Goal: Complete application form

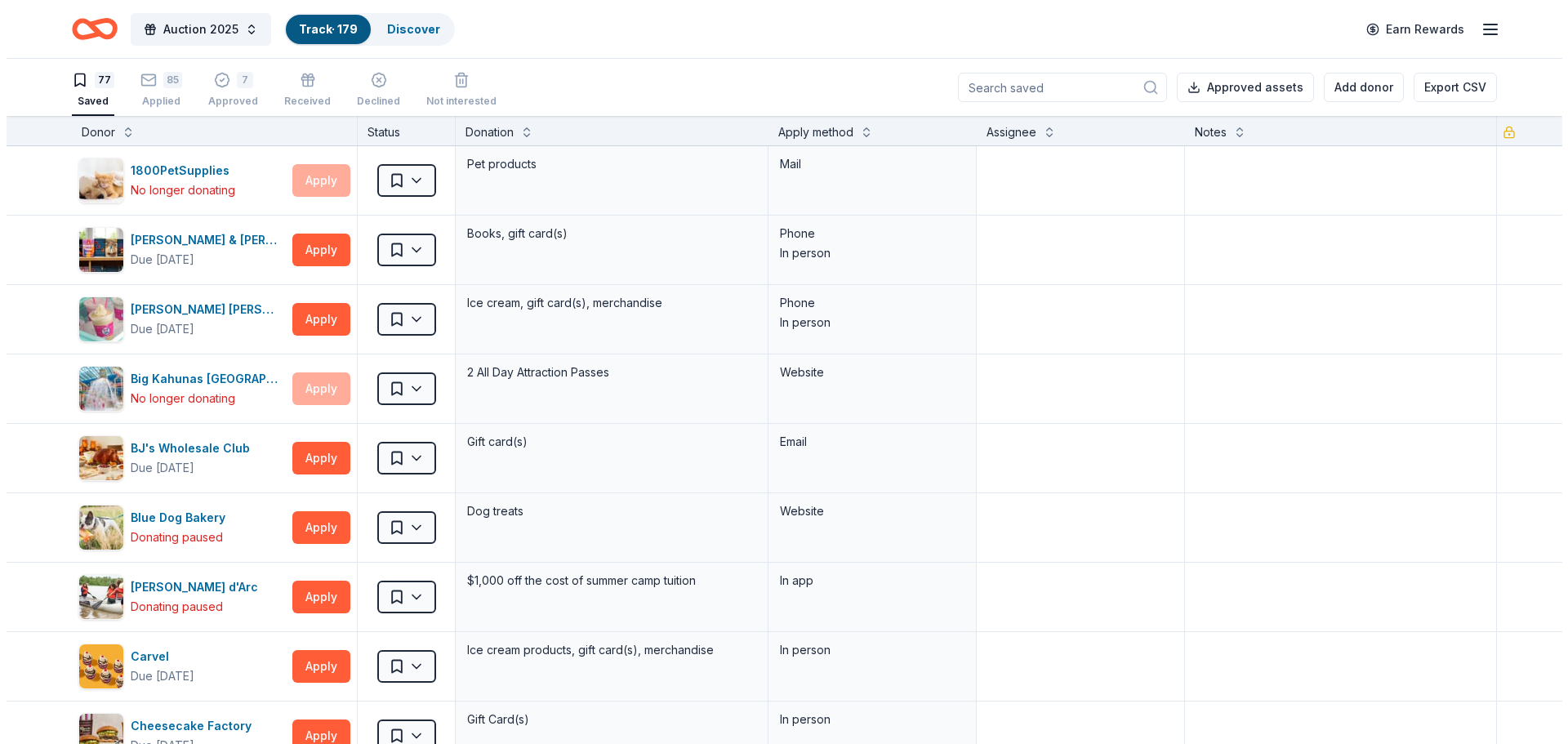
scroll to position [3985, 0]
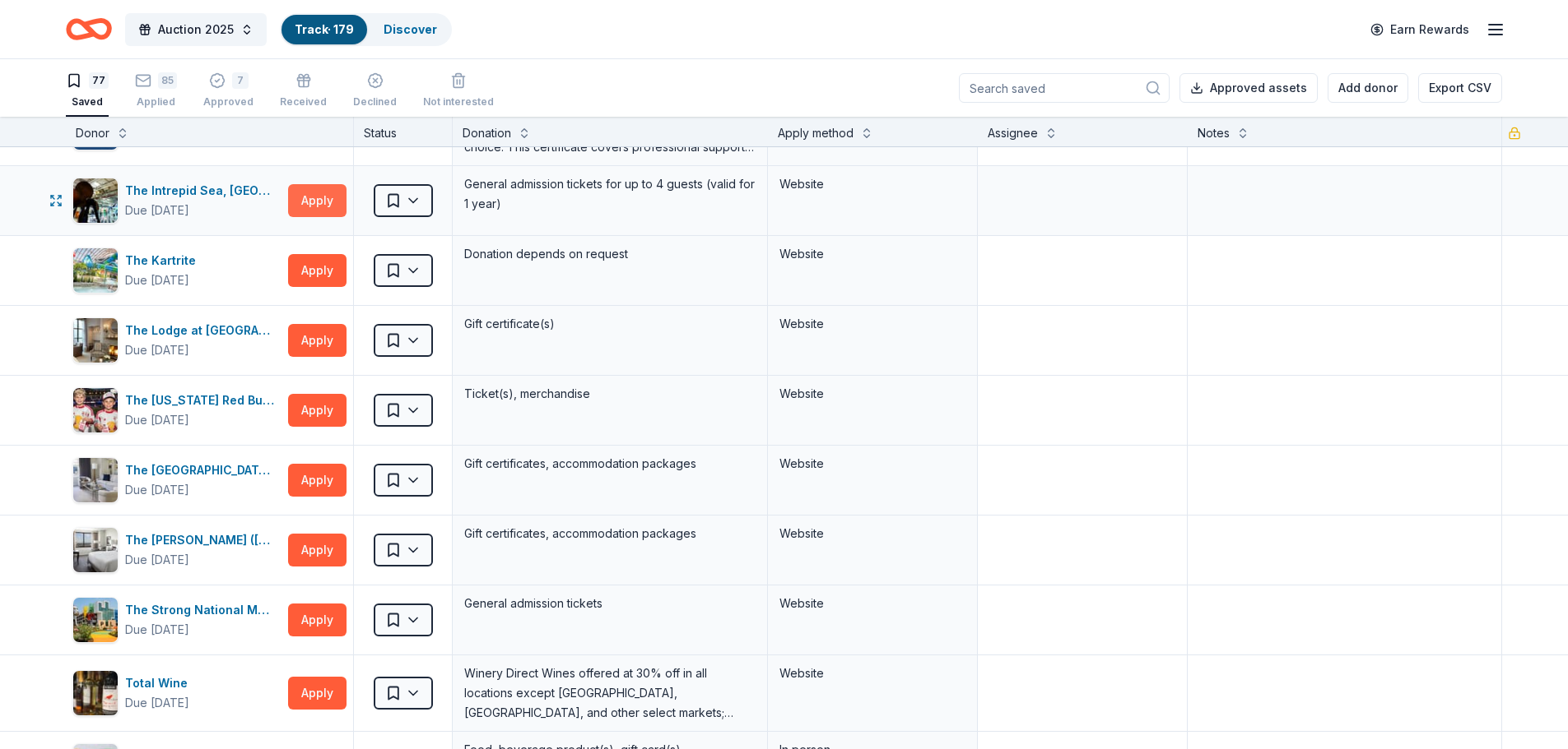
click at [317, 204] on button "Apply" at bounding box center [316, 201] width 58 height 33
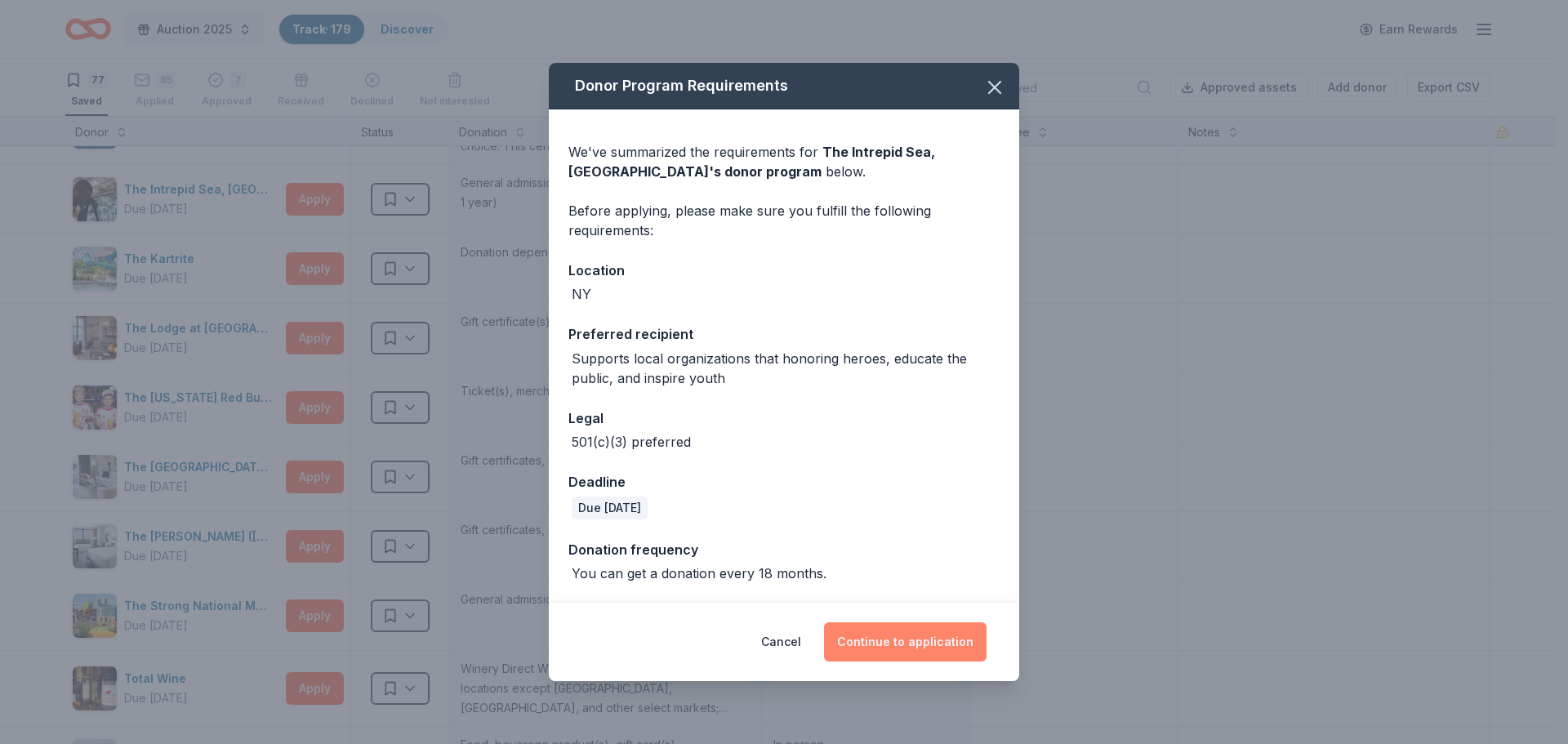
click at [902, 647] on button "Continue to application" at bounding box center [905, 642] width 162 height 39
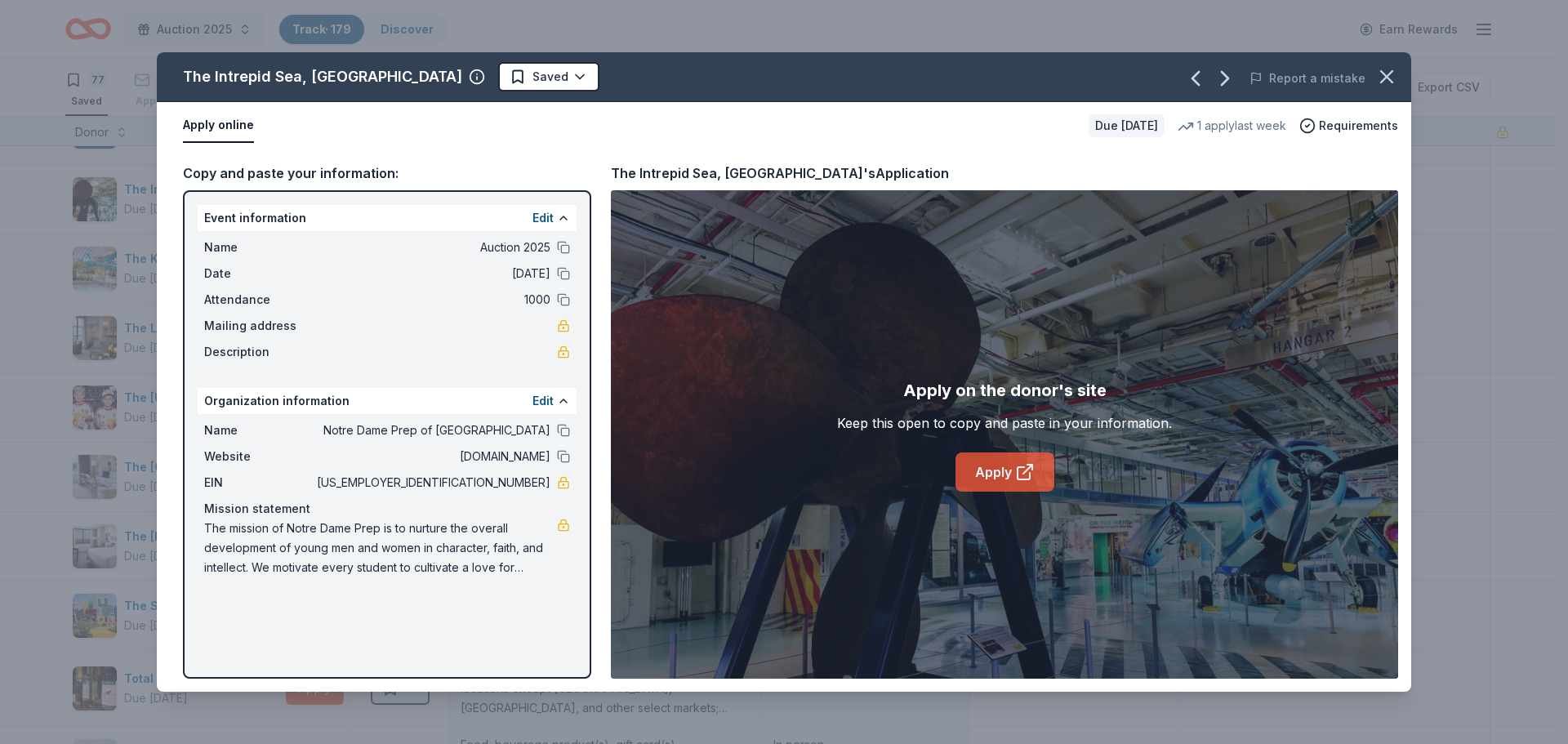
click at [981, 482] on link "Apply" at bounding box center [1005, 472] width 99 height 39
click at [527, 72] on html "Auction 2025 Track · 179 Discover Earn Rewards 77 Saved 85 Applied 7 Approved R…" at bounding box center [784, 372] width 1568 height 744
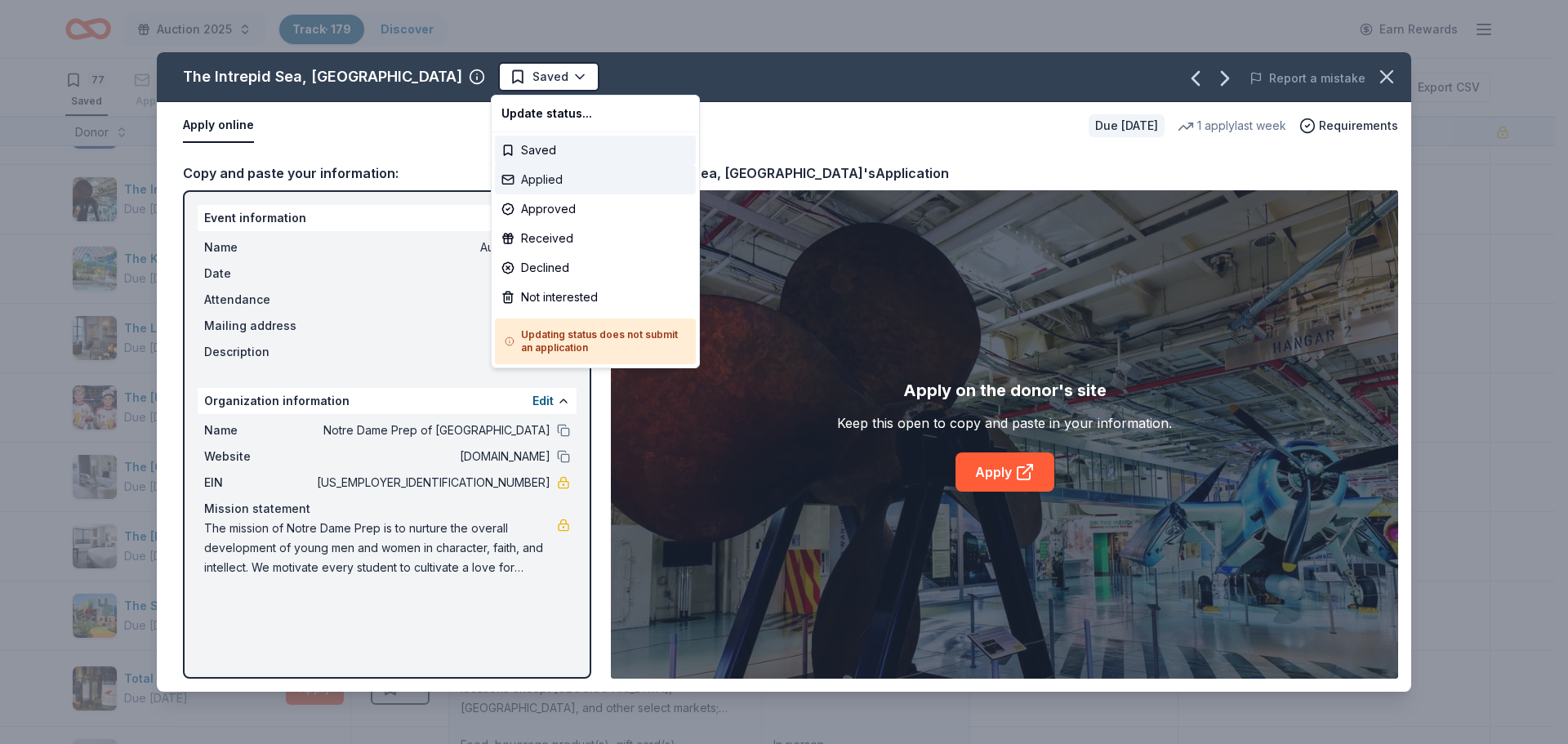
click at [521, 174] on div "Applied" at bounding box center [595, 180] width 201 height 29
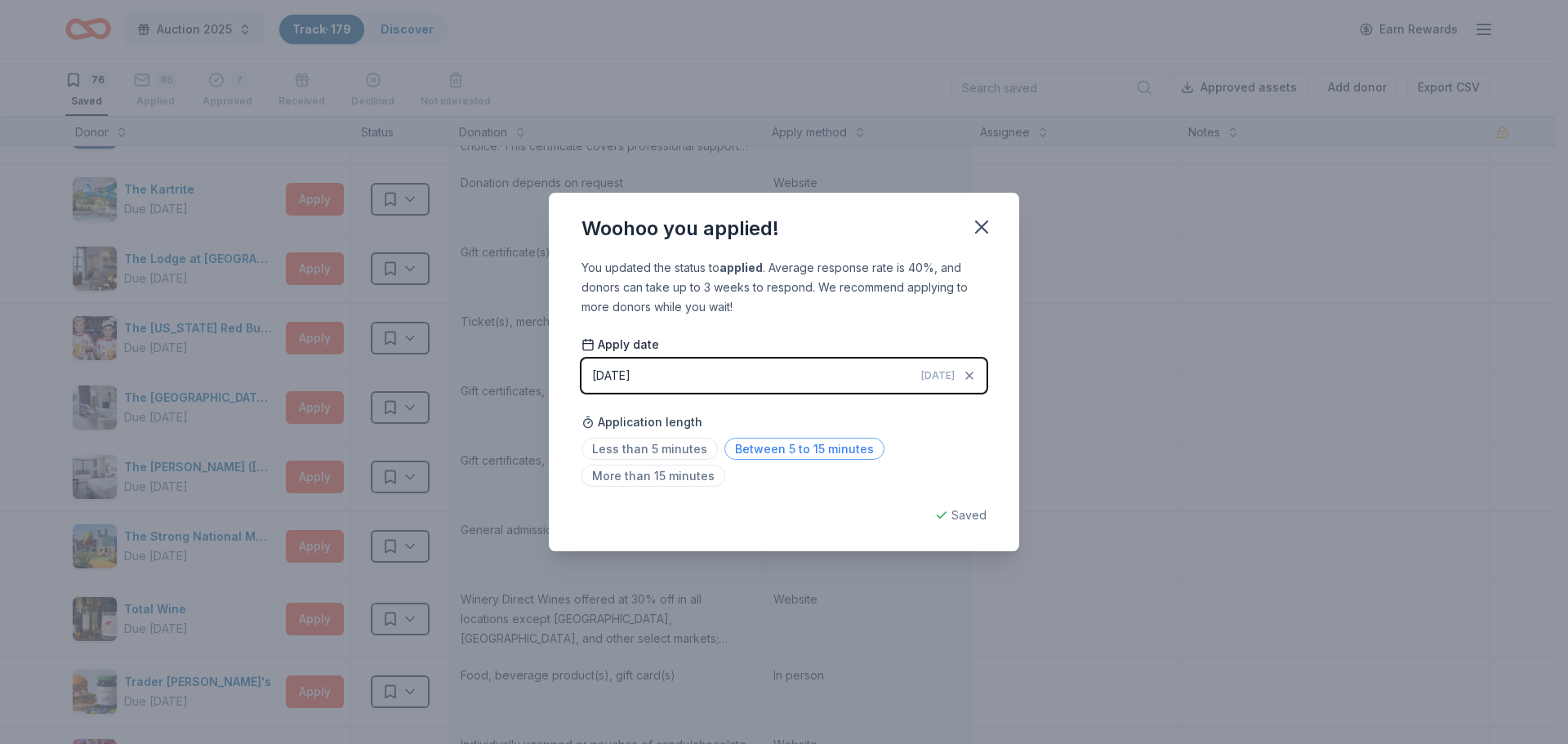
click at [803, 455] on span "Between 5 to 15 minutes" at bounding box center [804, 449] width 160 height 22
click at [978, 231] on icon "button" at bounding box center [981, 227] width 11 height 11
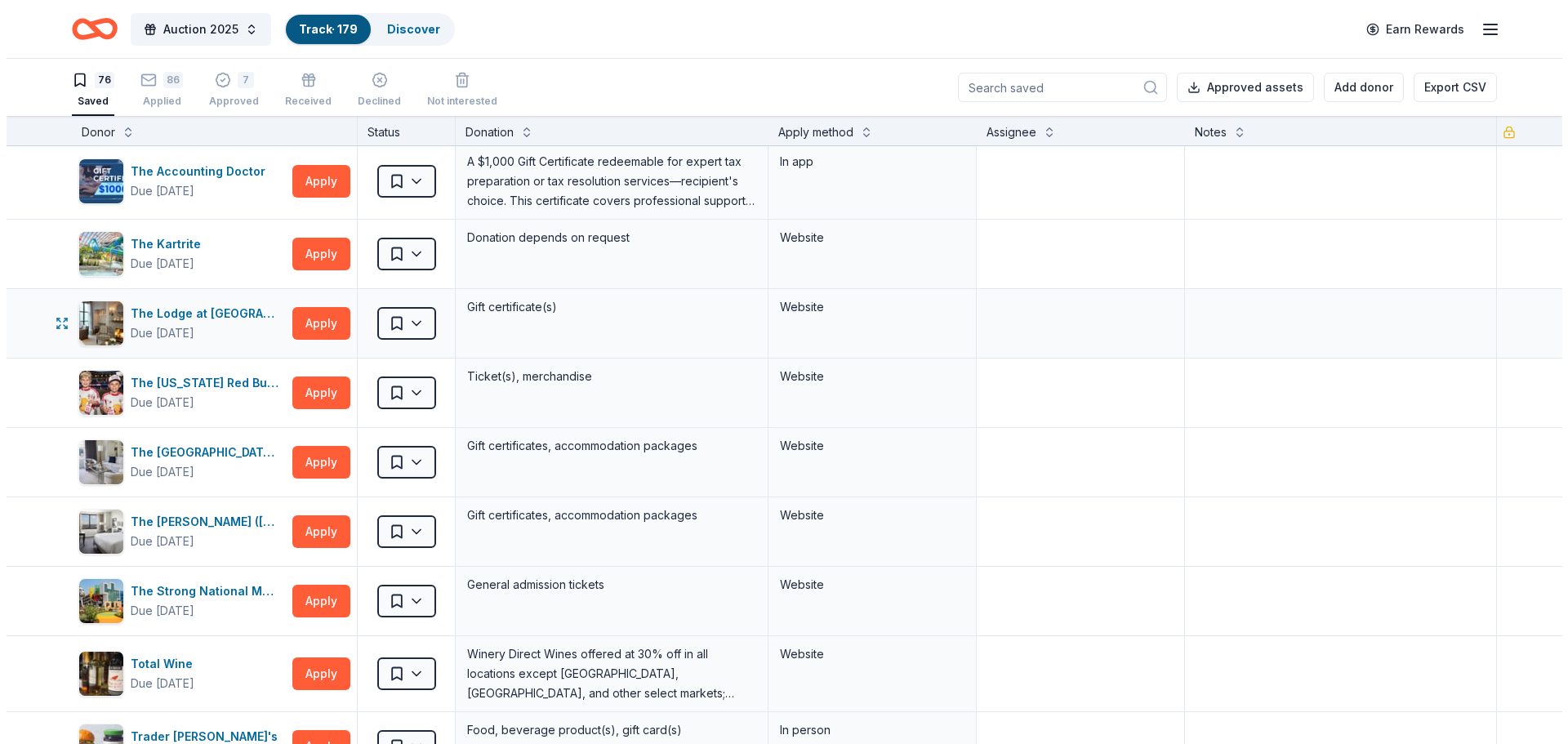
scroll to position [3904, 0]
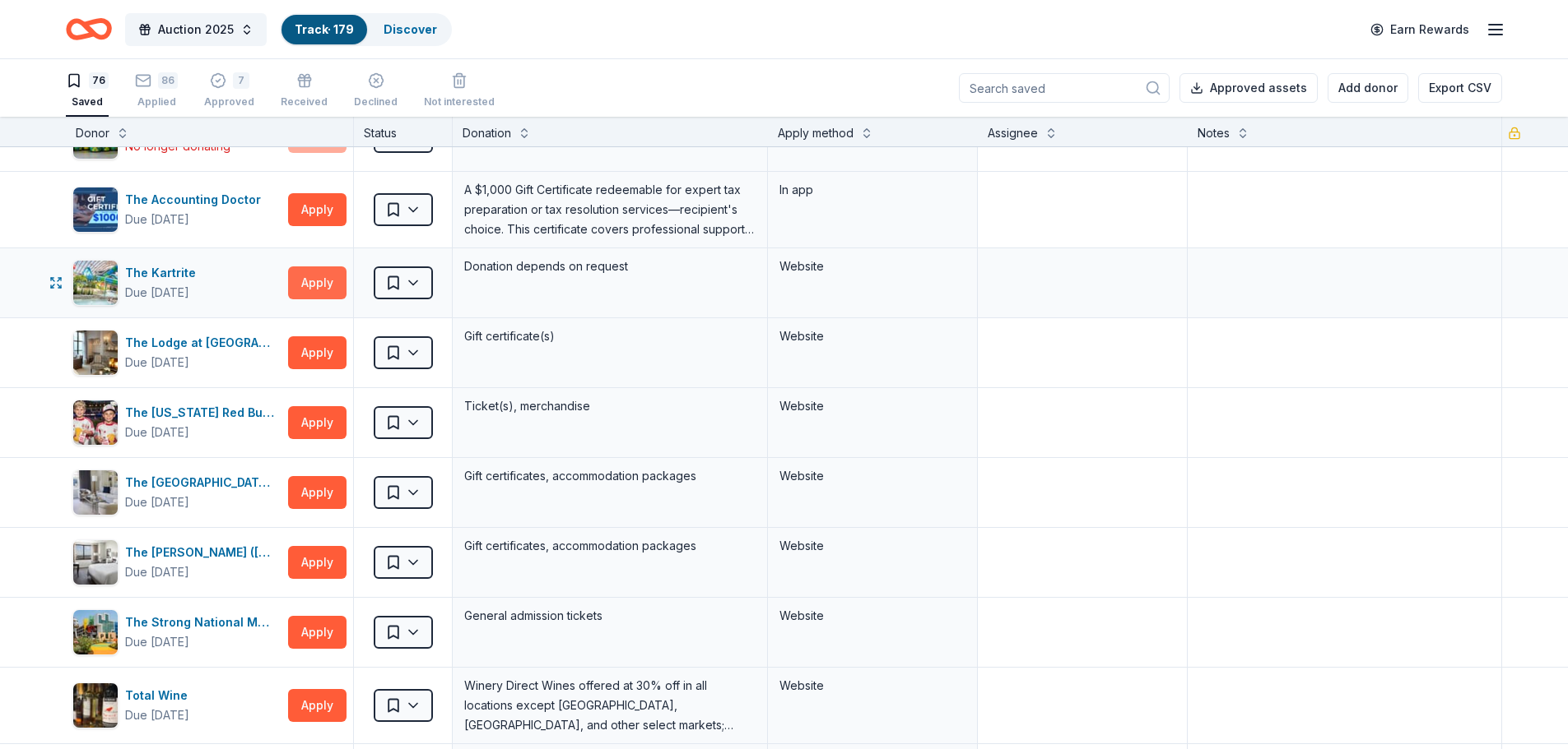
click at [327, 273] on button "Apply" at bounding box center [316, 283] width 58 height 33
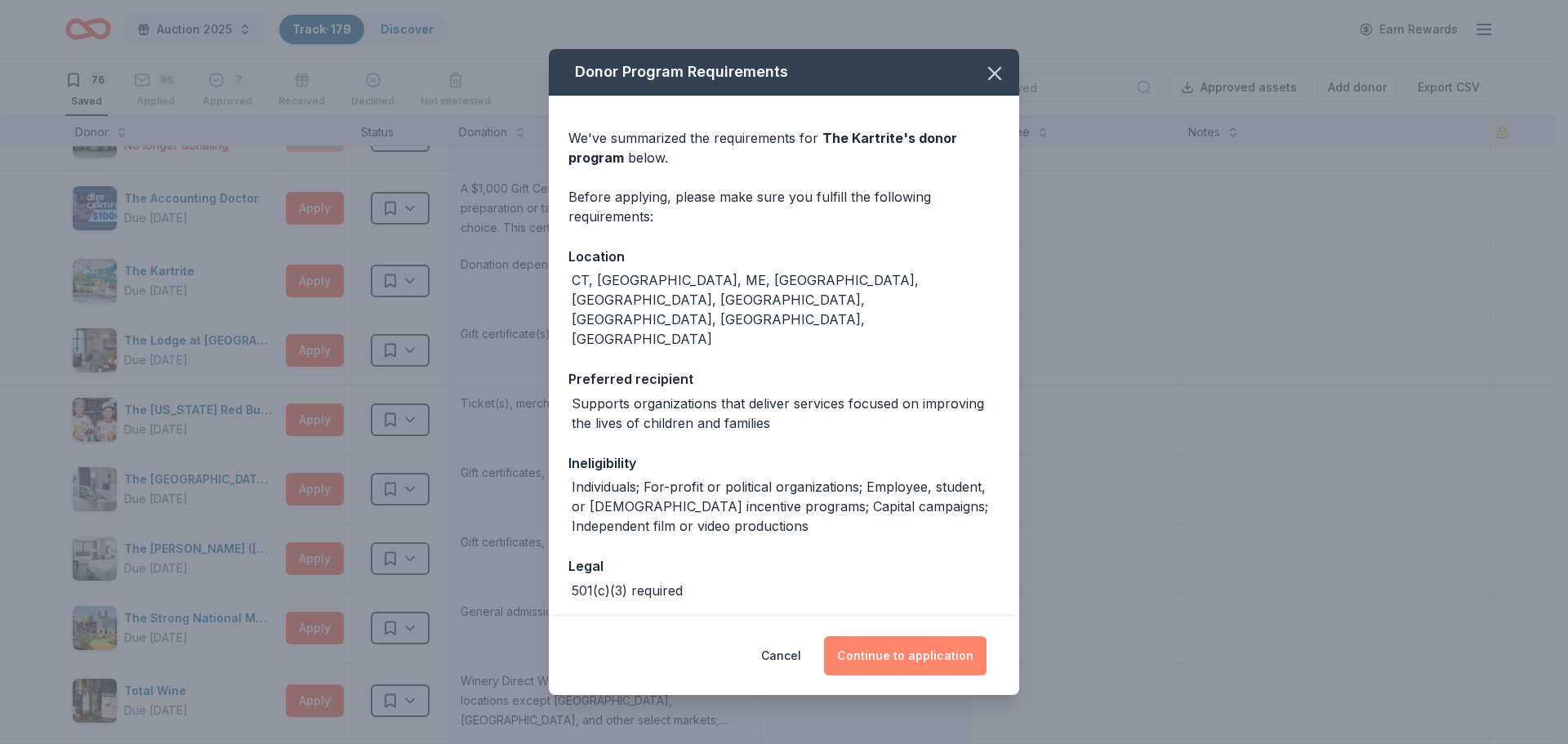
click at [905, 658] on button "Continue to application" at bounding box center [905, 656] width 162 height 39
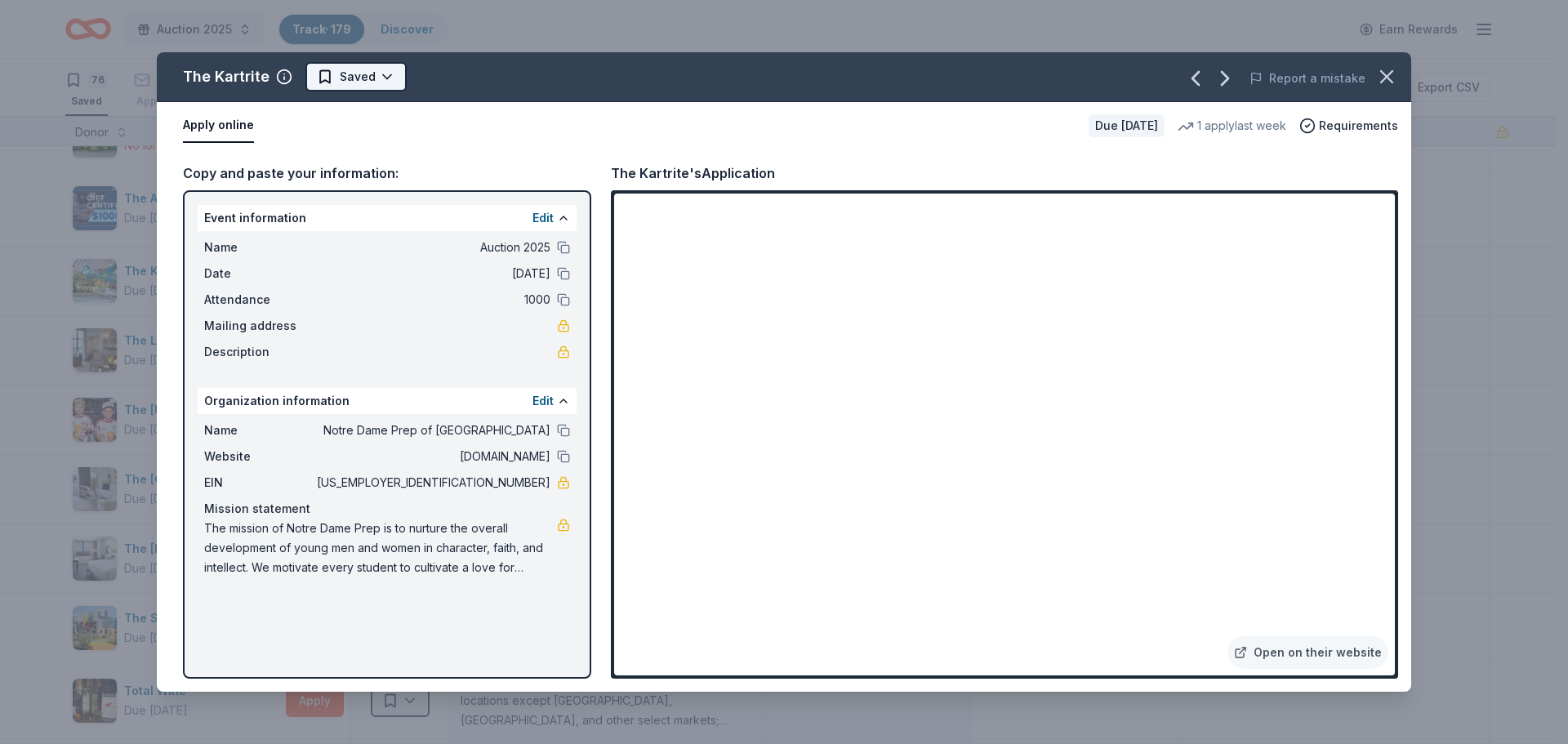
click at [356, 79] on html "Auction 2025 Track · 179 Discover Earn Rewards 76 Saved 86 Applied 7 Approved R…" at bounding box center [784, 372] width 1568 height 744
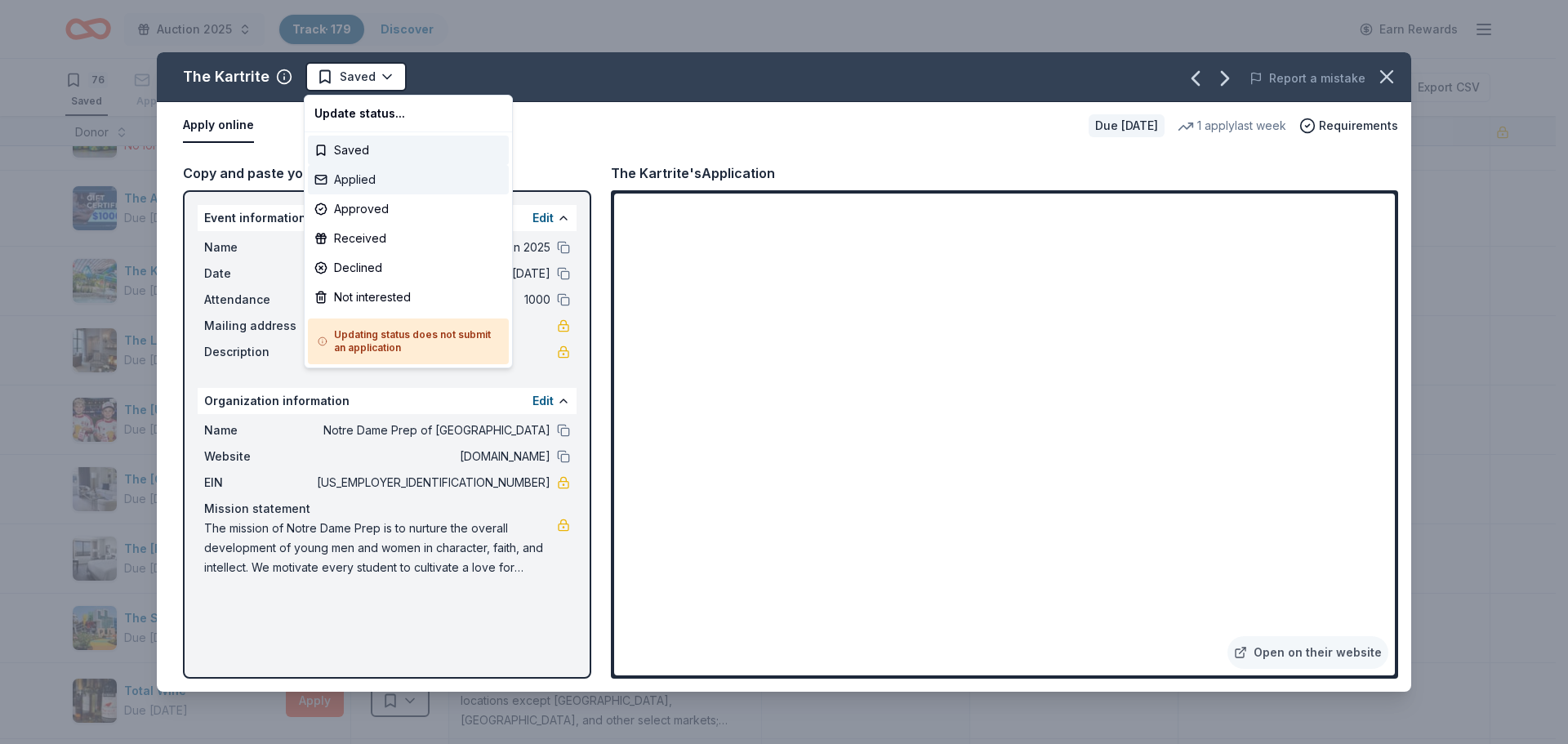
click at [345, 177] on div "Applied" at bounding box center [408, 180] width 201 height 29
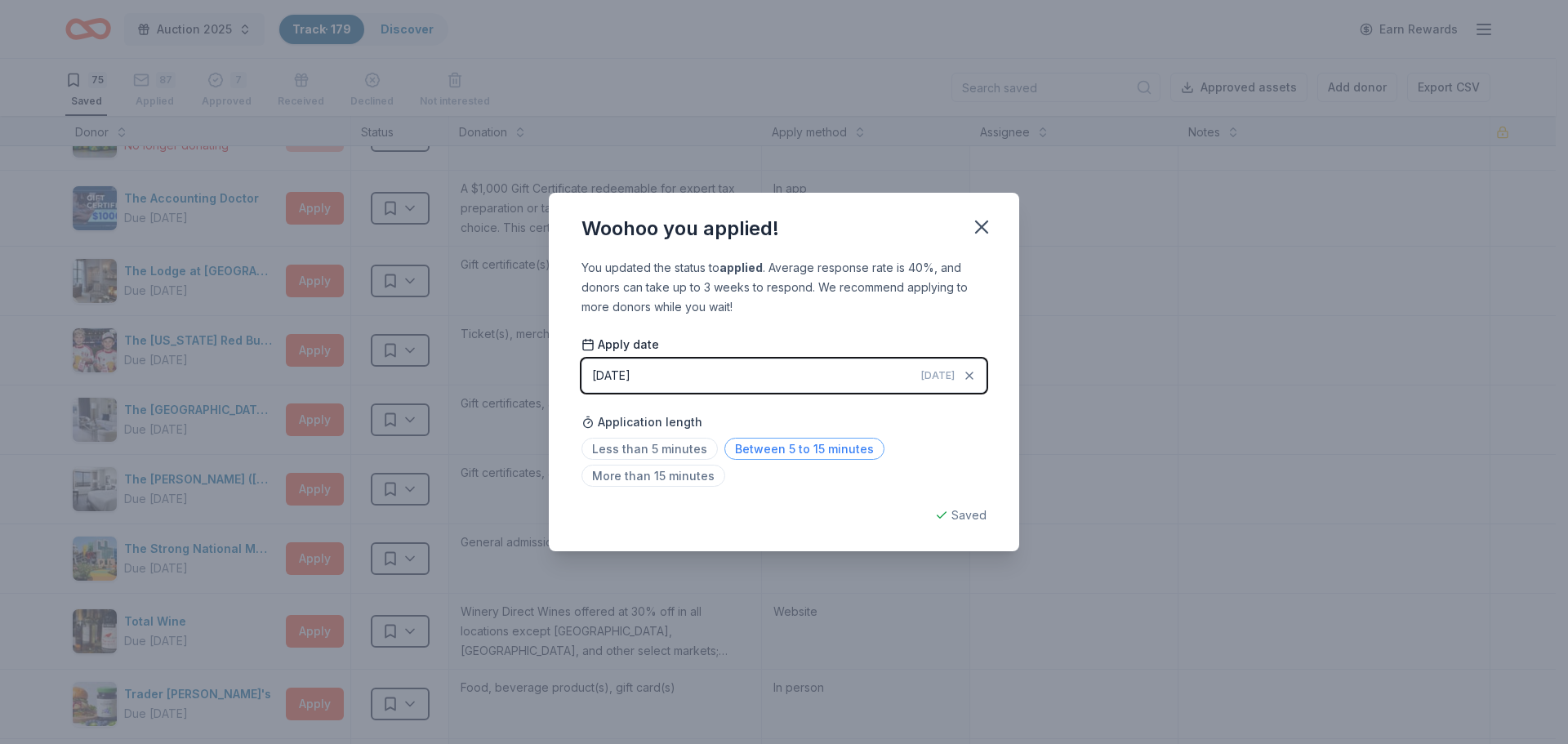
click at [765, 453] on span "Between 5 to 15 minutes" at bounding box center [804, 449] width 160 height 22
click at [981, 220] on icon "button" at bounding box center [981, 227] width 23 height 23
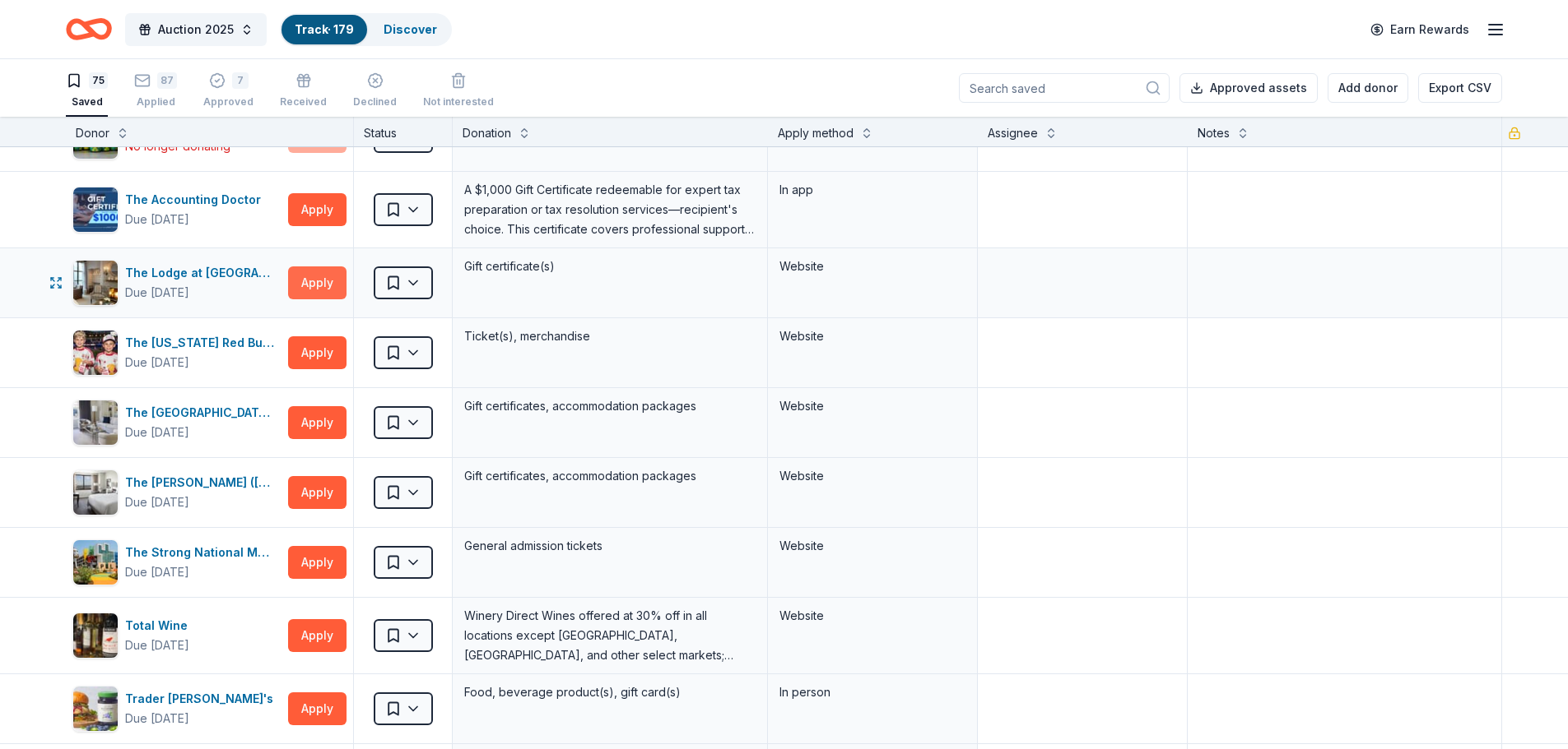
click at [317, 285] on button "Apply" at bounding box center [316, 283] width 58 height 33
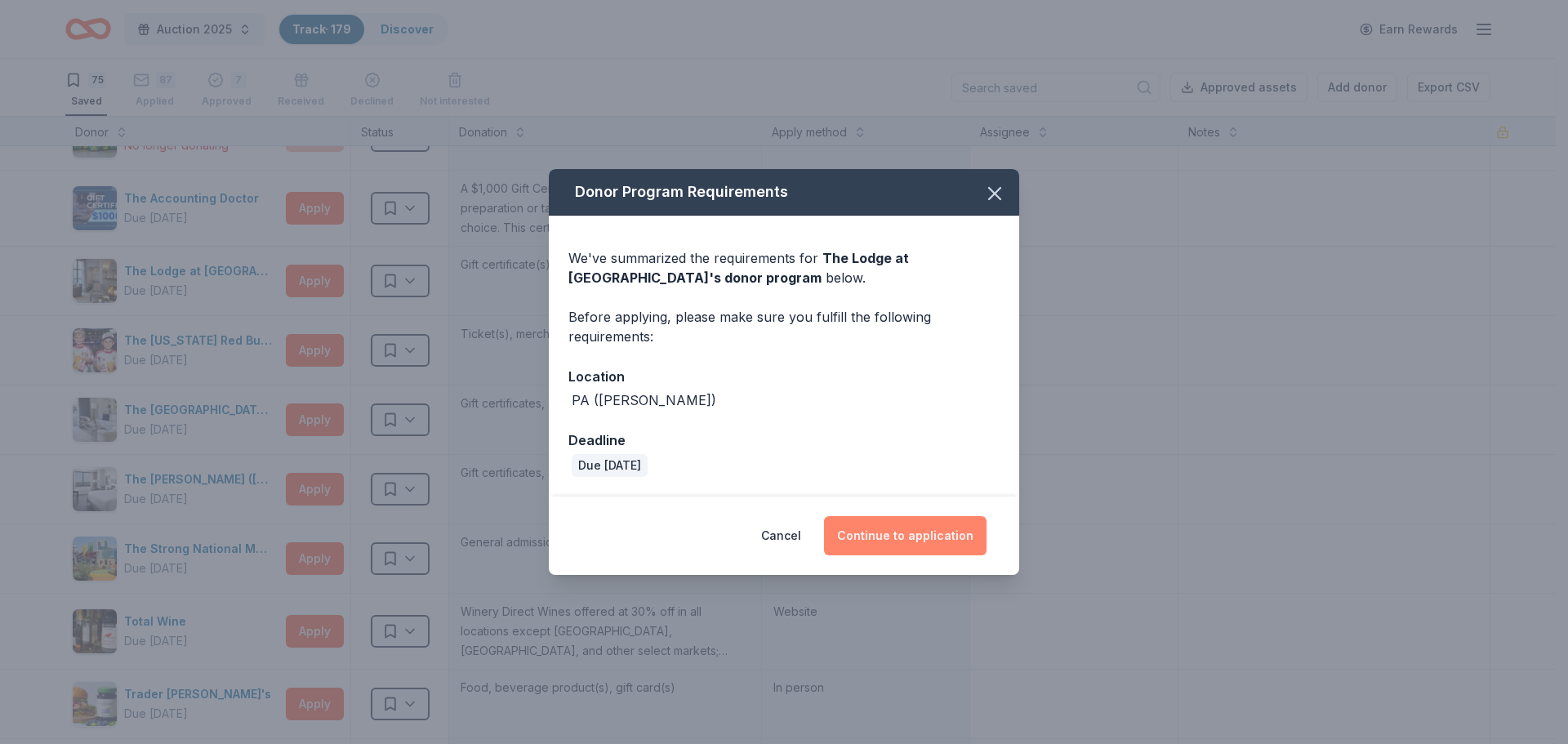
click at [895, 527] on button "Continue to application" at bounding box center [905, 535] width 162 height 39
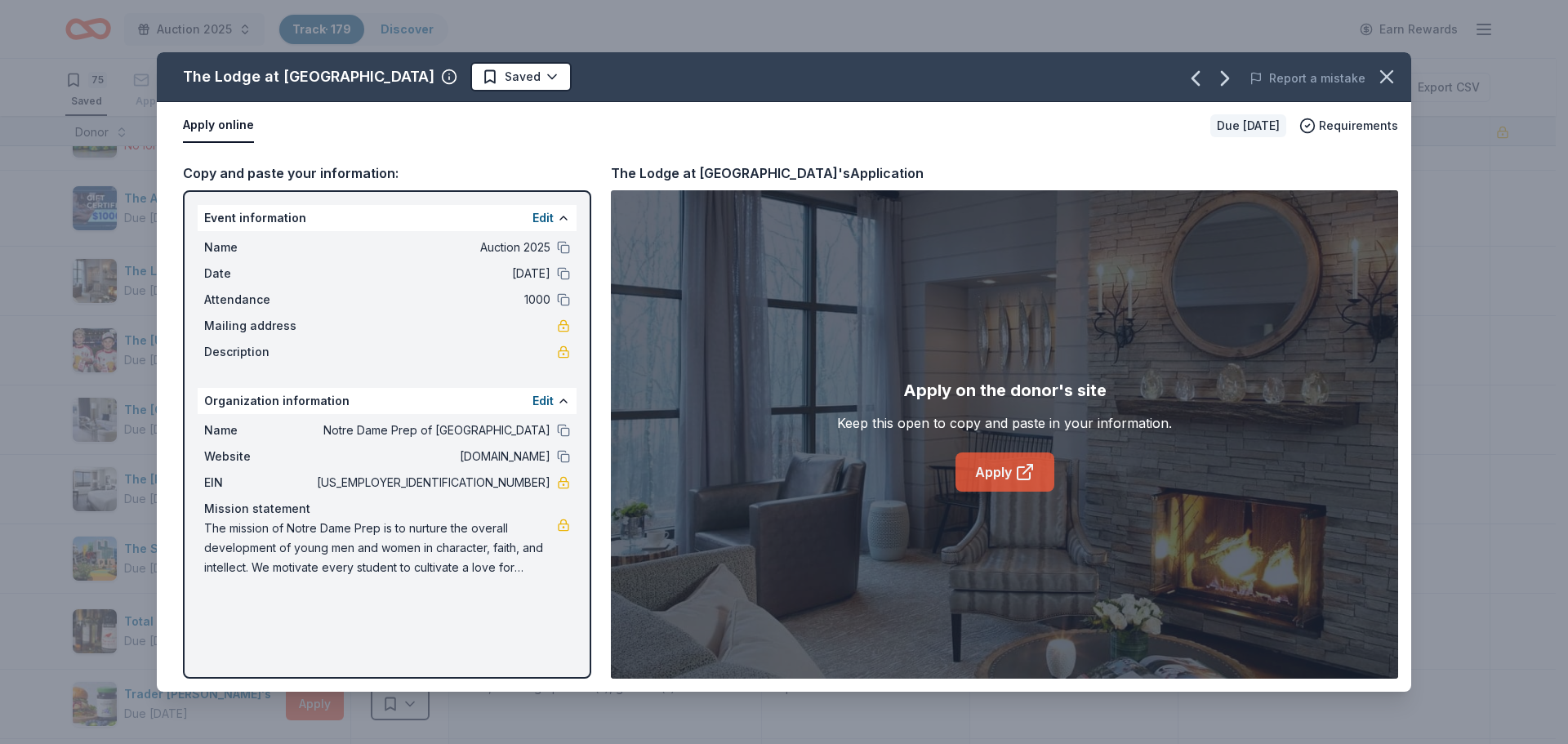
click at [995, 472] on link "Apply" at bounding box center [1005, 472] width 99 height 39
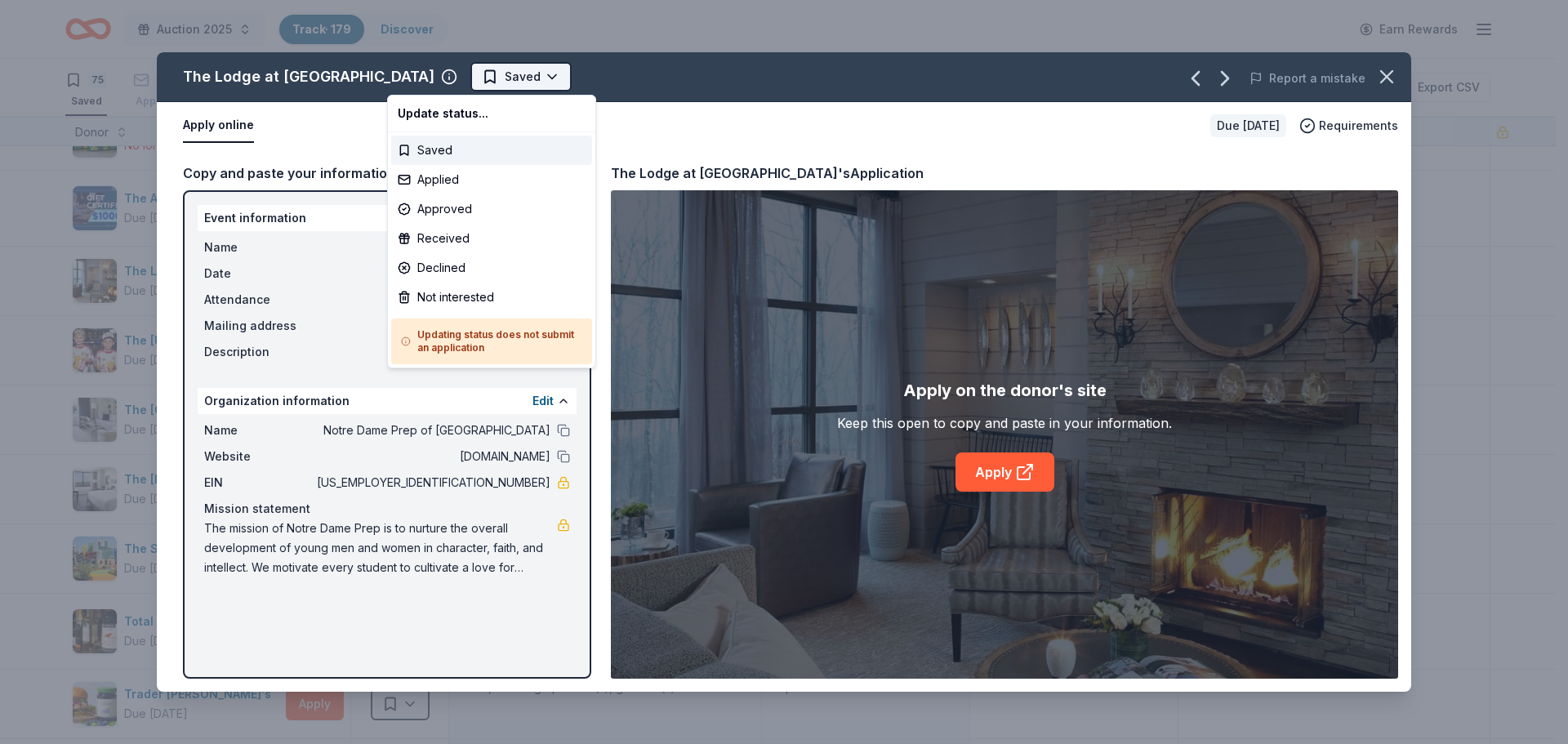
click at [459, 76] on html "Auction 2025 Track · 179 Discover Earn Rewards 75 Saved 87 Applied 7 Approved R…" at bounding box center [784, 372] width 1568 height 744
click at [440, 186] on div "Applied" at bounding box center [491, 180] width 201 height 29
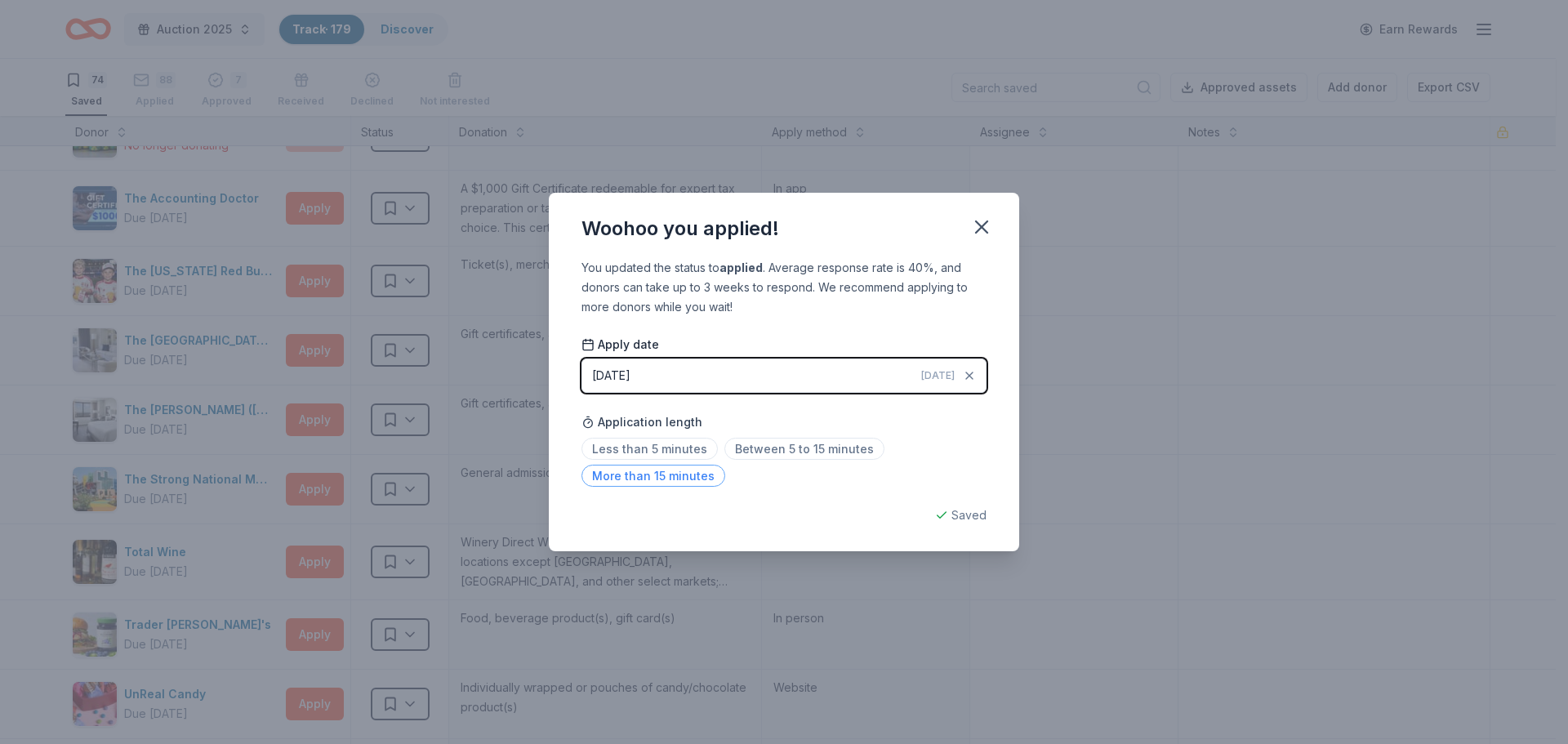
click at [624, 477] on span "More than 15 minutes" at bounding box center [653, 476] width 144 height 22
click at [981, 226] on icon "button" at bounding box center [981, 227] width 11 height 11
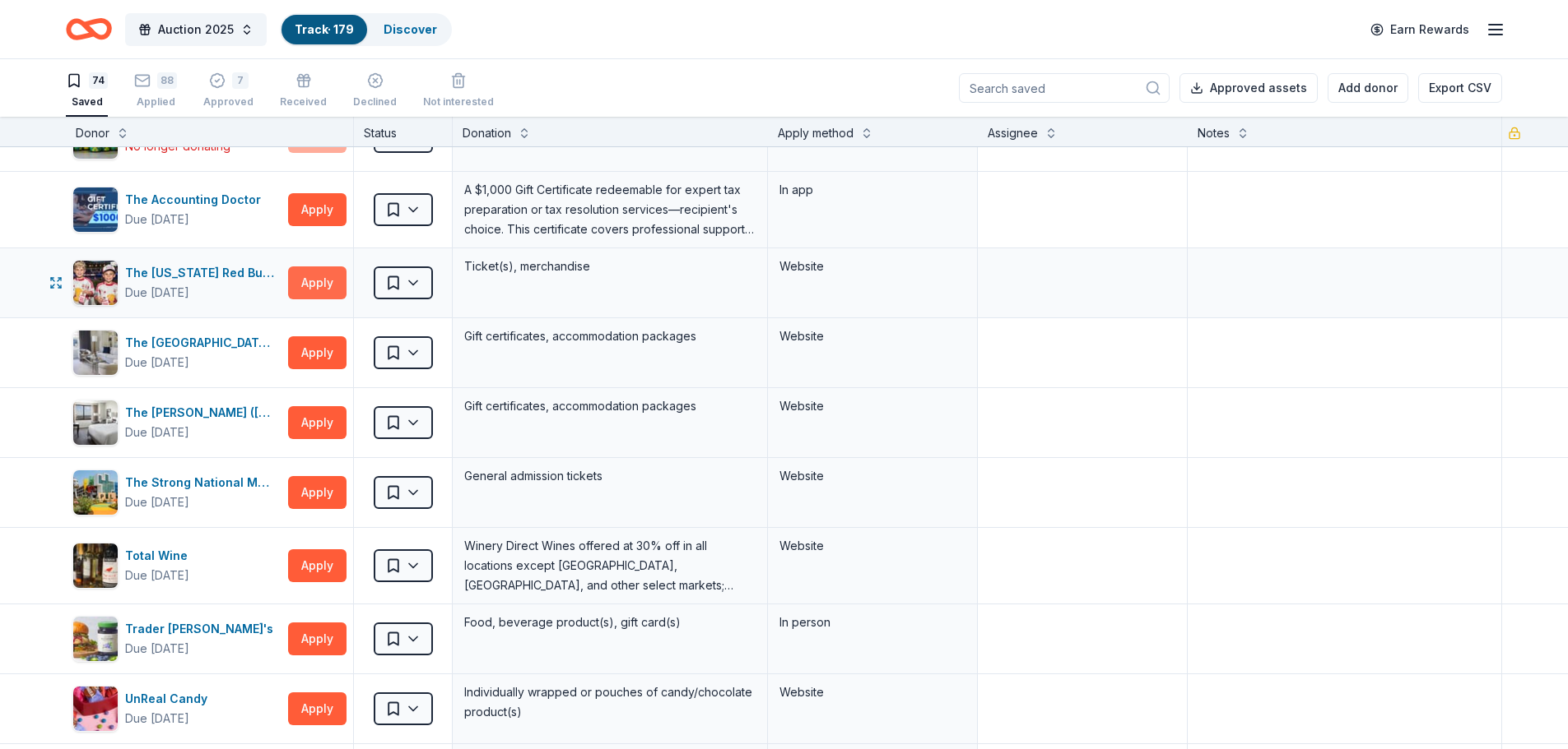
click at [316, 283] on button "Apply" at bounding box center [316, 283] width 58 height 33
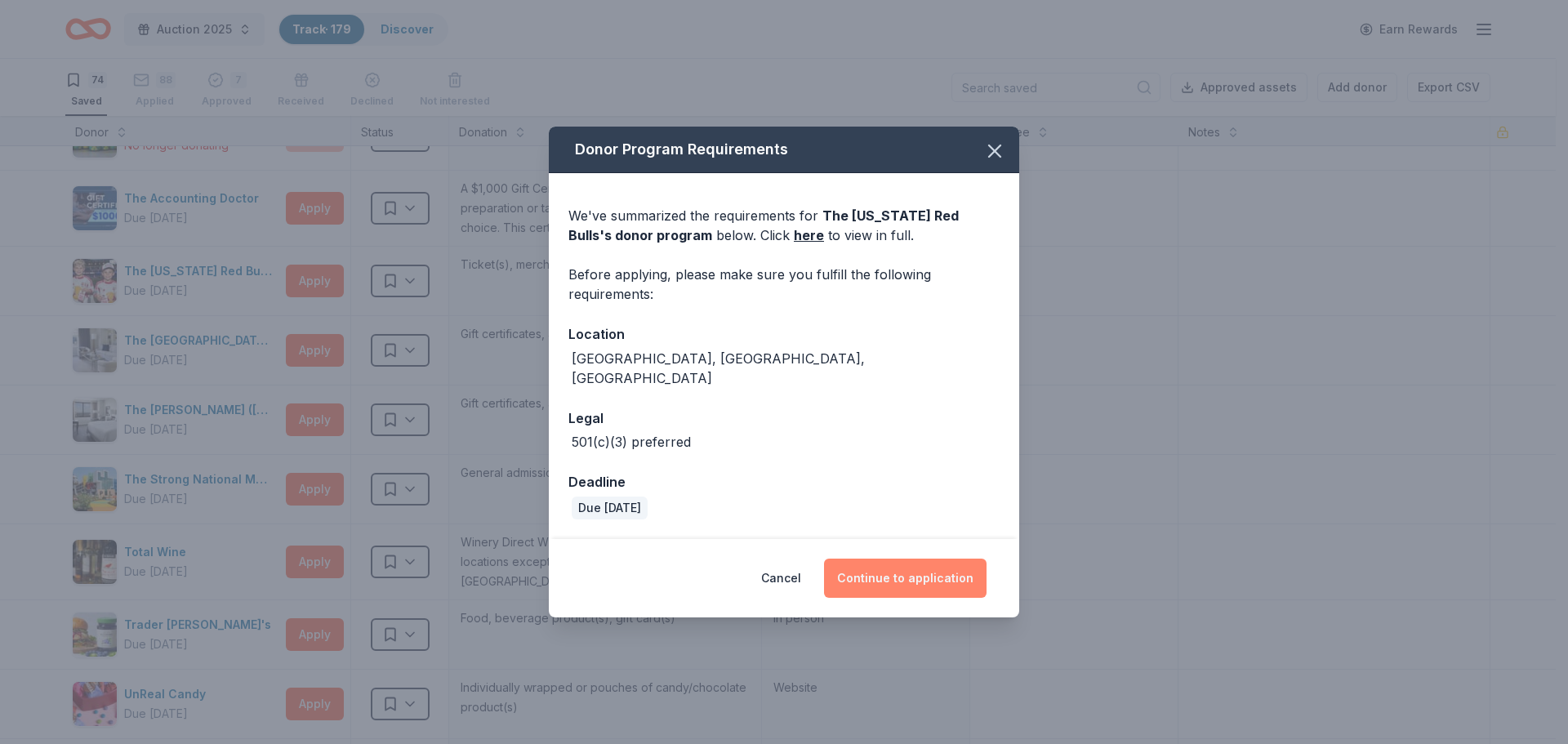
click at [881, 567] on button "Continue to application" at bounding box center [905, 578] width 162 height 39
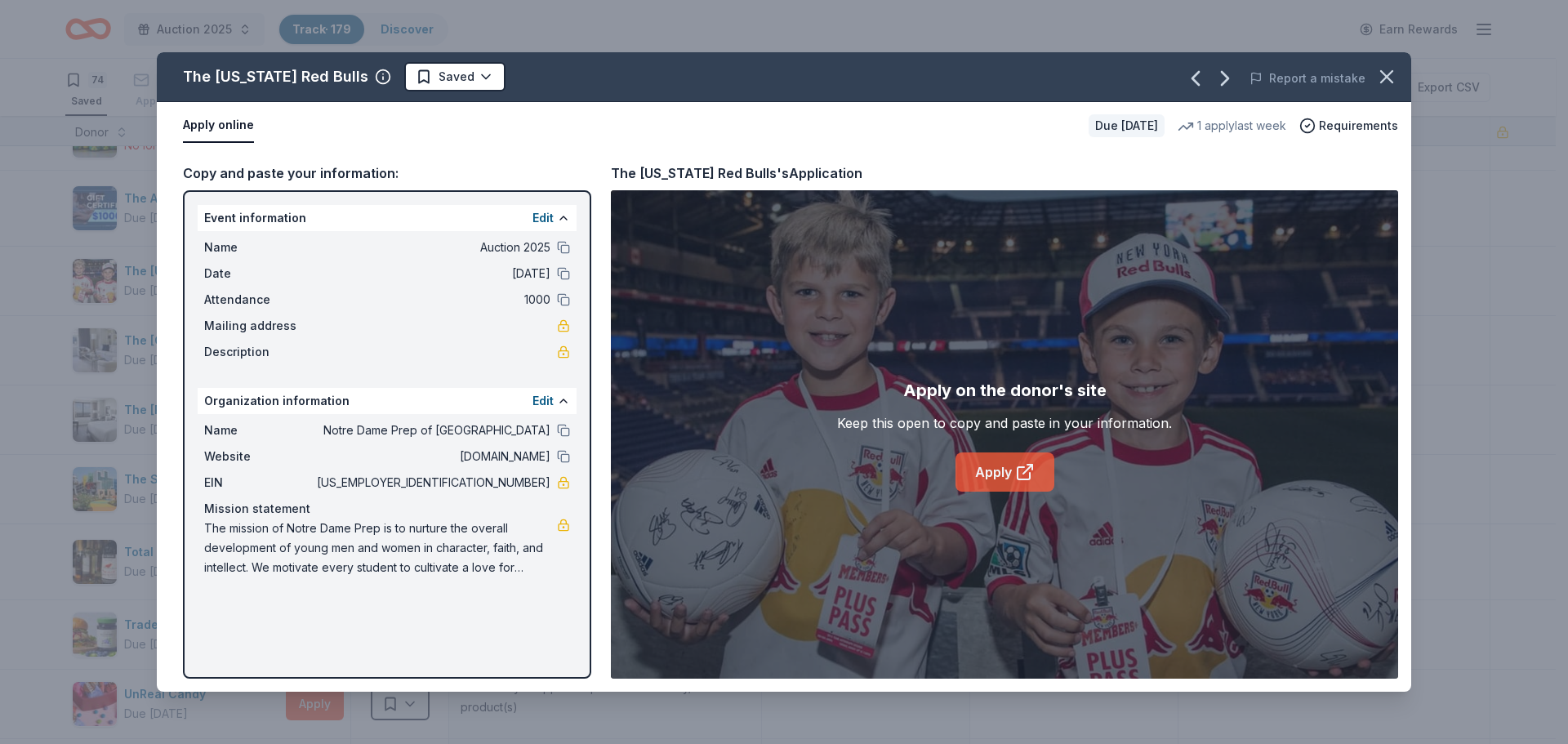
click at [1004, 466] on link "Apply" at bounding box center [1005, 472] width 99 height 39
click at [440, 83] on html "Auction 2025 Track · 179 Discover Earn Rewards 74 Saved 88 Applied 7 Approved R…" at bounding box center [784, 372] width 1568 height 744
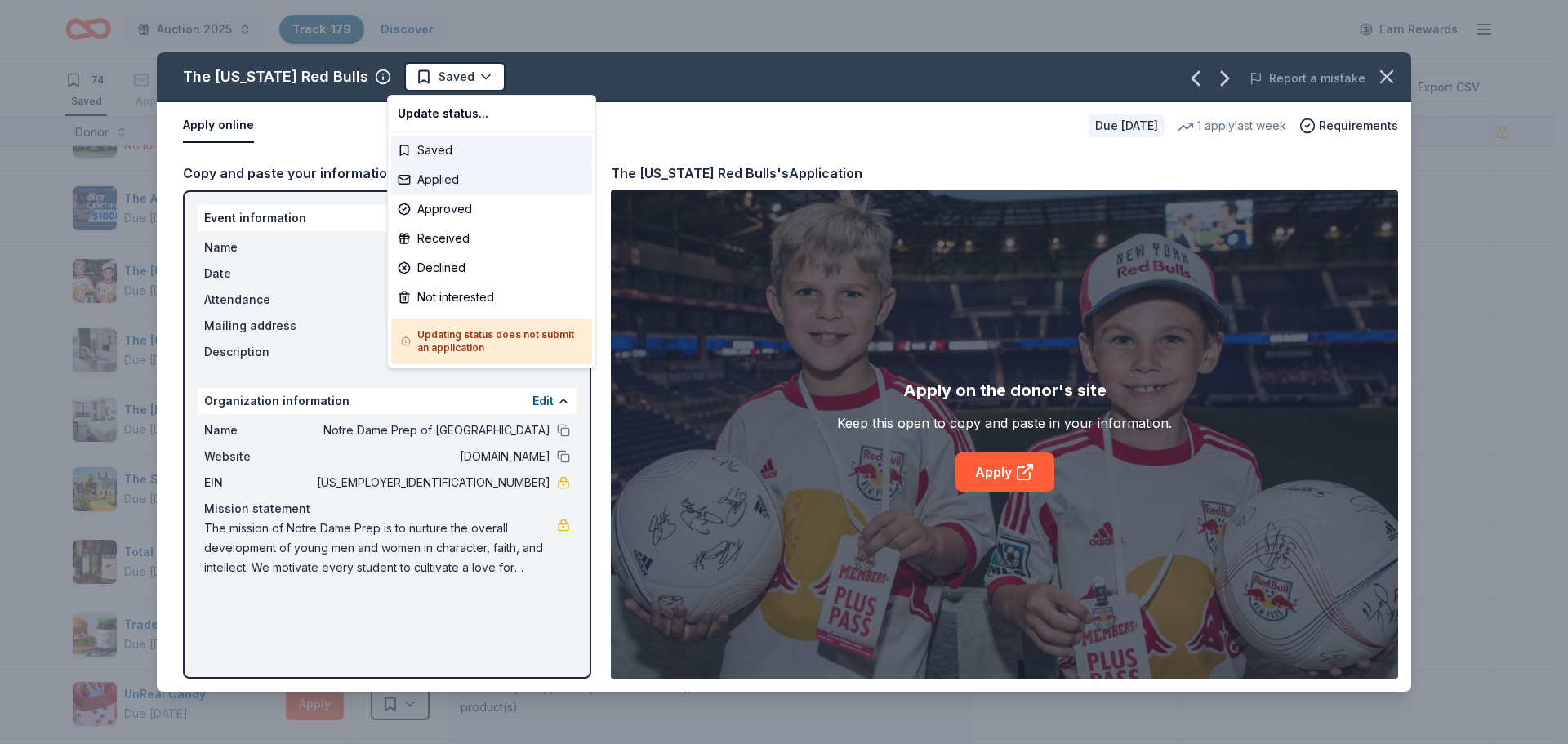
click at [442, 172] on div "Applied" at bounding box center [491, 180] width 201 height 29
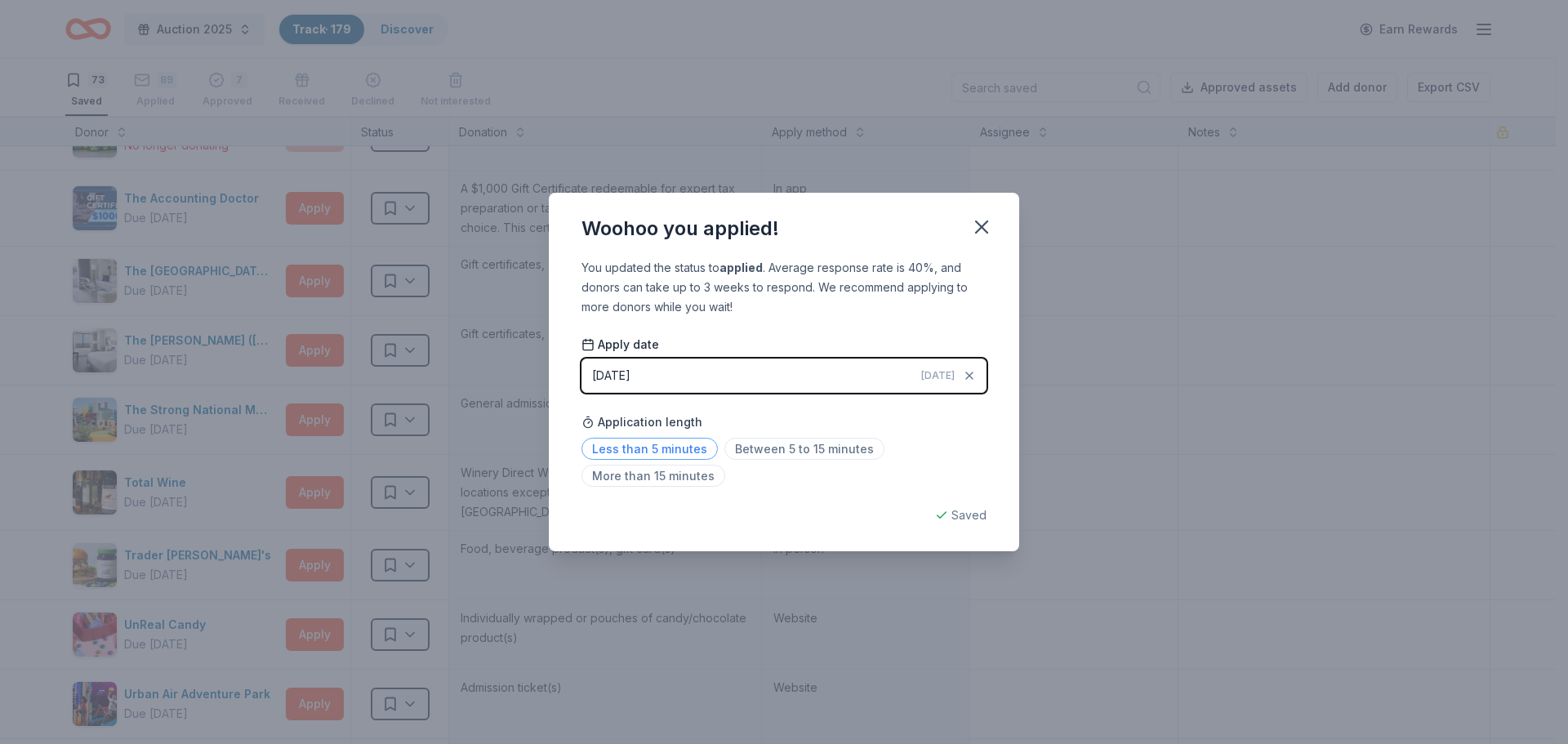
click at [666, 443] on span "Less than 5 minutes" at bounding box center [649, 449] width 137 height 22
click at [977, 226] on icon "button" at bounding box center [981, 227] width 23 height 23
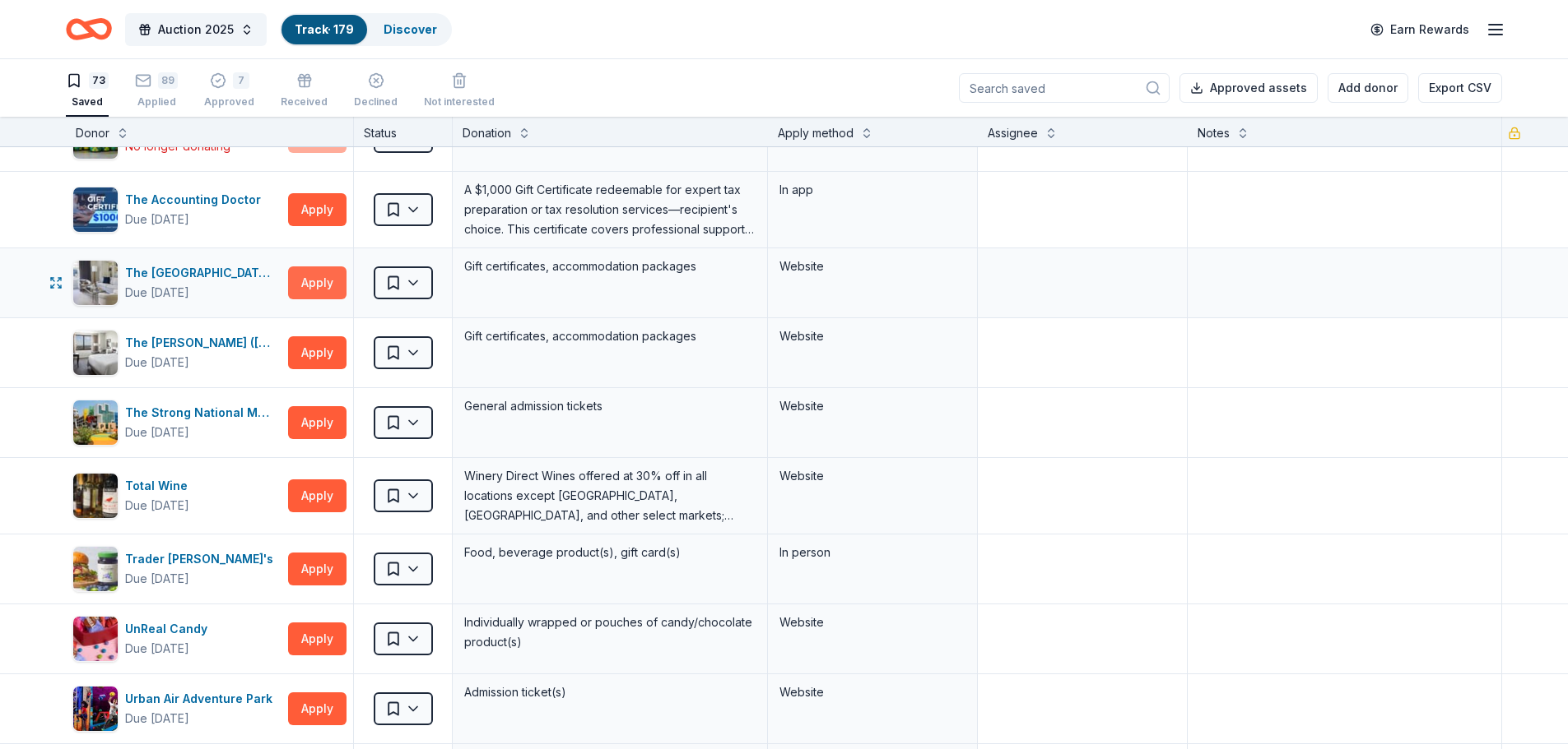
click at [314, 277] on button "Apply" at bounding box center [316, 283] width 58 height 33
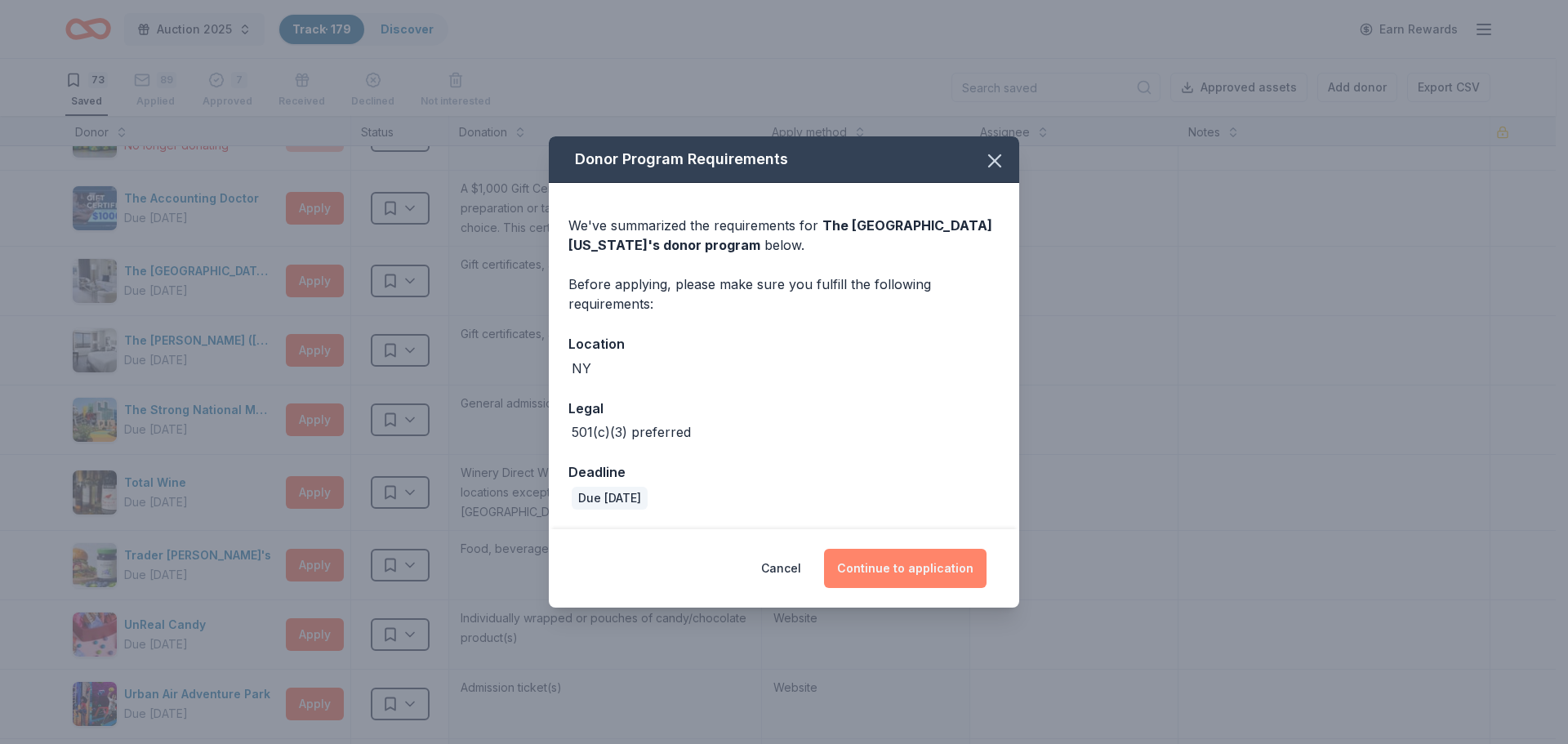
click at [874, 566] on button "Continue to application" at bounding box center [905, 569] width 162 height 39
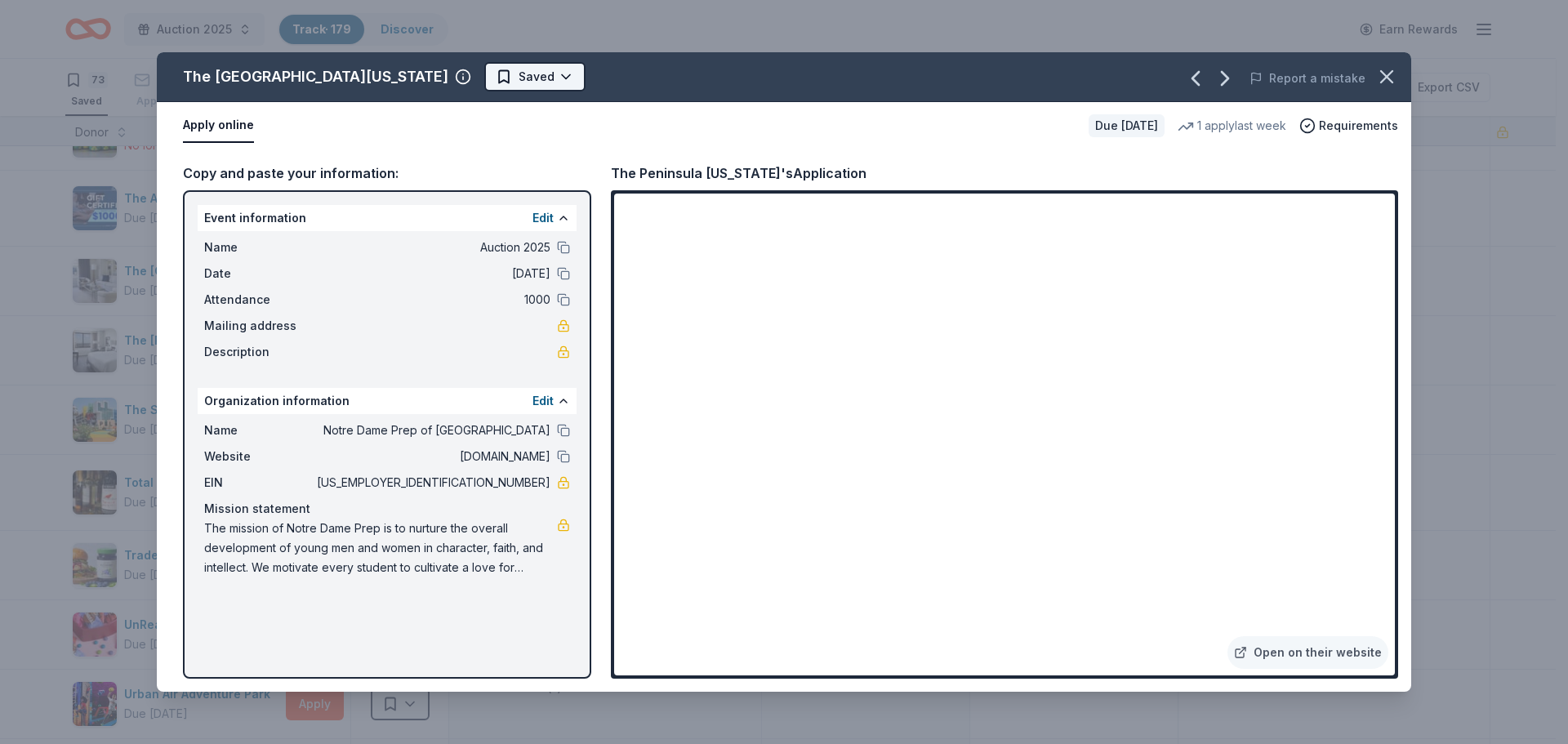
click at [429, 73] on html "Auction 2025 Track · 179 Discover Earn Rewards 73 Saved 89 Applied 7 Approved R…" at bounding box center [784, 372] width 1568 height 744
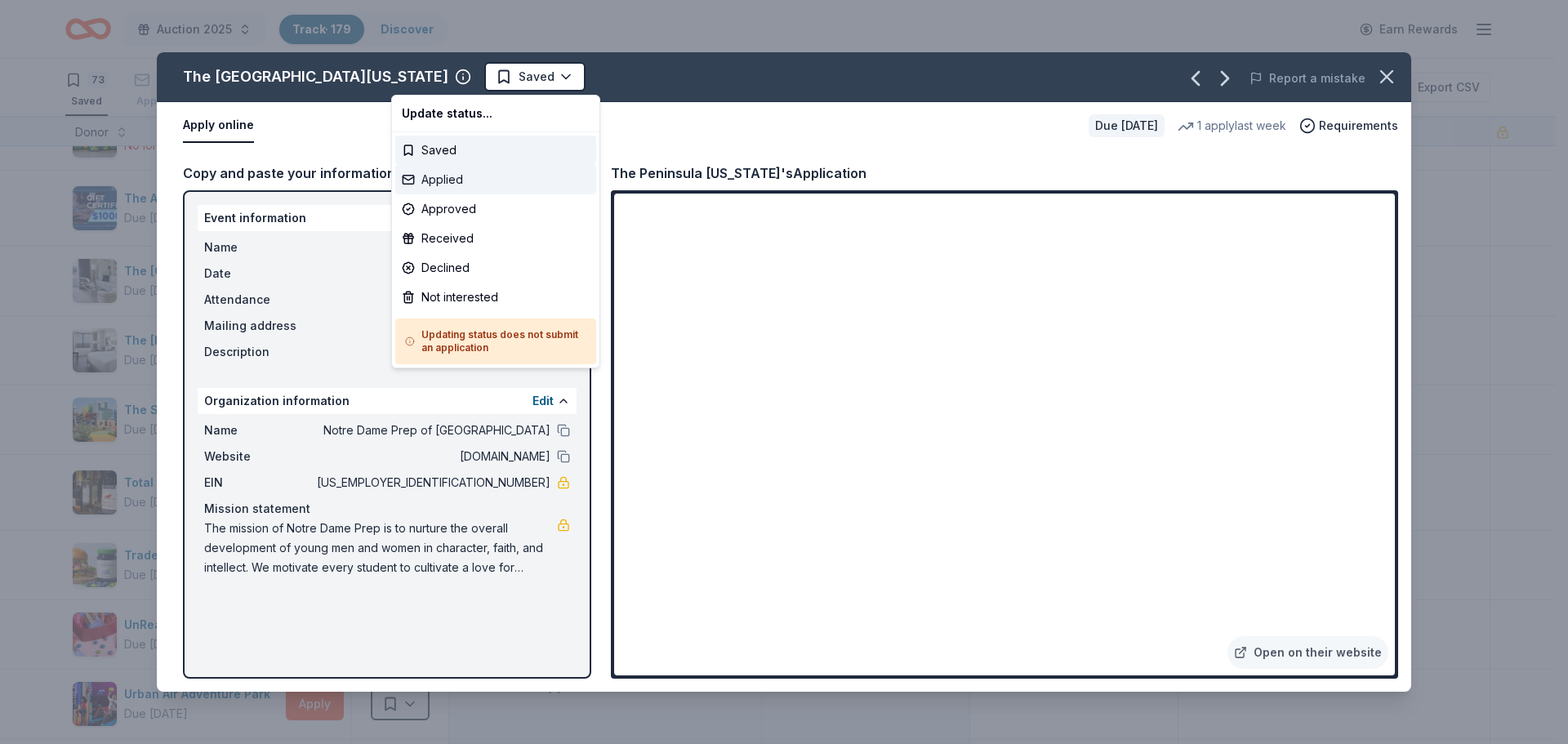
click at [434, 186] on div "Applied" at bounding box center [496, 180] width 201 height 29
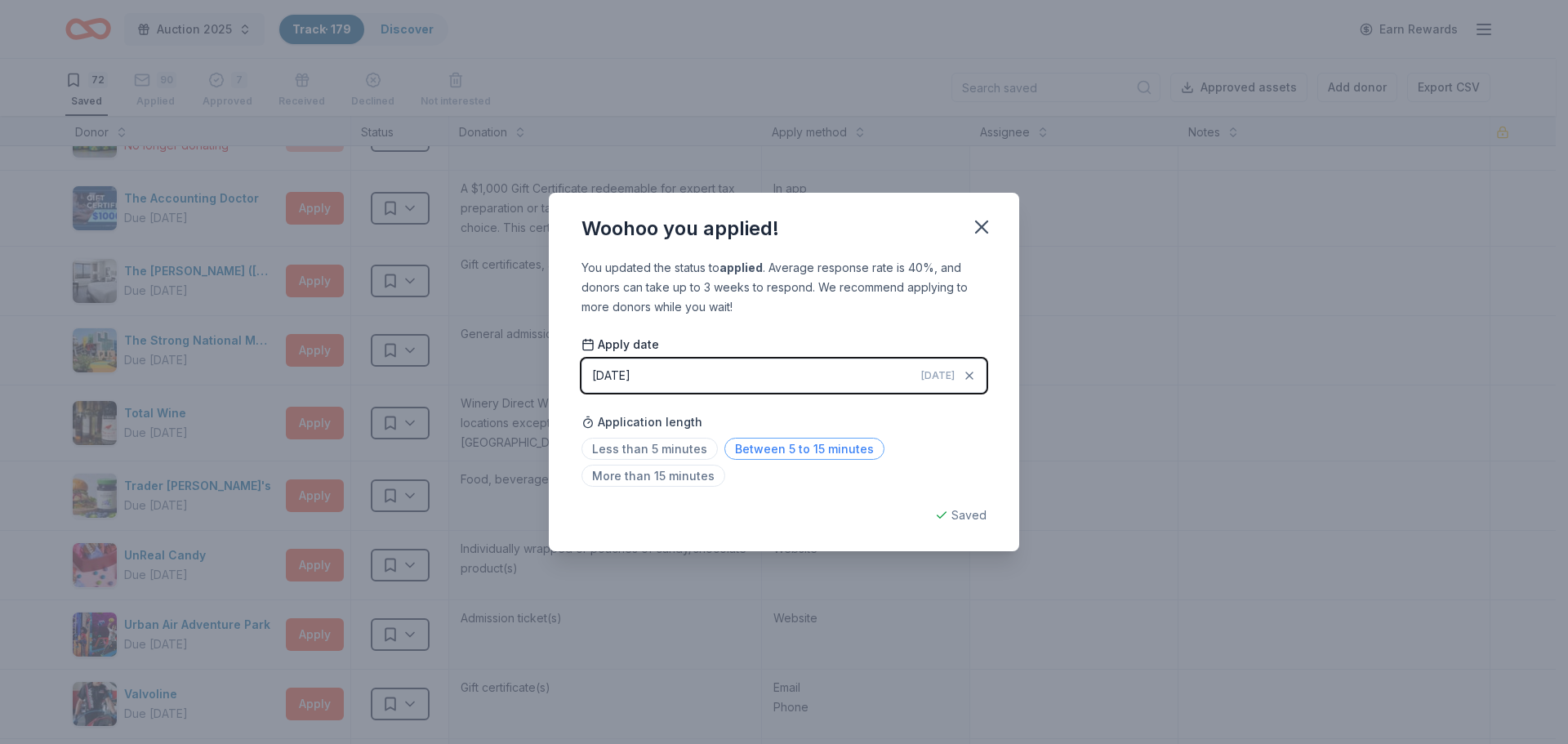
click at [779, 449] on span "Between 5 to 15 minutes" at bounding box center [804, 449] width 160 height 22
click at [980, 225] on icon "button" at bounding box center [981, 227] width 11 height 11
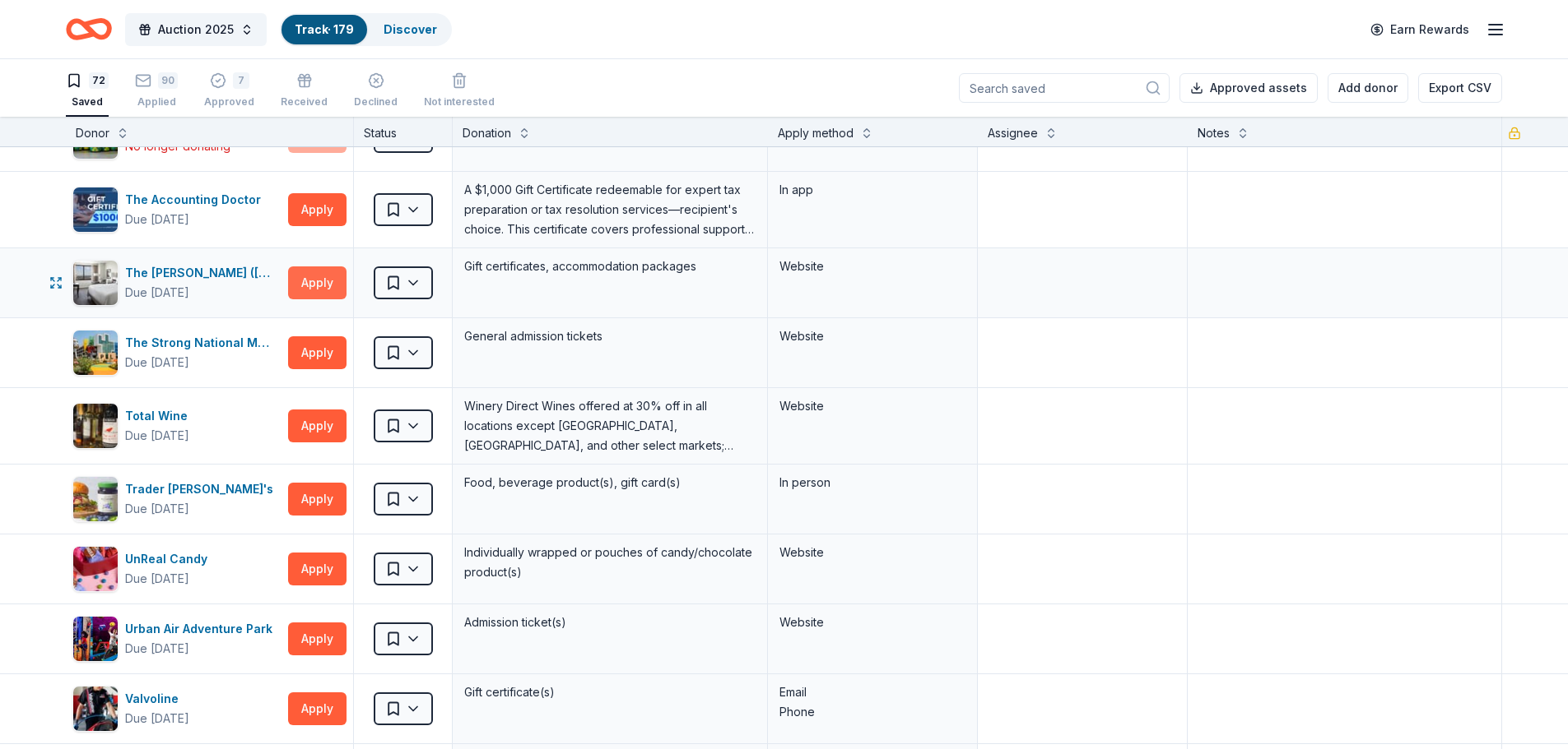
click at [302, 272] on button "Apply" at bounding box center [316, 283] width 58 height 33
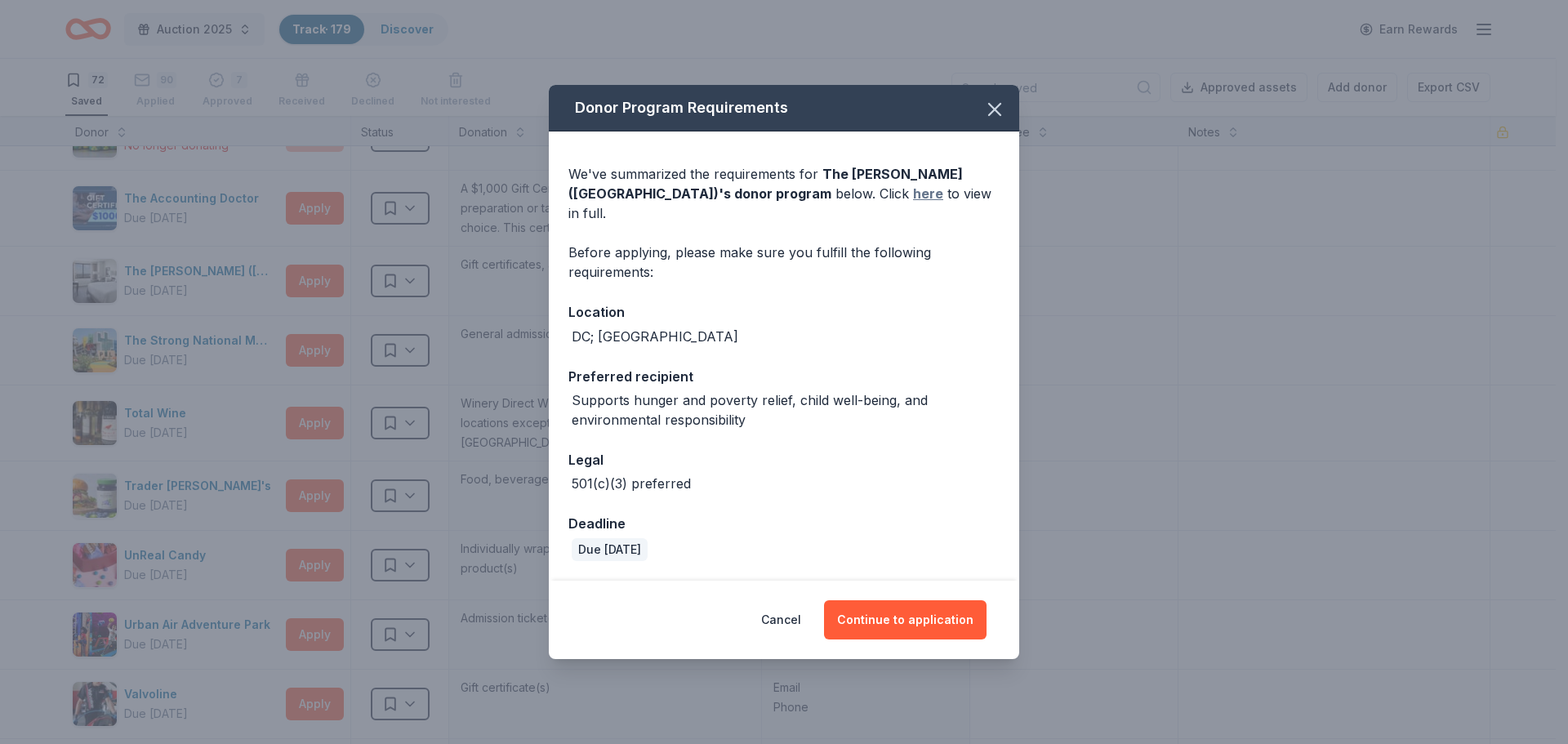
click at [913, 201] on link "here" at bounding box center [927, 193] width 30 height 19
click at [1002, 115] on icon "button" at bounding box center [994, 109] width 23 height 23
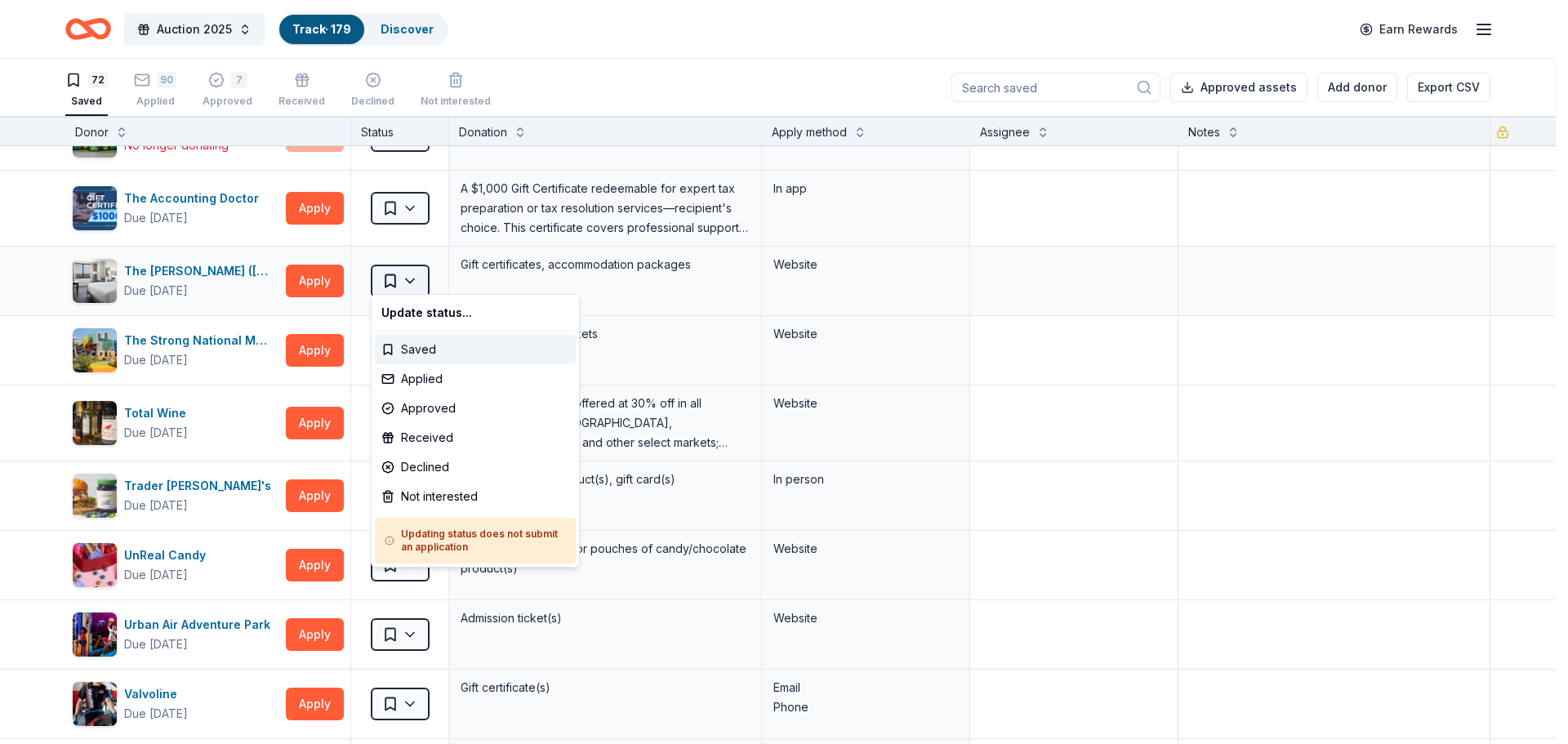
click at [405, 276] on html "Auction 2025 Track · 179 Discover Earn Rewards 72 Saved 90 Applied 7 Approved R…" at bounding box center [784, 372] width 1568 height 744
click at [406, 384] on div "Applied" at bounding box center [475, 379] width 201 height 29
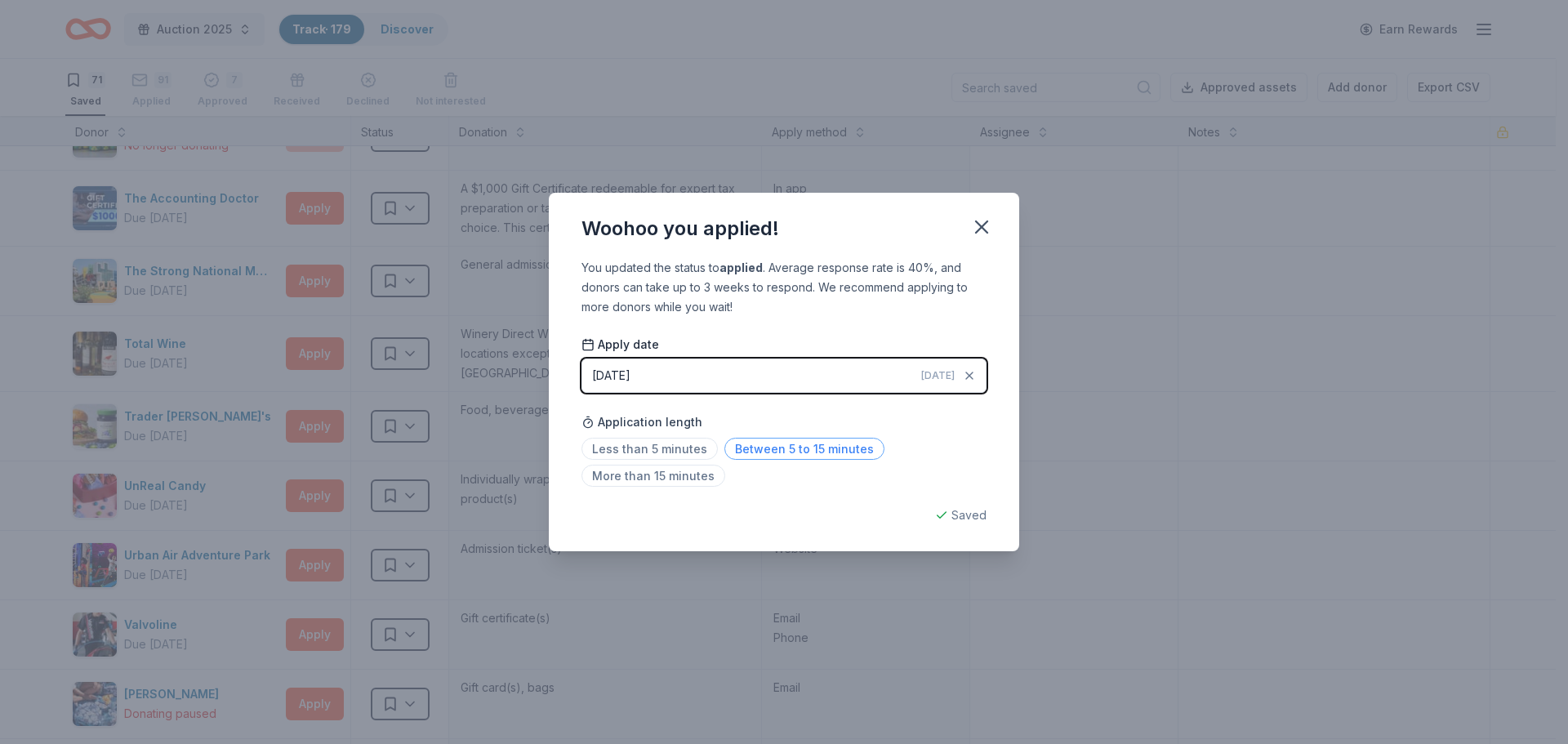
click at [748, 457] on span "Between 5 to 15 minutes" at bounding box center [804, 449] width 160 height 22
click at [975, 234] on icon "button" at bounding box center [981, 227] width 23 height 23
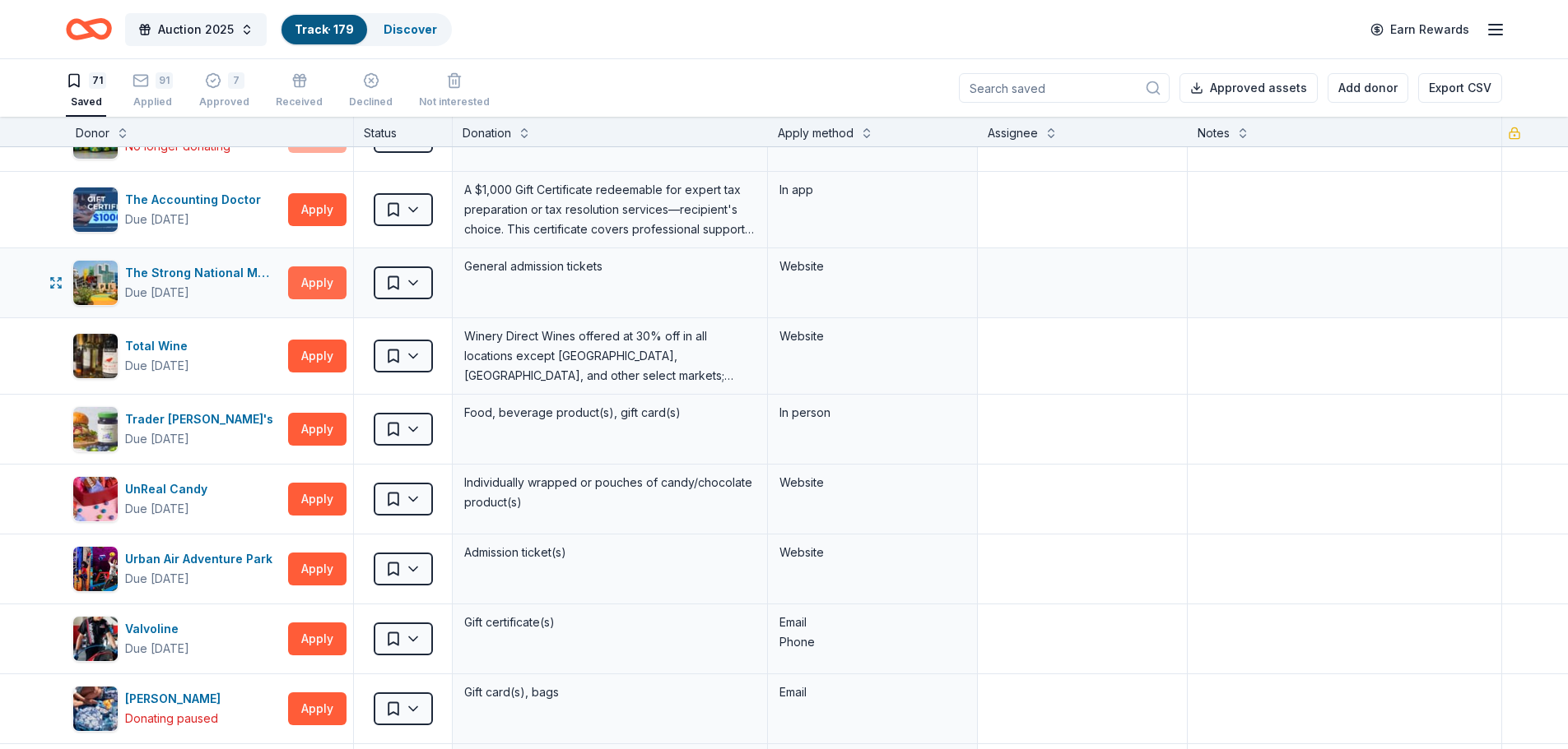
click at [307, 276] on button "Apply" at bounding box center [316, 283] width 58 height 33
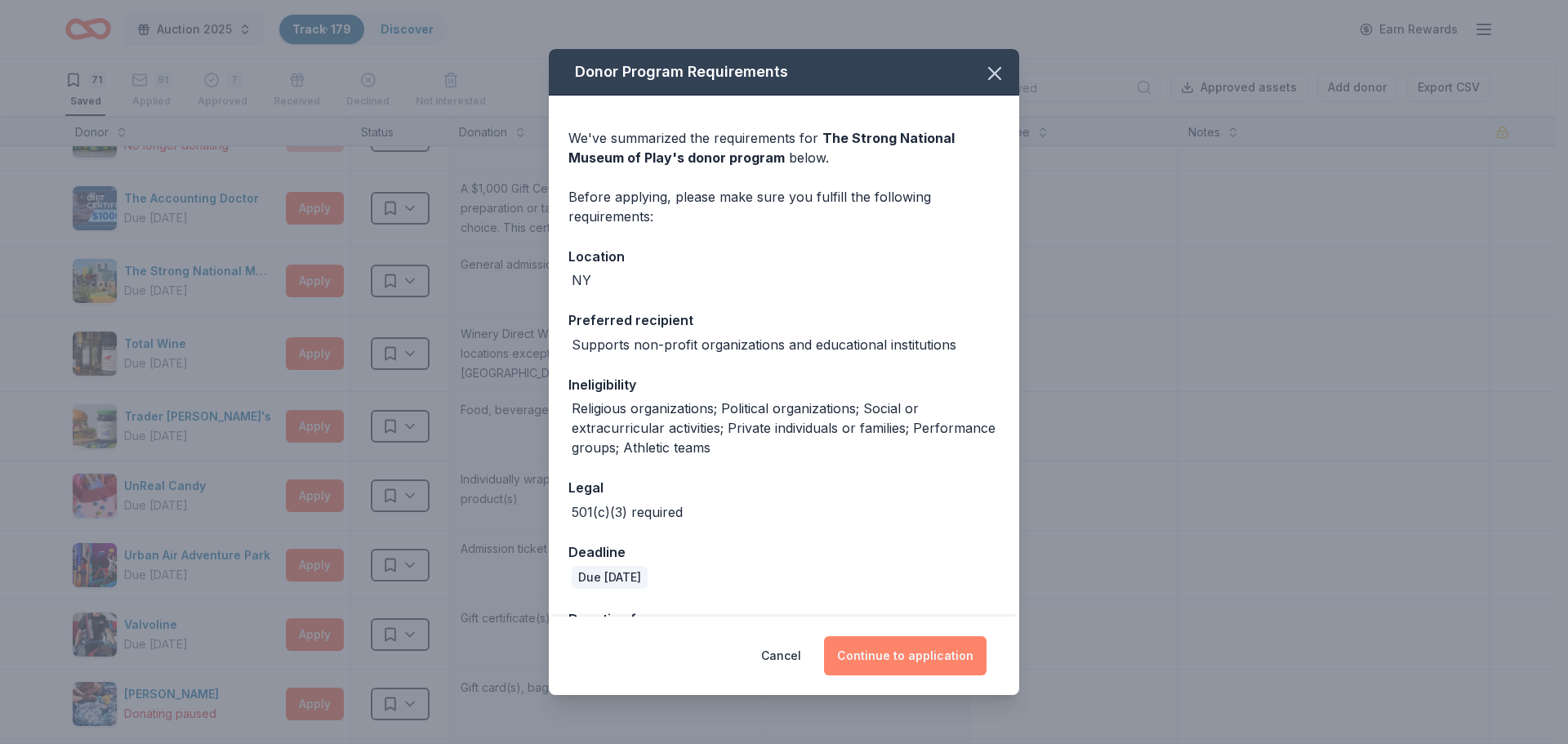
click at [924, 661] on button "Continue to application" at bounding box center [905, 656] width 162 height 39
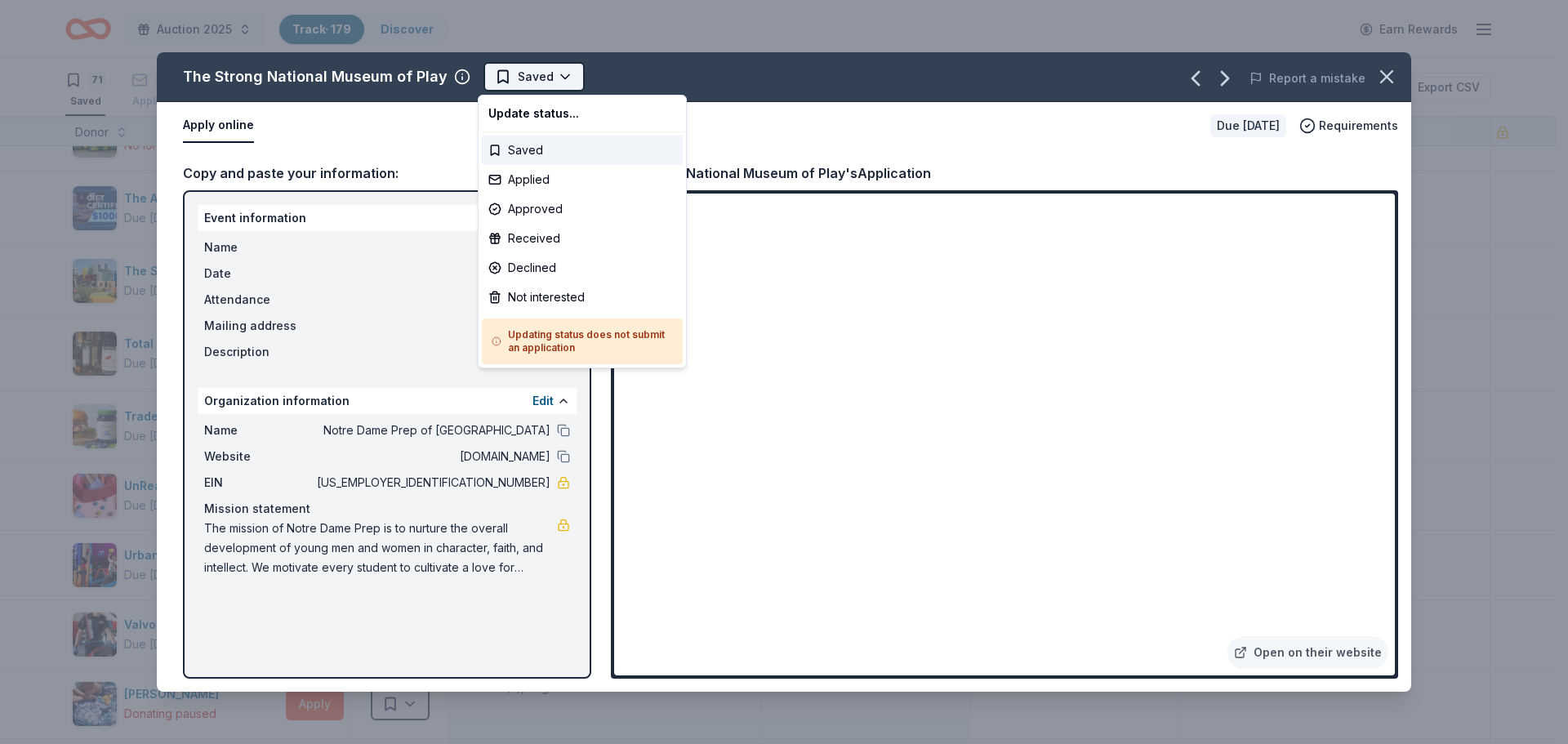
click at [541, 77] on html "Auction 2025 Track · 179 Discover Earn Rewards 71 Saved 91 Applied 7 Approved R…" at bounding box center [784, 372] width 1568 height 744
click at [502, 165] on div "Applied" at bounding box center [582, 180] width 201 height 29
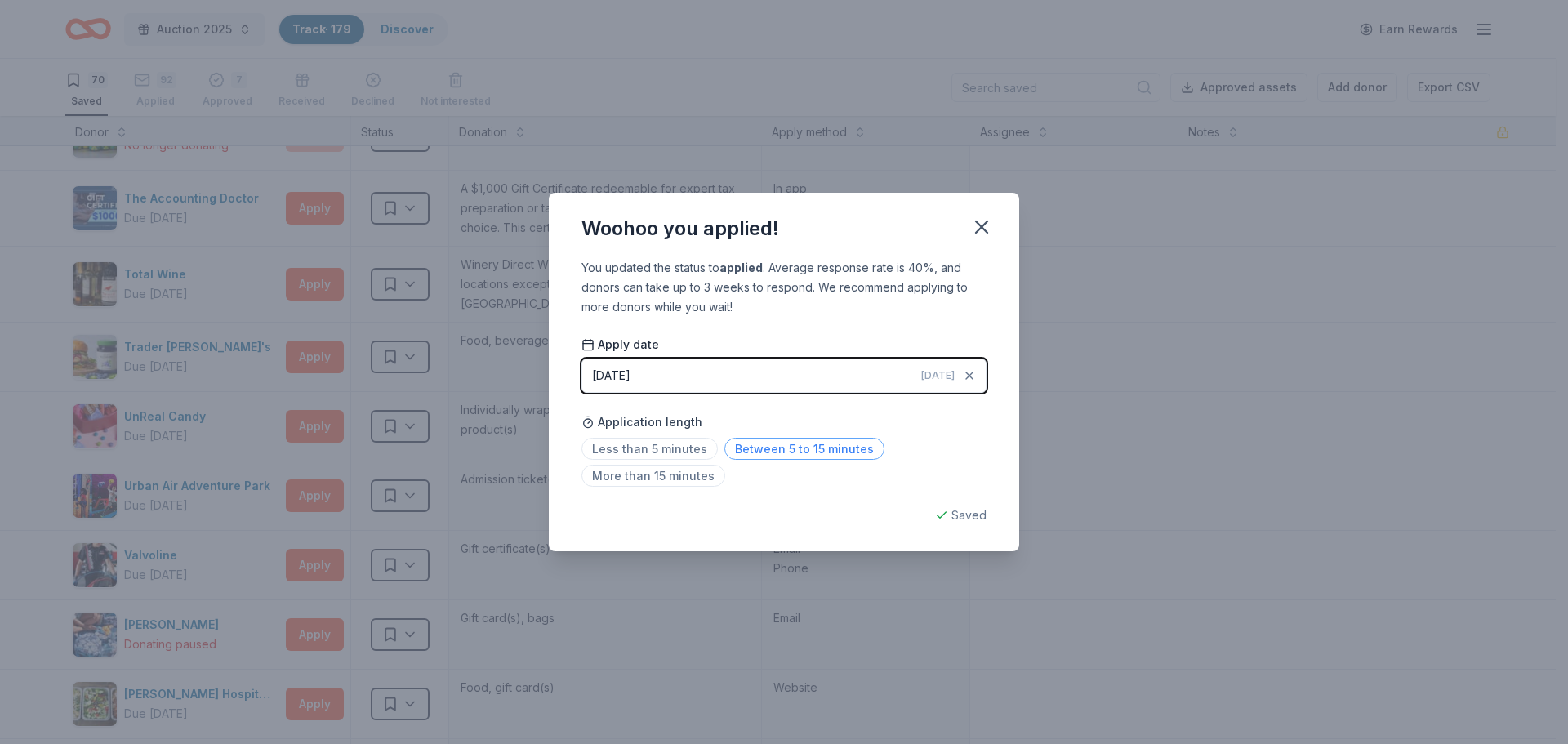
click at [785, 453] on span "Between 5 to 15 minutes" at bounding box center [804, 449] width 160 height 22
click at [979, 228] on icon "button" at bounding box center [981, 227] width 23 height 23
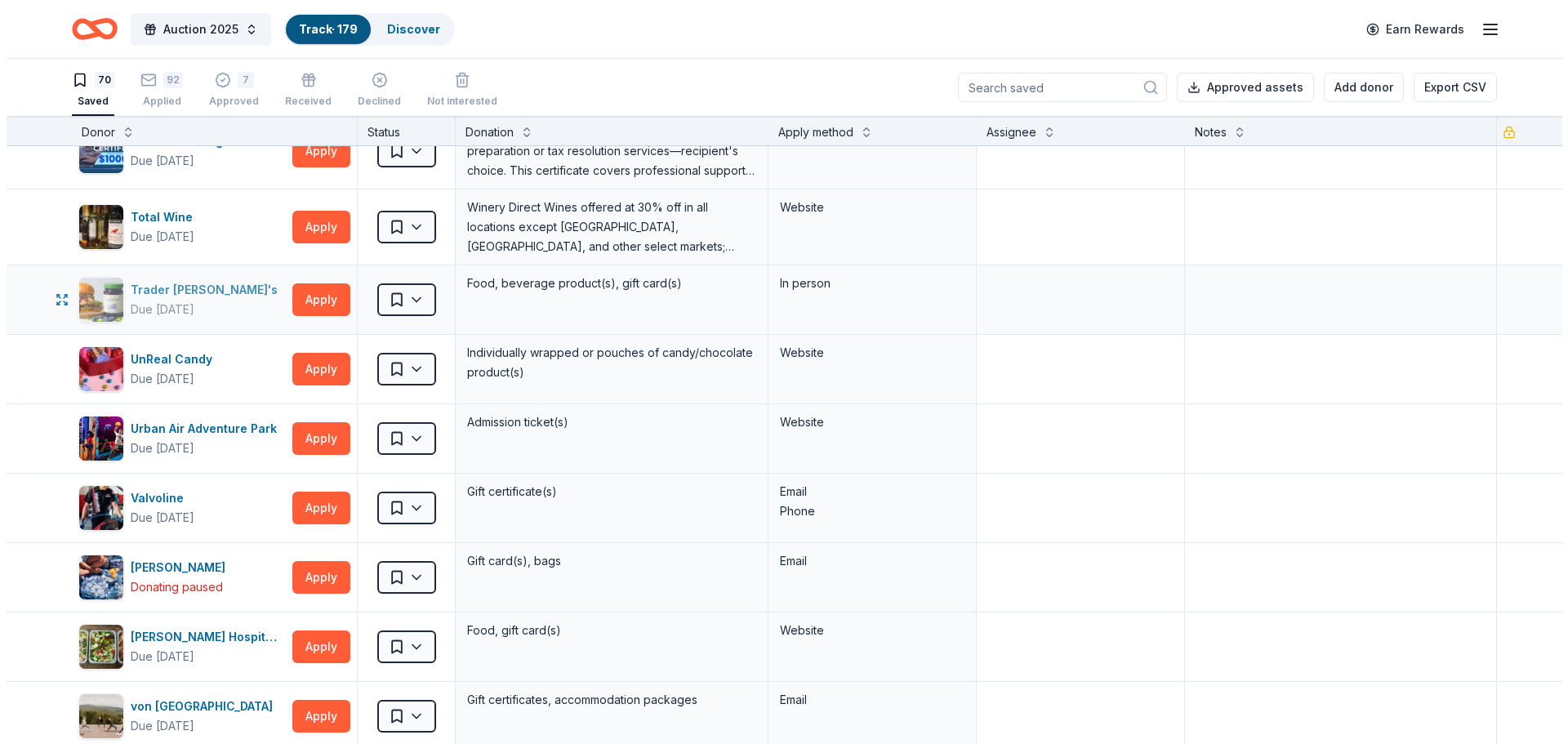
scroll to position [3985, 0]
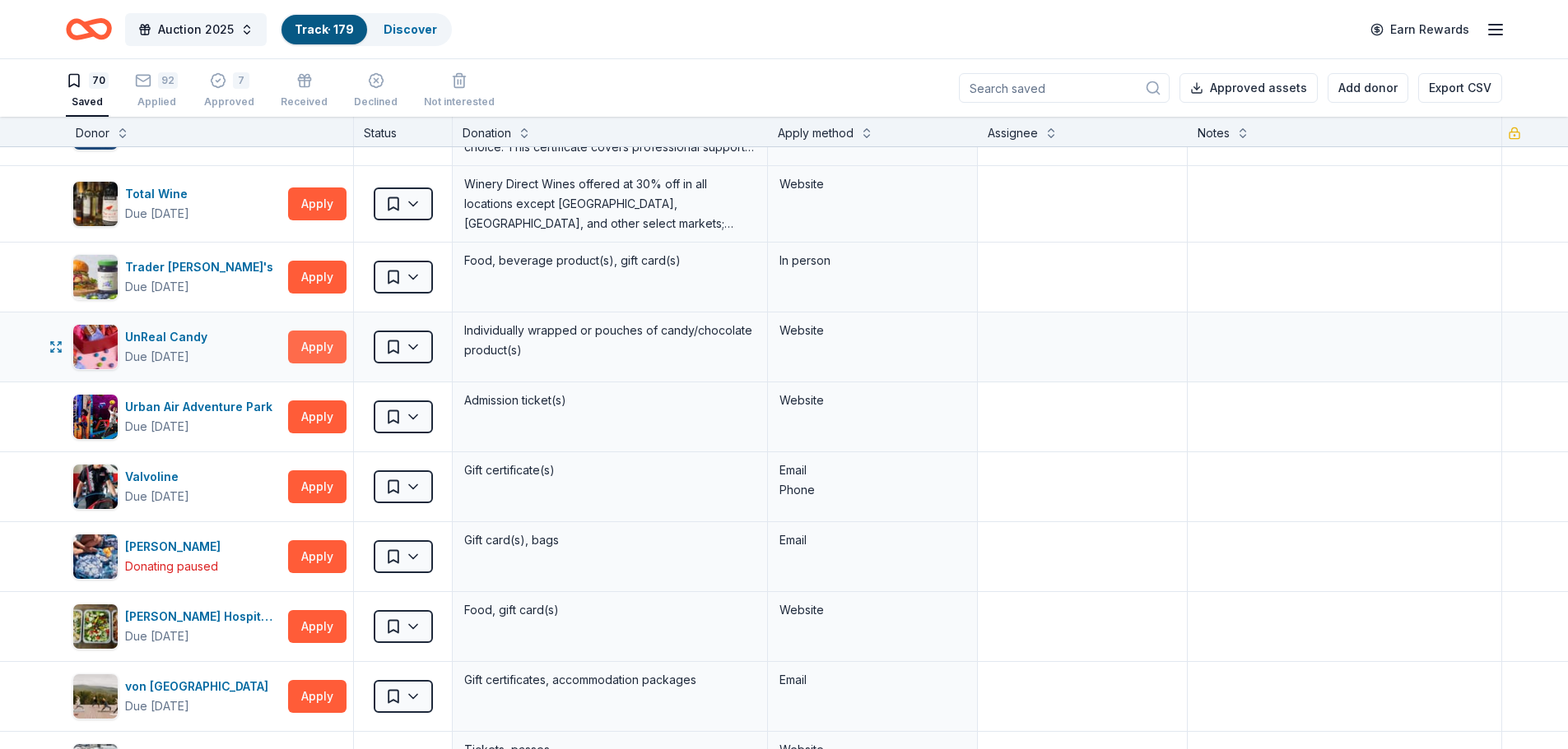
click at [320, 337] on button "Apply" at bounding box center [316, 348] width 58 height 33
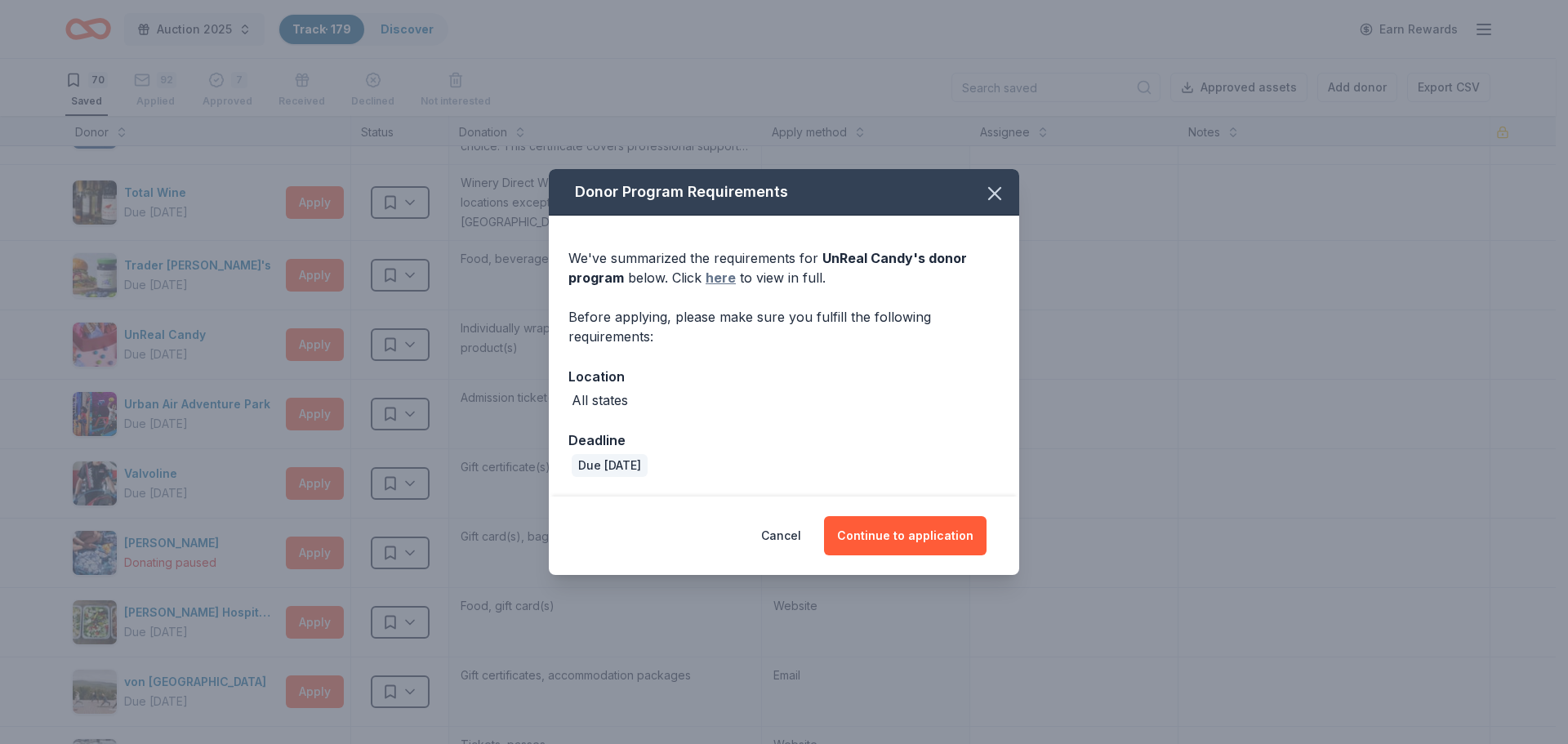
click at [727, 277] on link "here" at bounding box center [721, 277] width 30 height 19
click at [990, 191] on icon "button" at bounding box center [994, 193] width 23 height 23
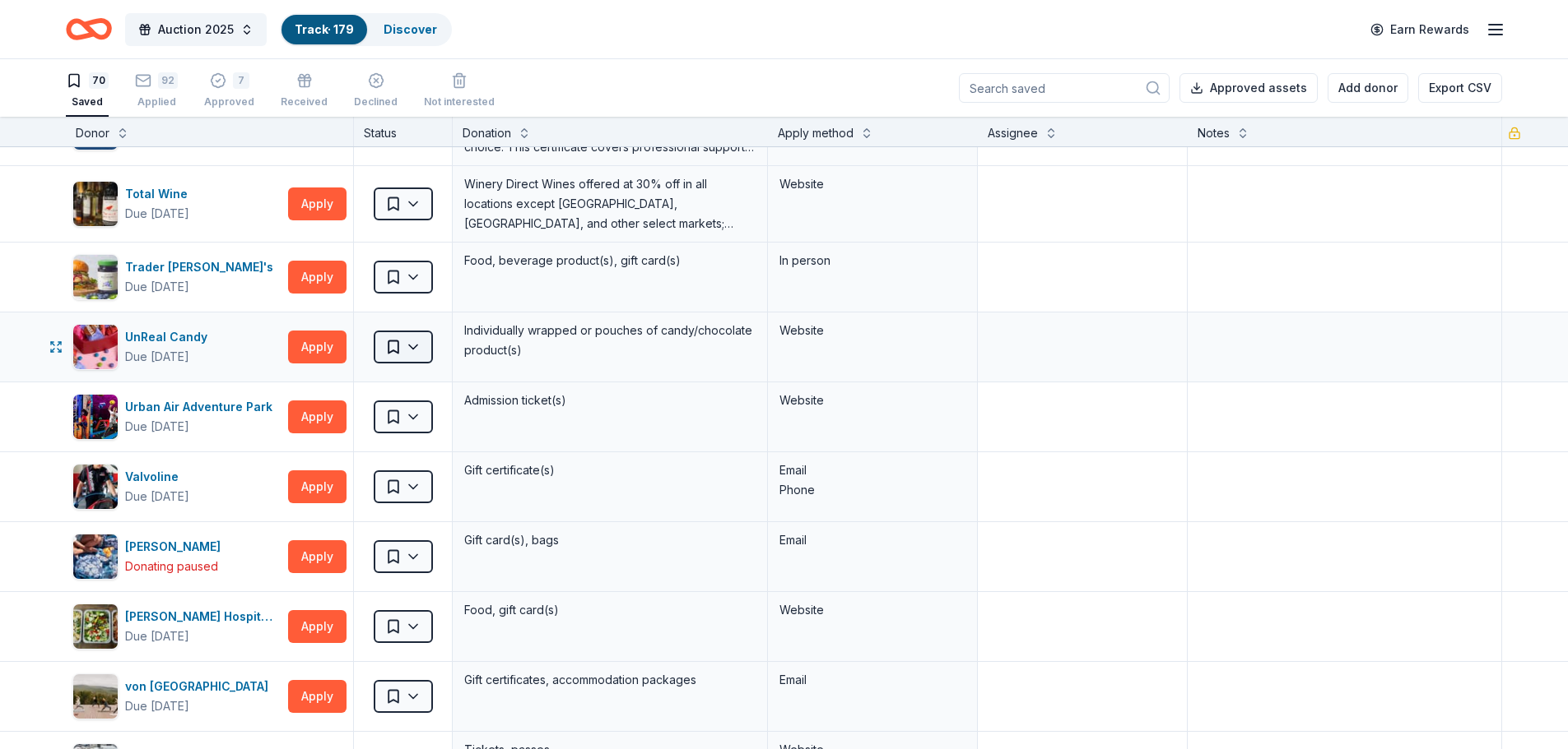
click at [416, 339] on html "Auction 2025 Track · 179 Discover Earn Rewards 70 Saved 92 Applied 7 Approved R…" at bounding box center [784, 374] width 1568 height 749
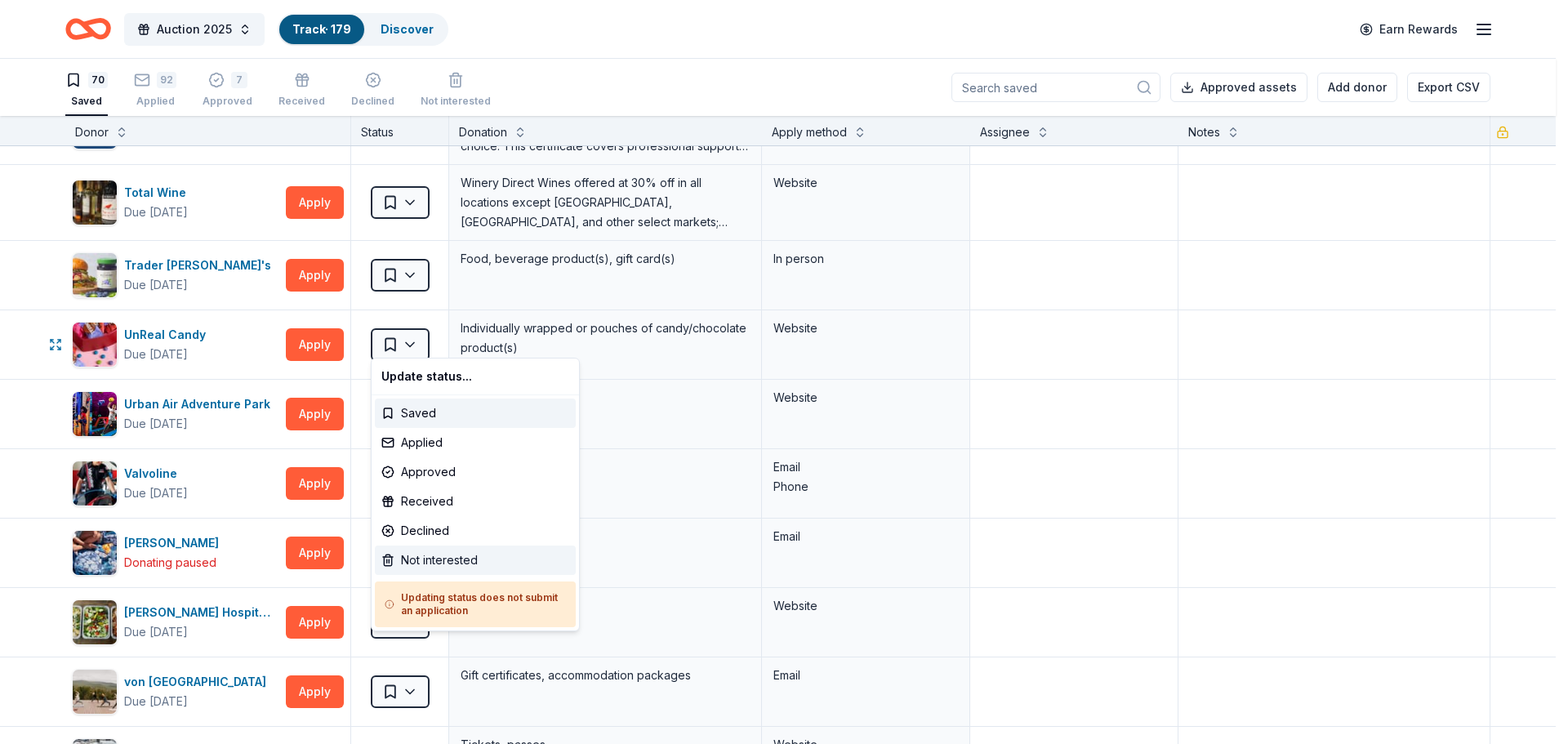
click at [414, 559] on div "Not interested" at bounding box center [475, 560] width 201 height 29
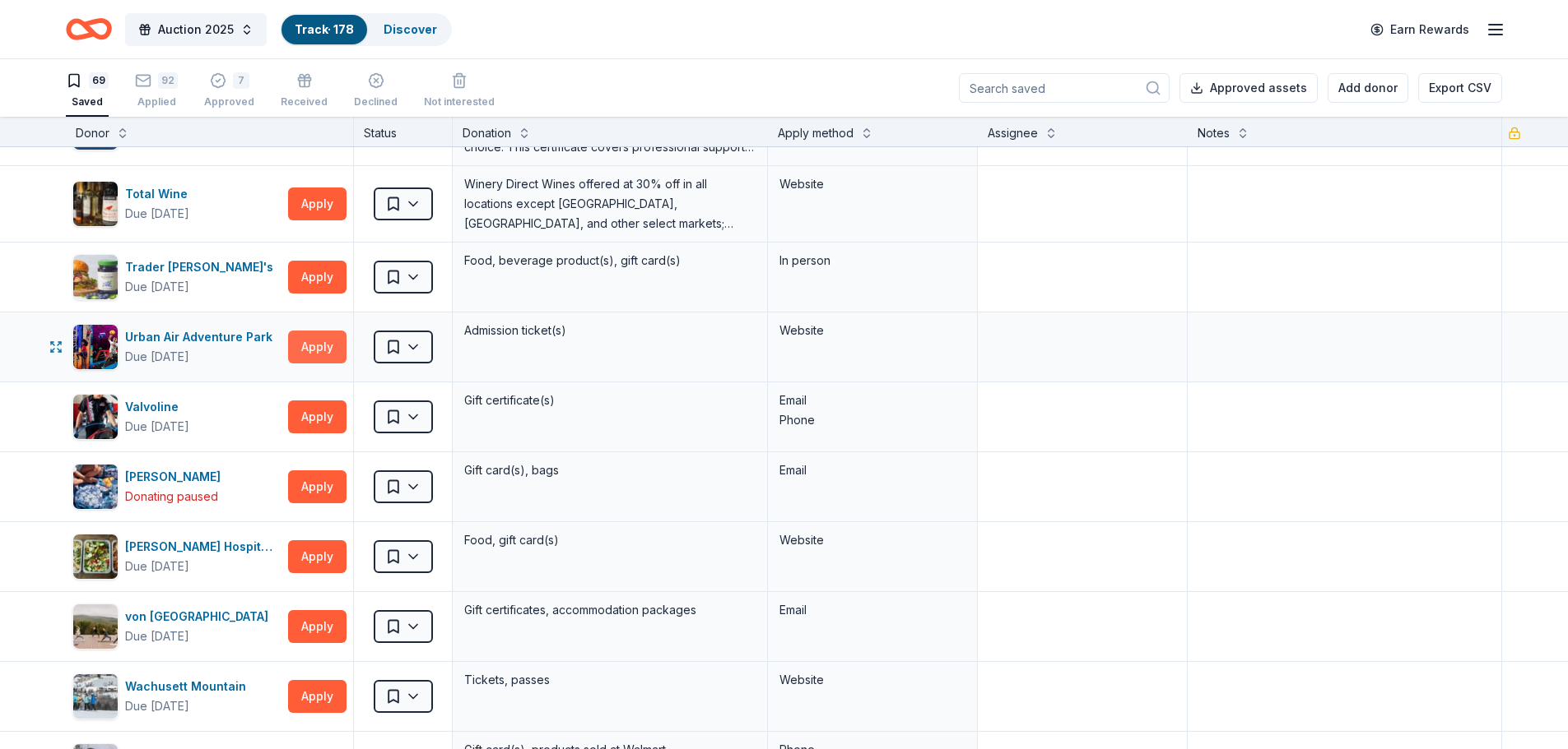
click at [308, 344] on button "Apply" at bounding box center [316, 348] width 58 height 33
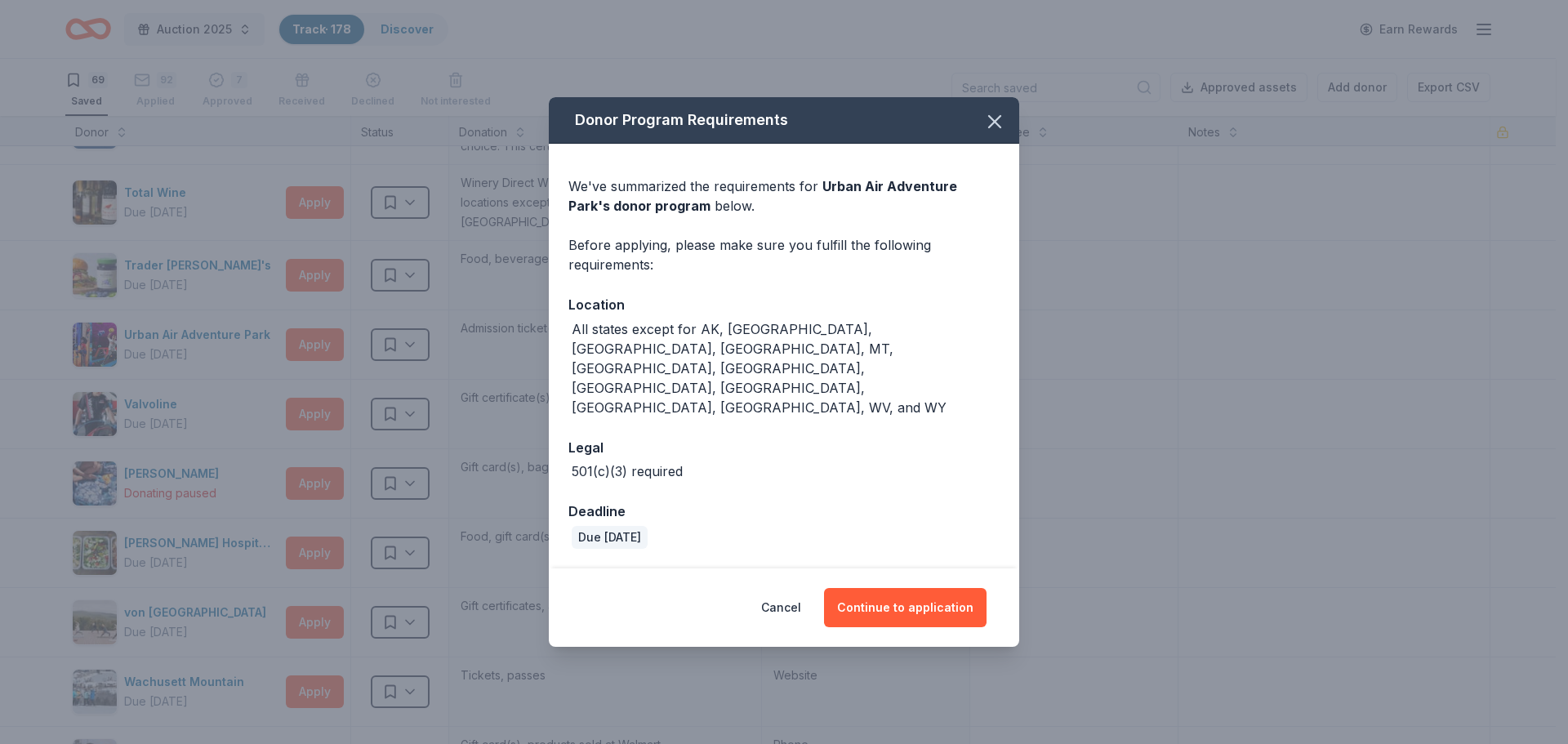
drag, startPoint x: 996, startPoint y: 150, endPoint x: 930, endPoint y: 397, distance: 255.7
click at [930, 397] on div "Donor Program Requirements We've summarized the requirements for Urban Air Adve…" at bounding box center [784, 333] width 470 height 470
click at [917, 588] on button "Continue to application" at bounding box center [905, 607] width 162 height 39
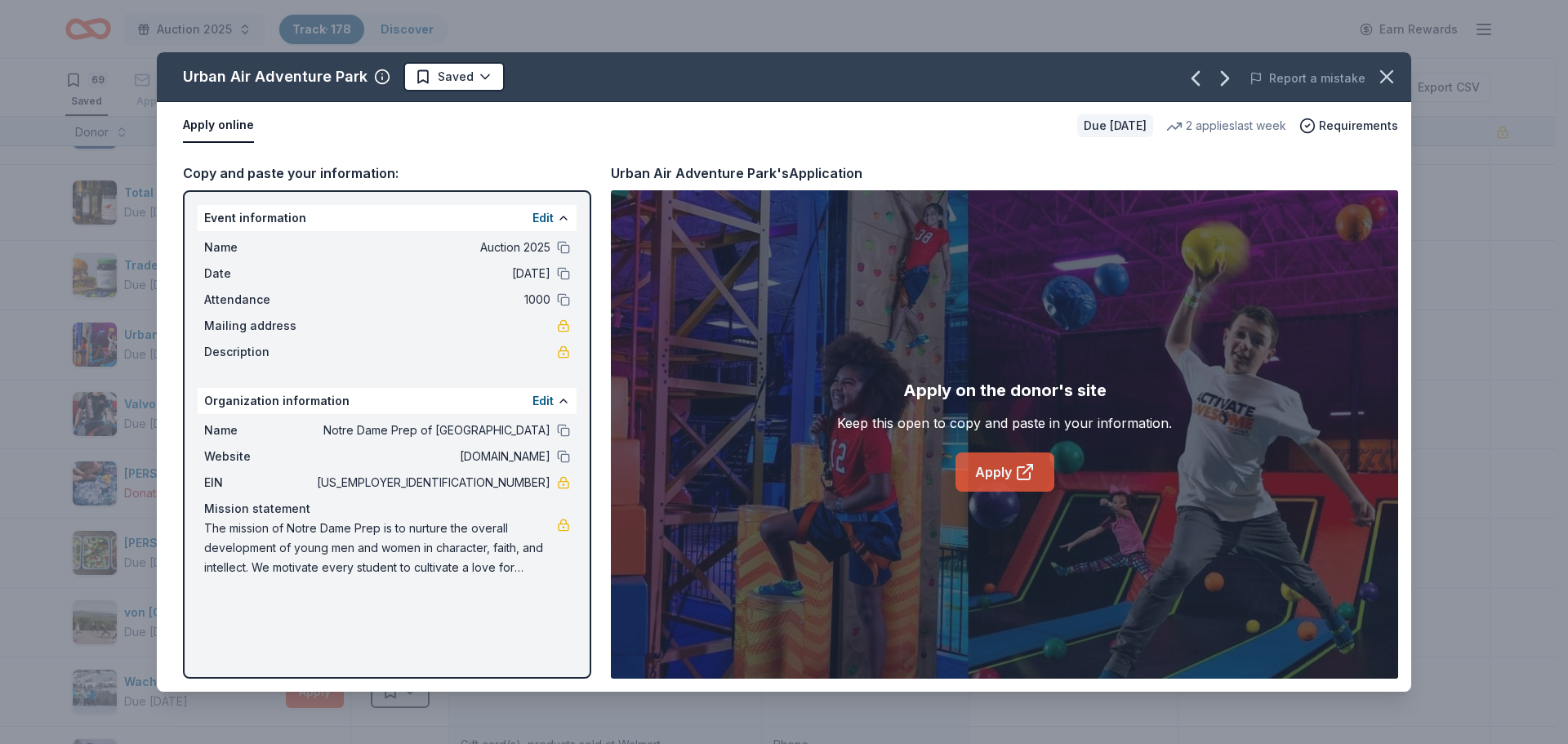
click at [994, 460] on link "Apply" at bounding box center [1005, 472] width 99 height 39
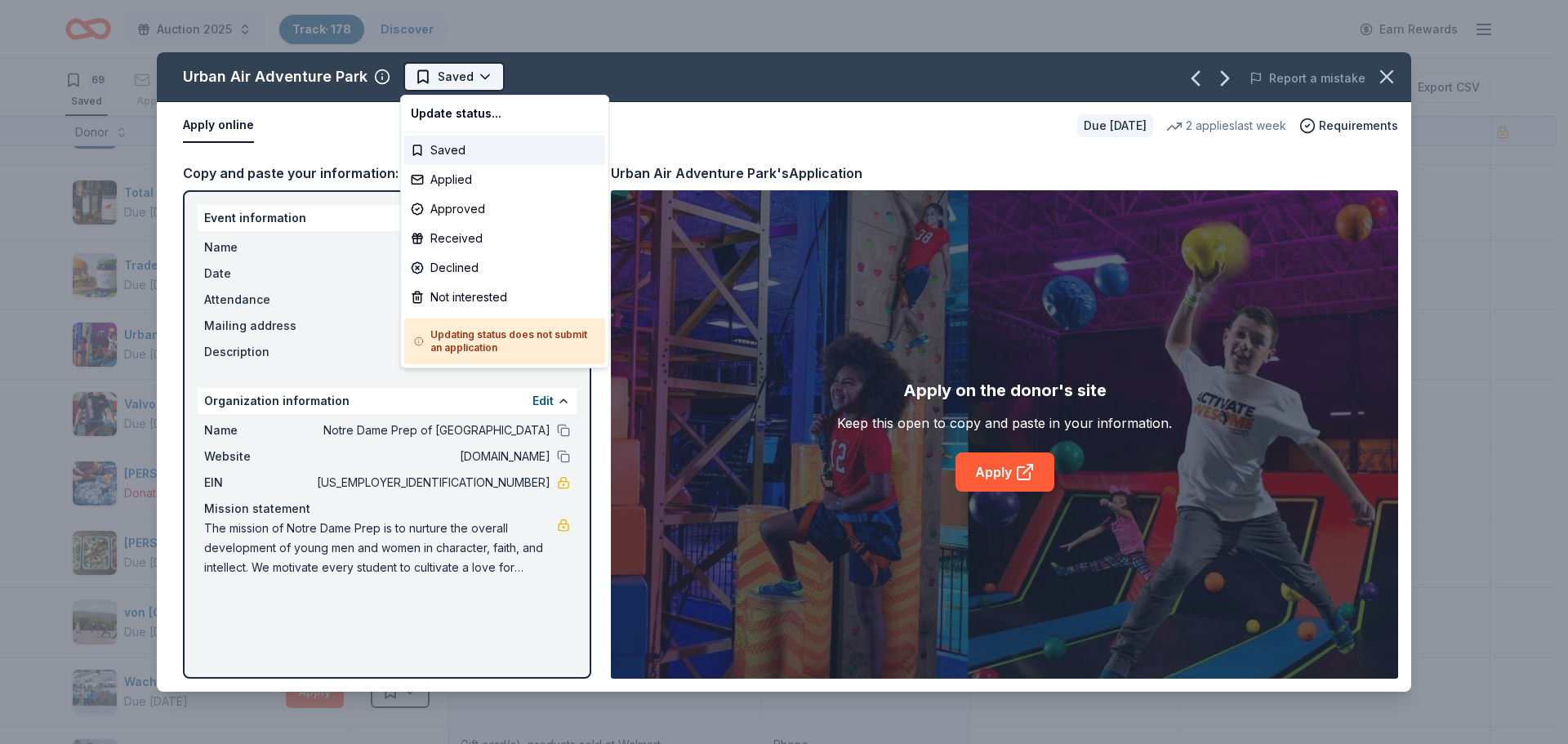
click at [462, 67] on html "Auction 2025 Track · 178 Discover Earn Rewards 69 Saved 92 Applied 7 Approved R…" at bounding box center [784, 372] width 1568 height 744
click at [446, 175] on div "Applied" at bounding box center [504, 180] width 201 height 29
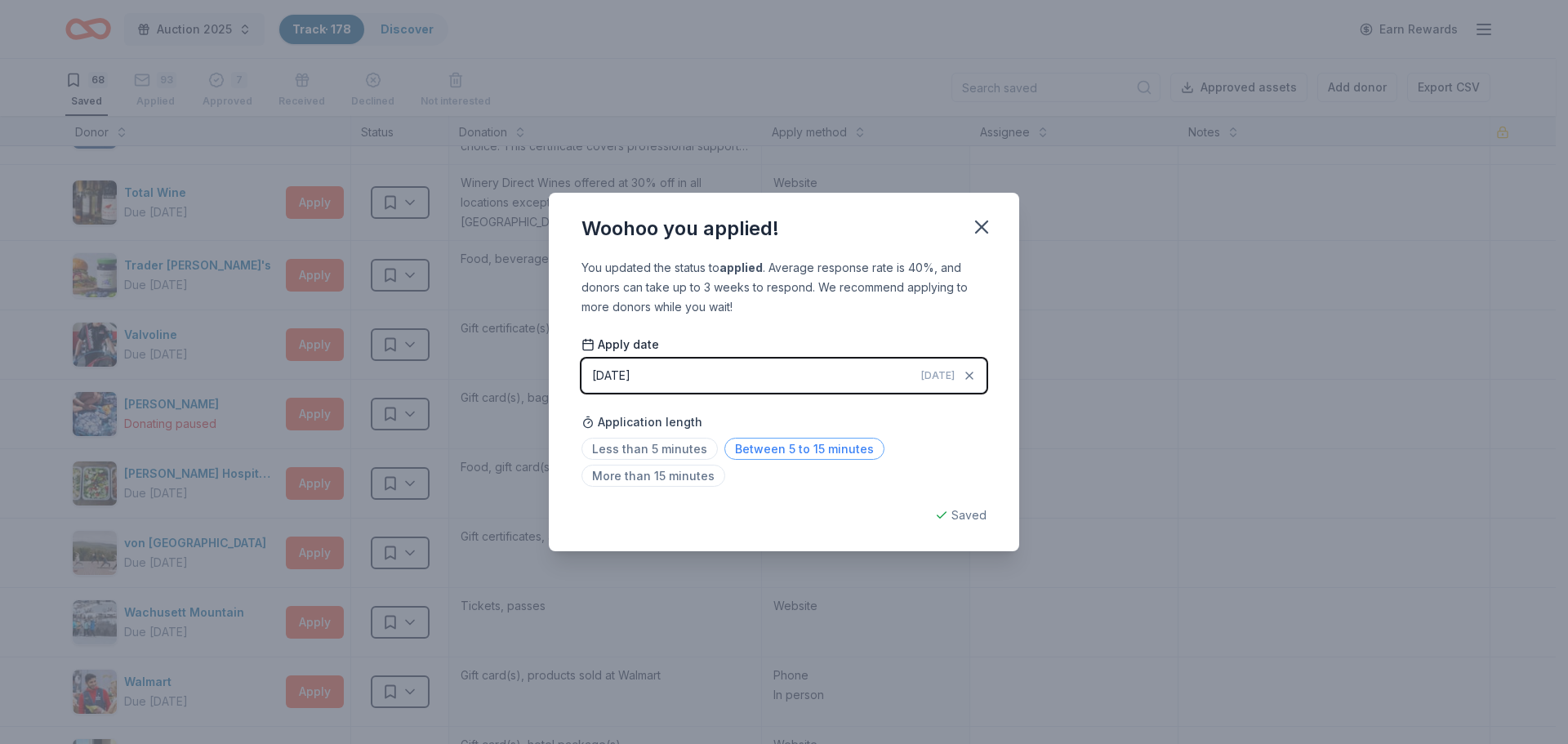
click at [788, 452] on span "Between 5 to 15 minutes" at bounding box center [804, 449] width 160 height 22
click at [979, 221] on icon "button" at bounding box center [981, 227] width 23 height 23
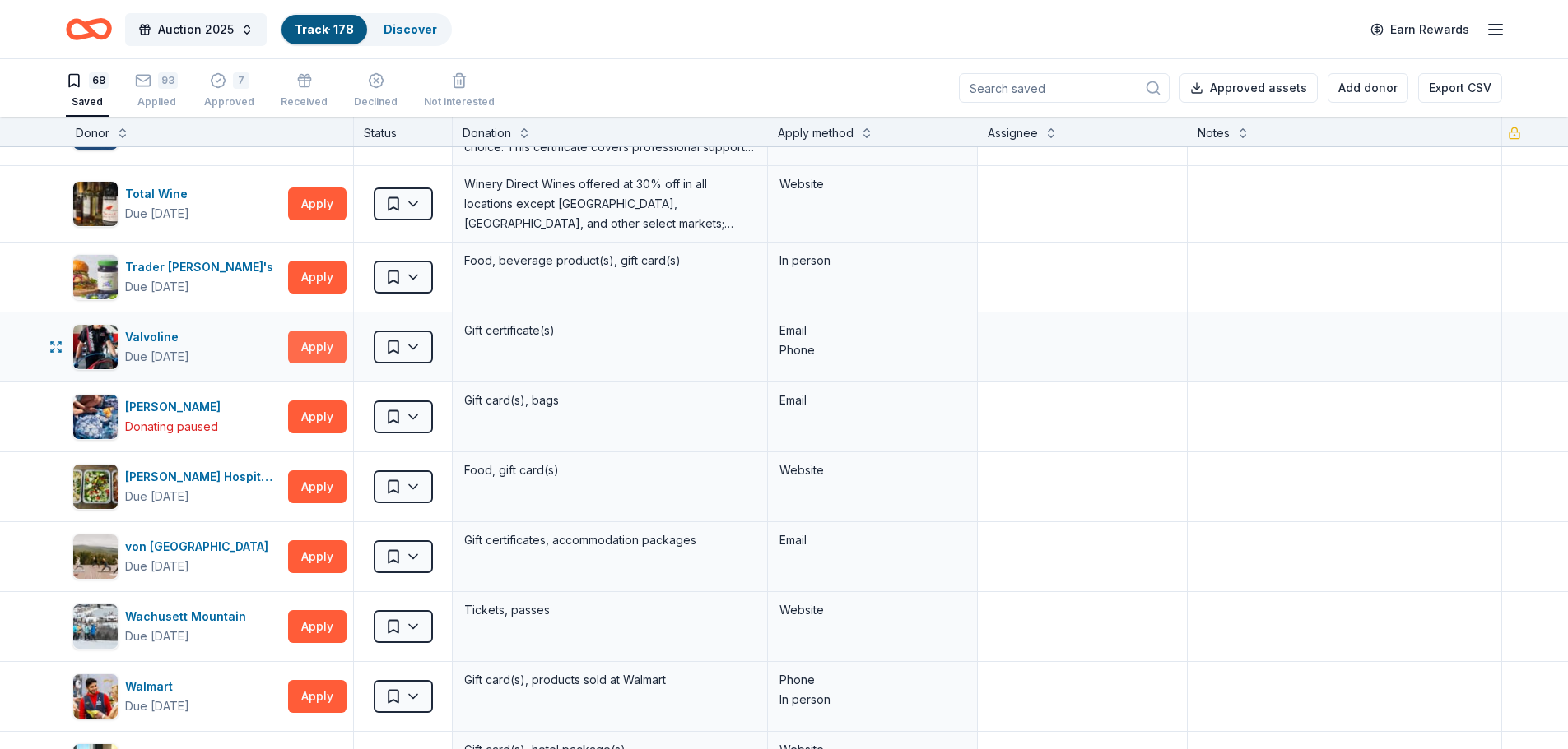
click at [325, 338] on button "Apply" at bounding box center [316, 348] width 58 height 33
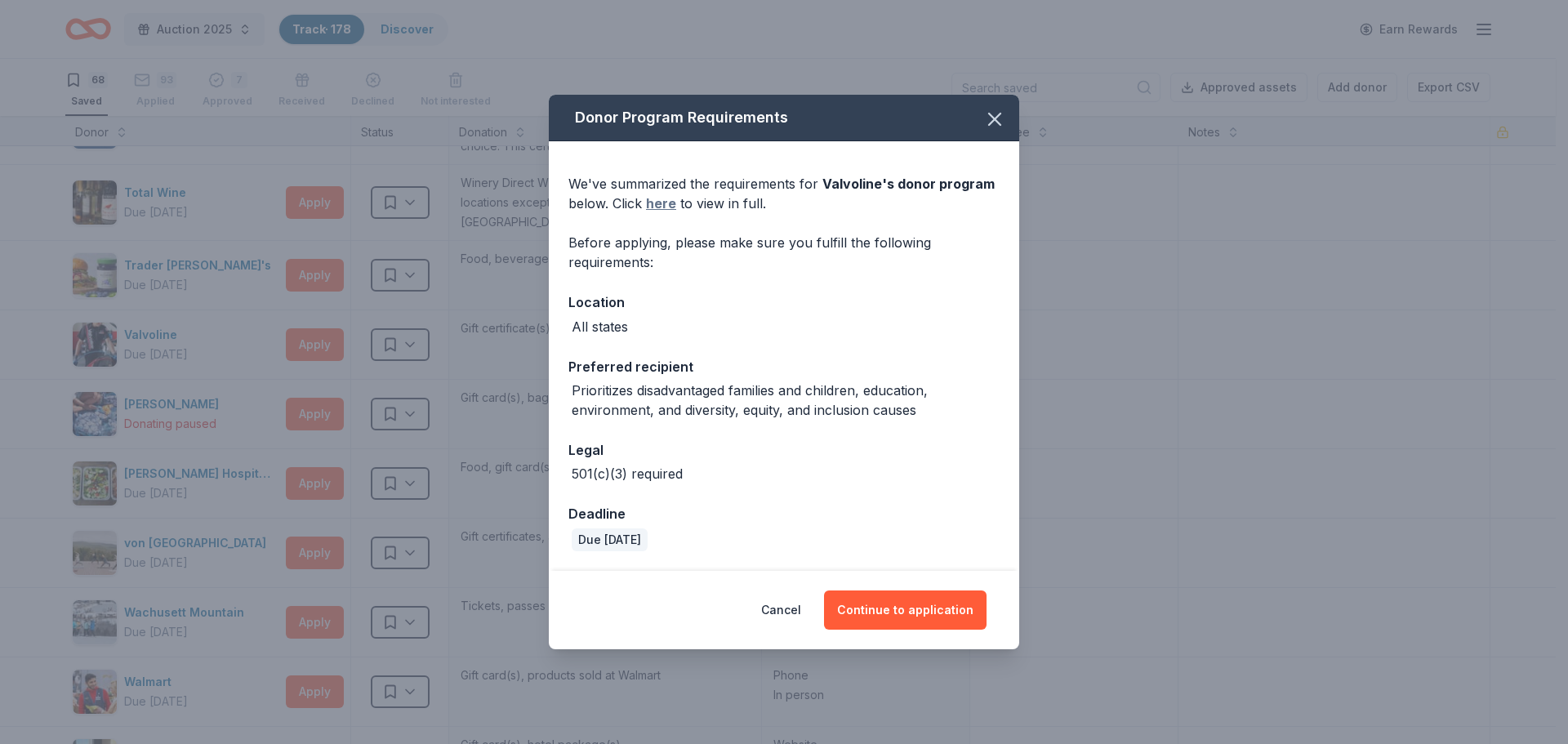
click at [657, 203] on link "here" at bounding box center [661, 203] width 30 height 19
click at [861, 610] on button "Continue to application" at bounding box center [905, 610] width 162 height 39
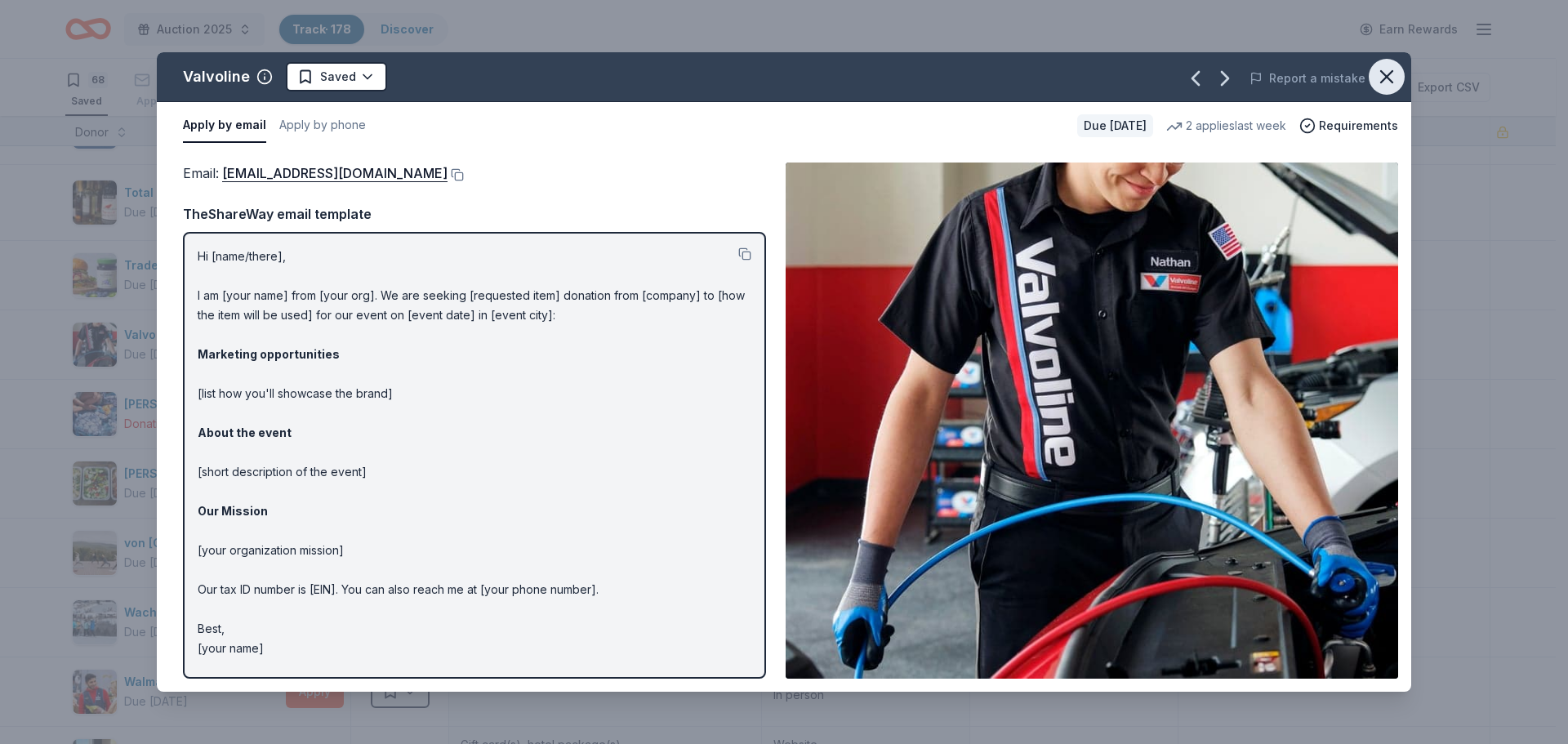
click at [1385, 76] on icon "button" at bounding box center [1386, 76] width 11 height 11
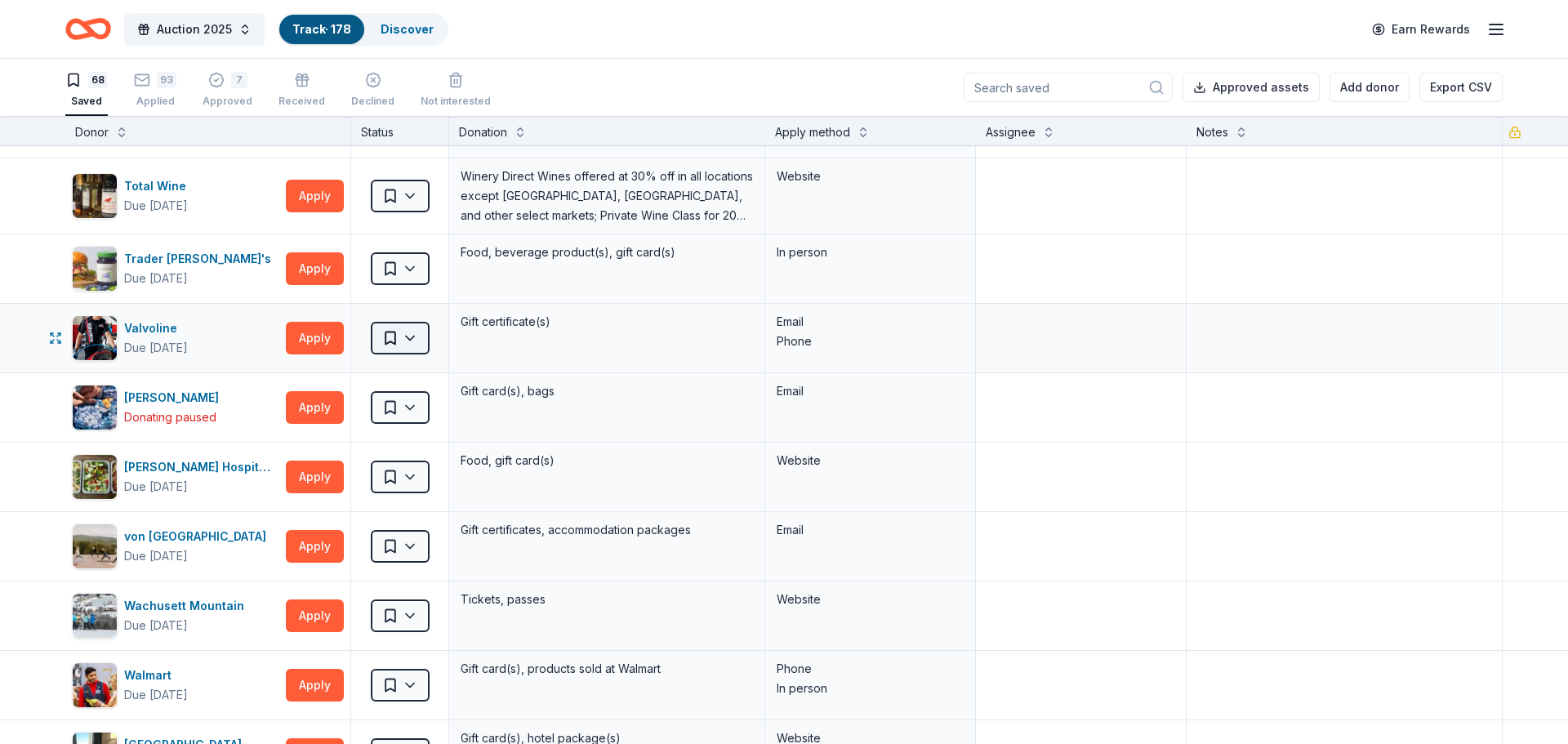
click at [409, 338] on html "Auction 2025 Track · 178 Discover Earn Rewards 68 Saved 93 Applied 7 Approved R…" at bounding box center [784, 372] width 1568 height 744
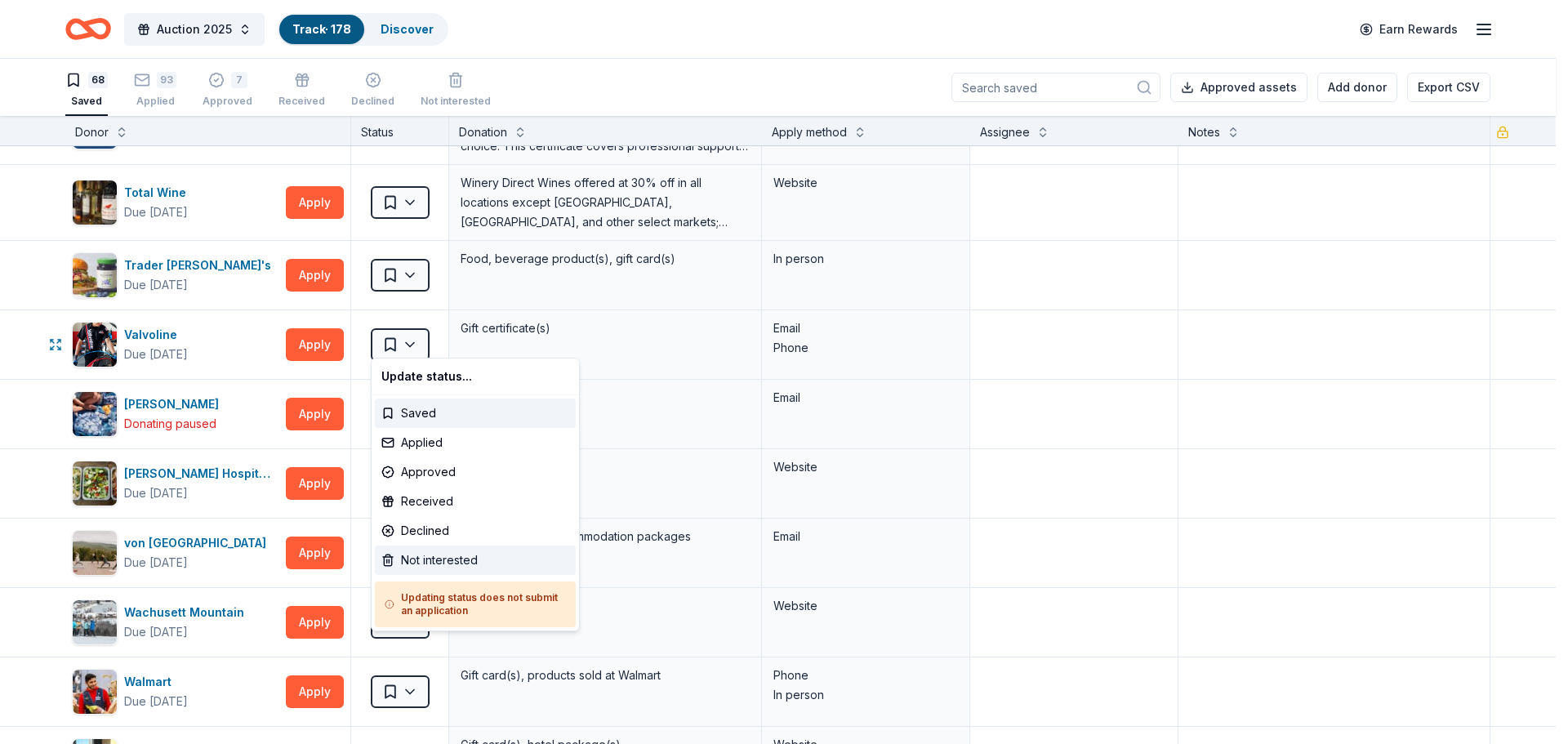
click at [403, 557] on div "Not interested" at bounding box center [475, 560] width 201 height 29
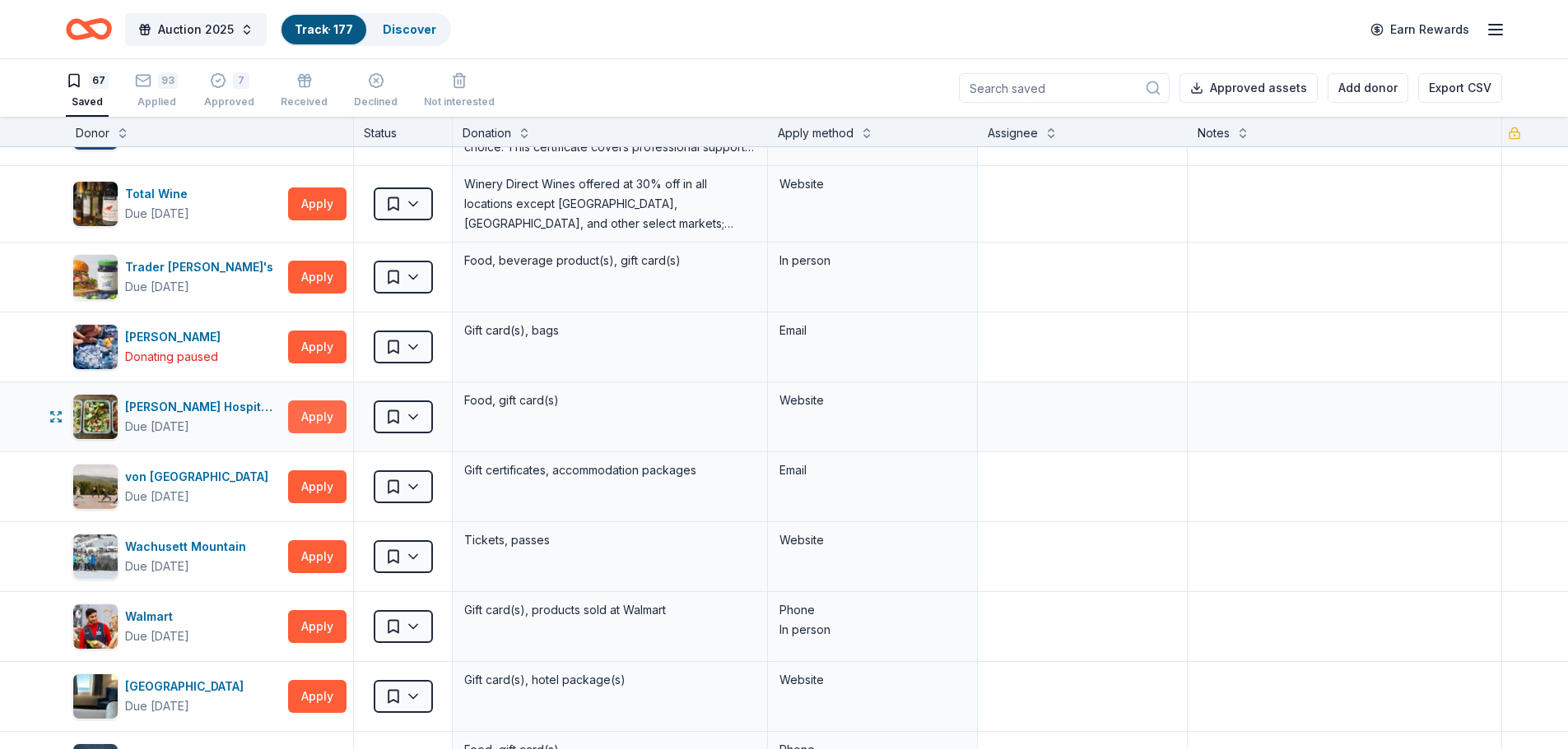
click at [324, 409] on button "Apply" at bounding box center [316, 417] width 58 height 33
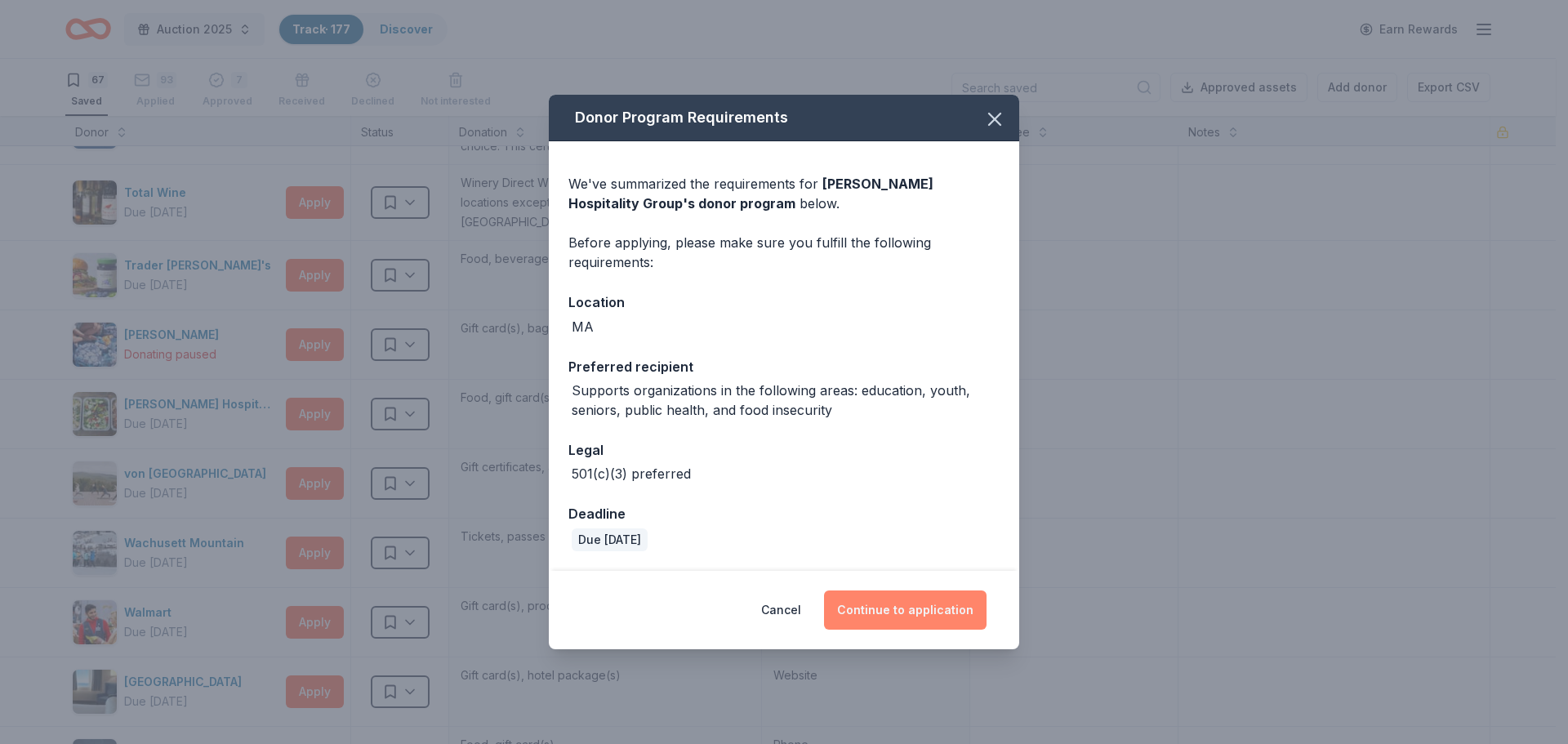
click at [892, 606] on button "Continue to application" at bounding box center [905, 610] width 162 height 39
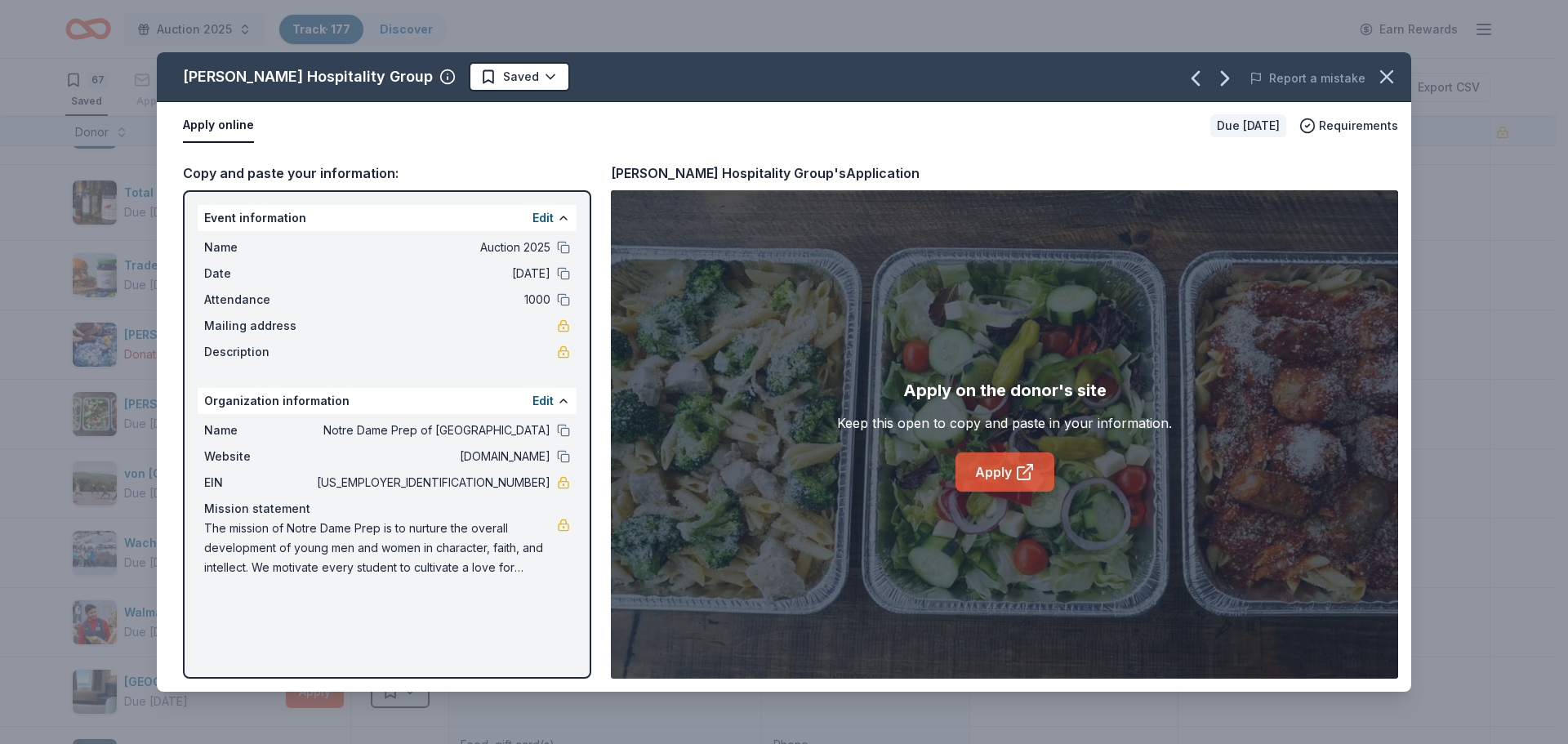
click at [1012, 469] on link "Apply" at bounding box center [1005, 472] width 99 height 39
click at [437, 75] on html "Auction 2025 Track · 177 Discover Earn Rewards 67 Saved 93 Applied 7 Approved R…" at bounding box center [784, 372] width 1568 height 744
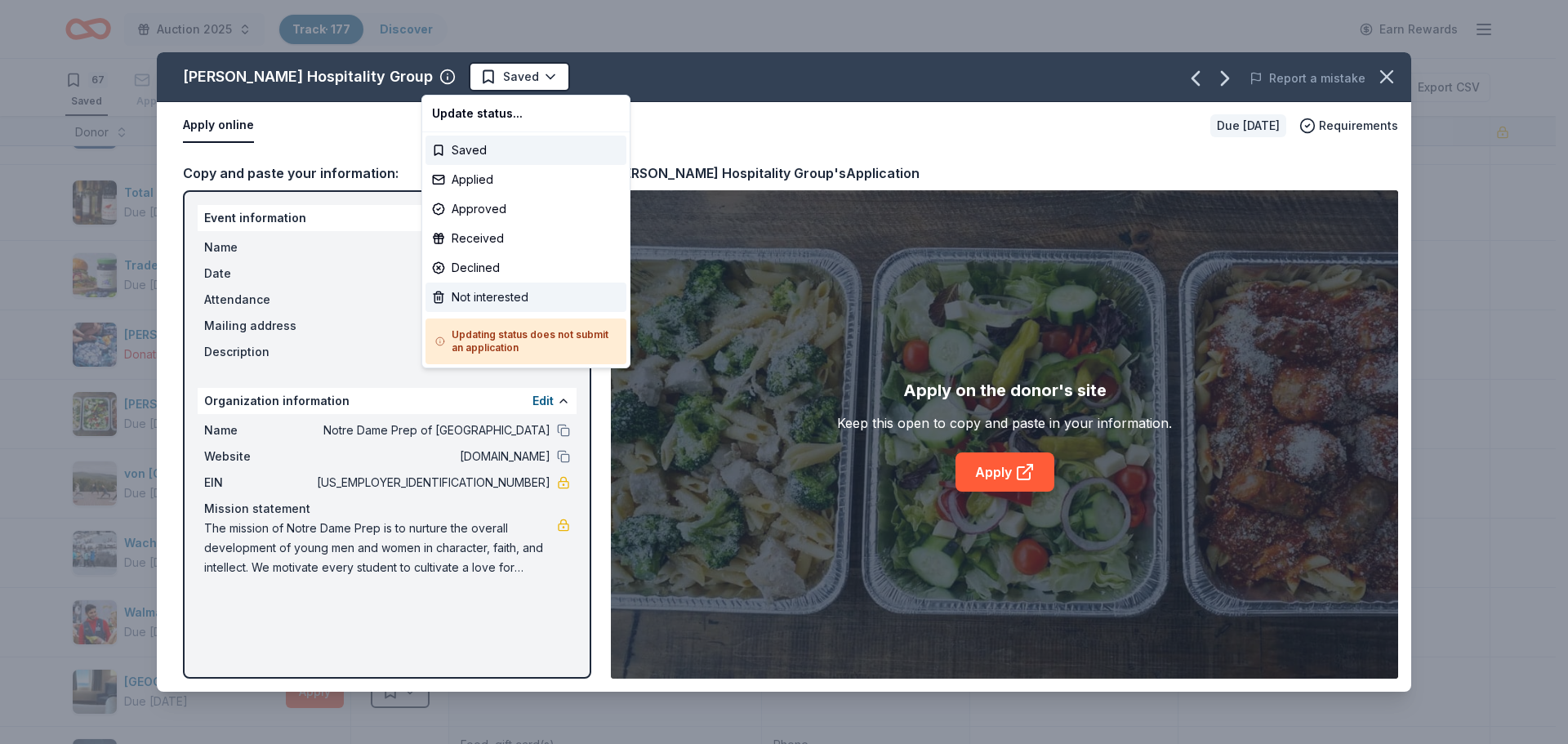
click at [472, 302] on div "Not interested" at bounding box center [525, 298] width 201 height 29
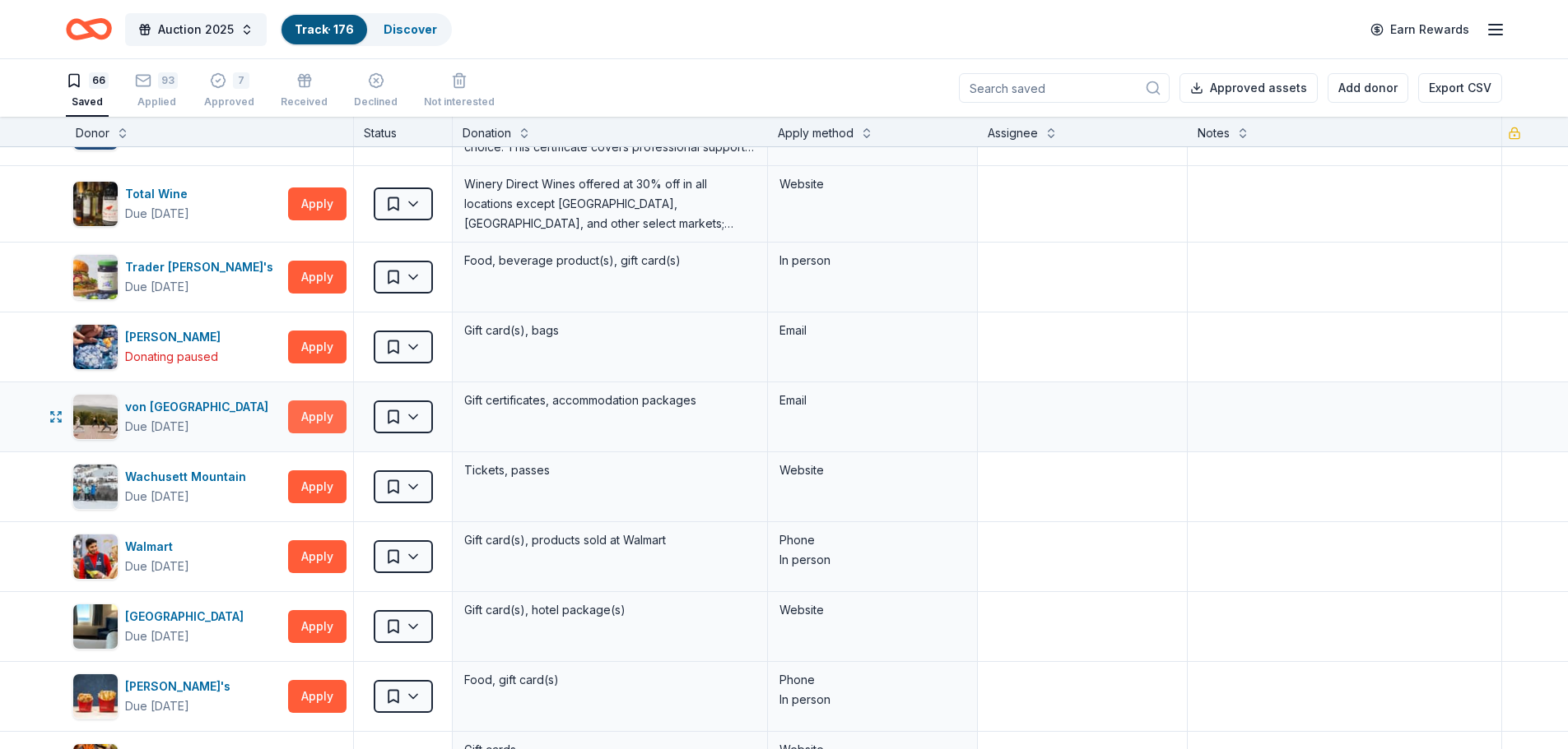
click at [312, 408] on button "Apply" at bounding box center [316, 417] width 58 height 33
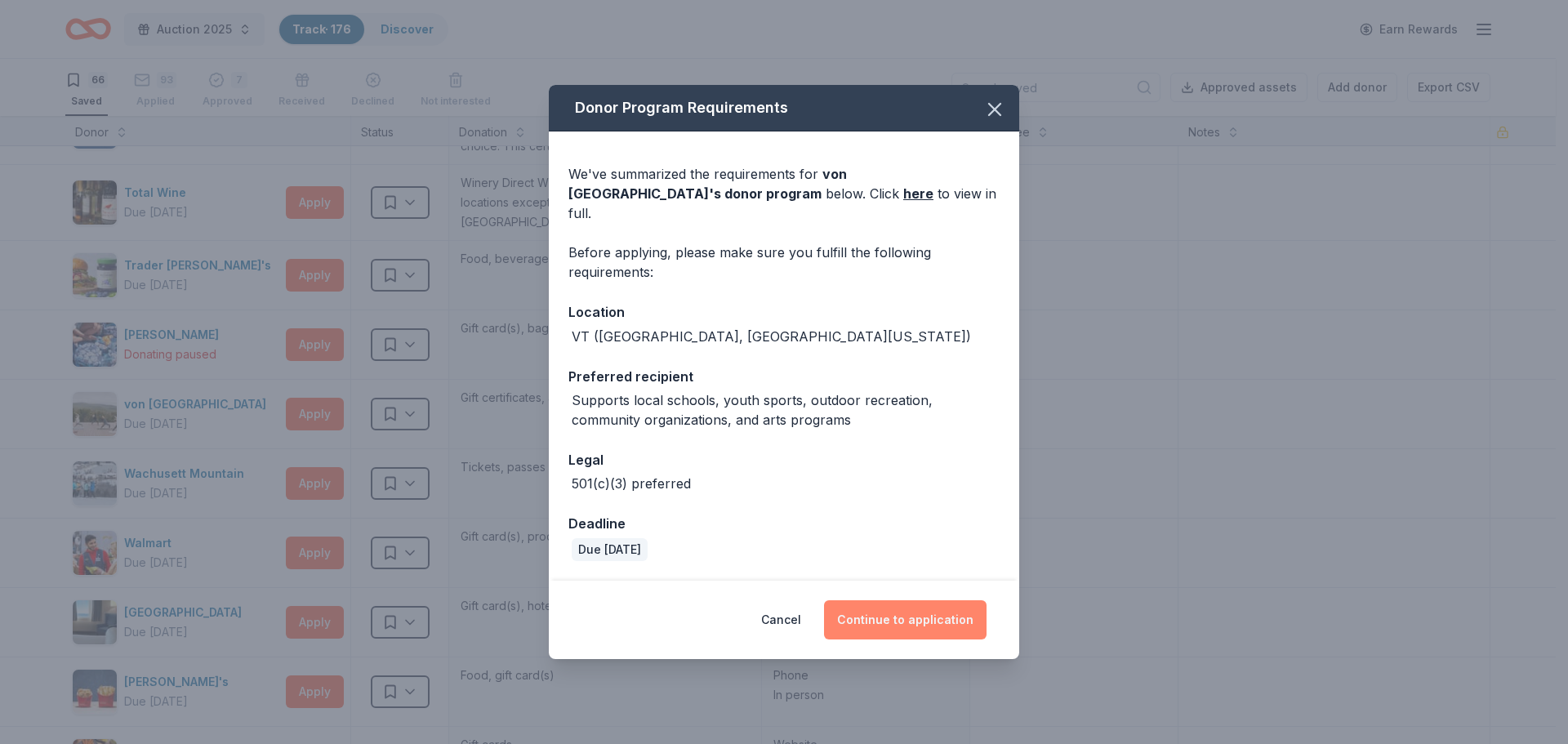
click at [909, 610] on button "Continue to application" at bounding box center [905, 620] width 162 height 39
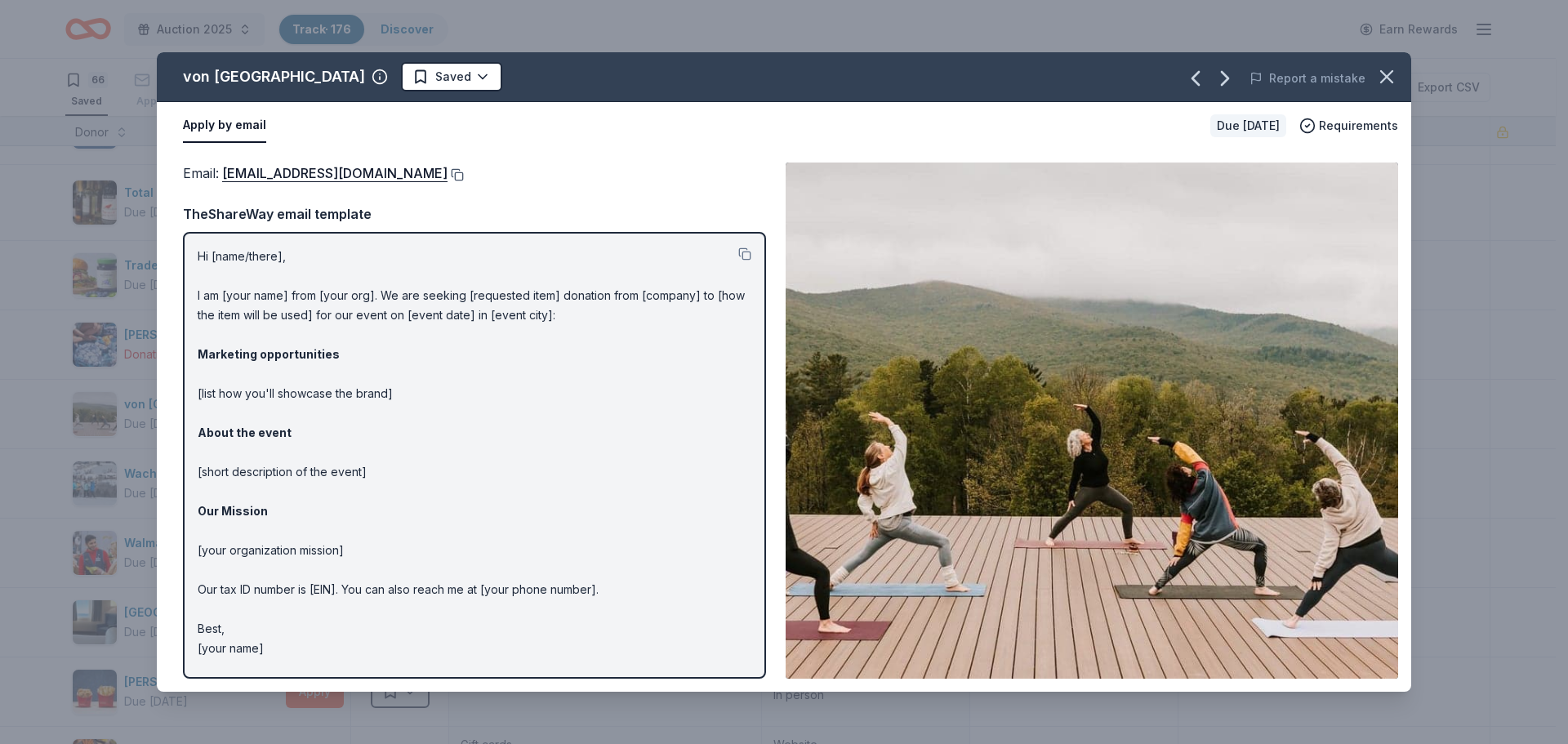
click at [447, 178] on button at bounding box center [455, 175] width 17 height 13
click at [515, 84] on html "Auction 2025 Track · 176 Discover Earn Rewards 66 Saved 93 Applied 7 Approved R…" at bounding box center [784, 372] width 1568 height 744
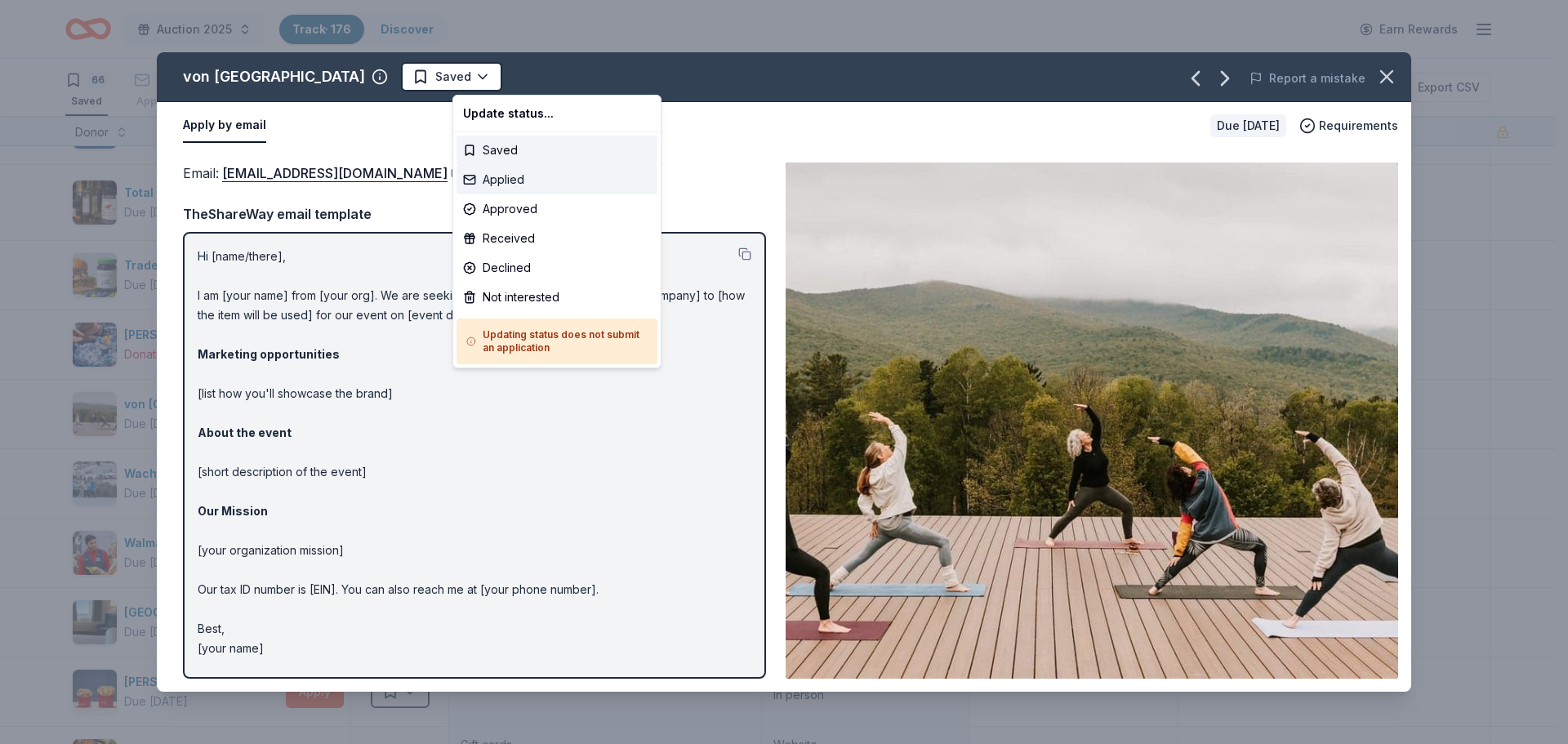
click at [506, 171] on div "Applied" at bounding box center [556, 180] width 201 height 29
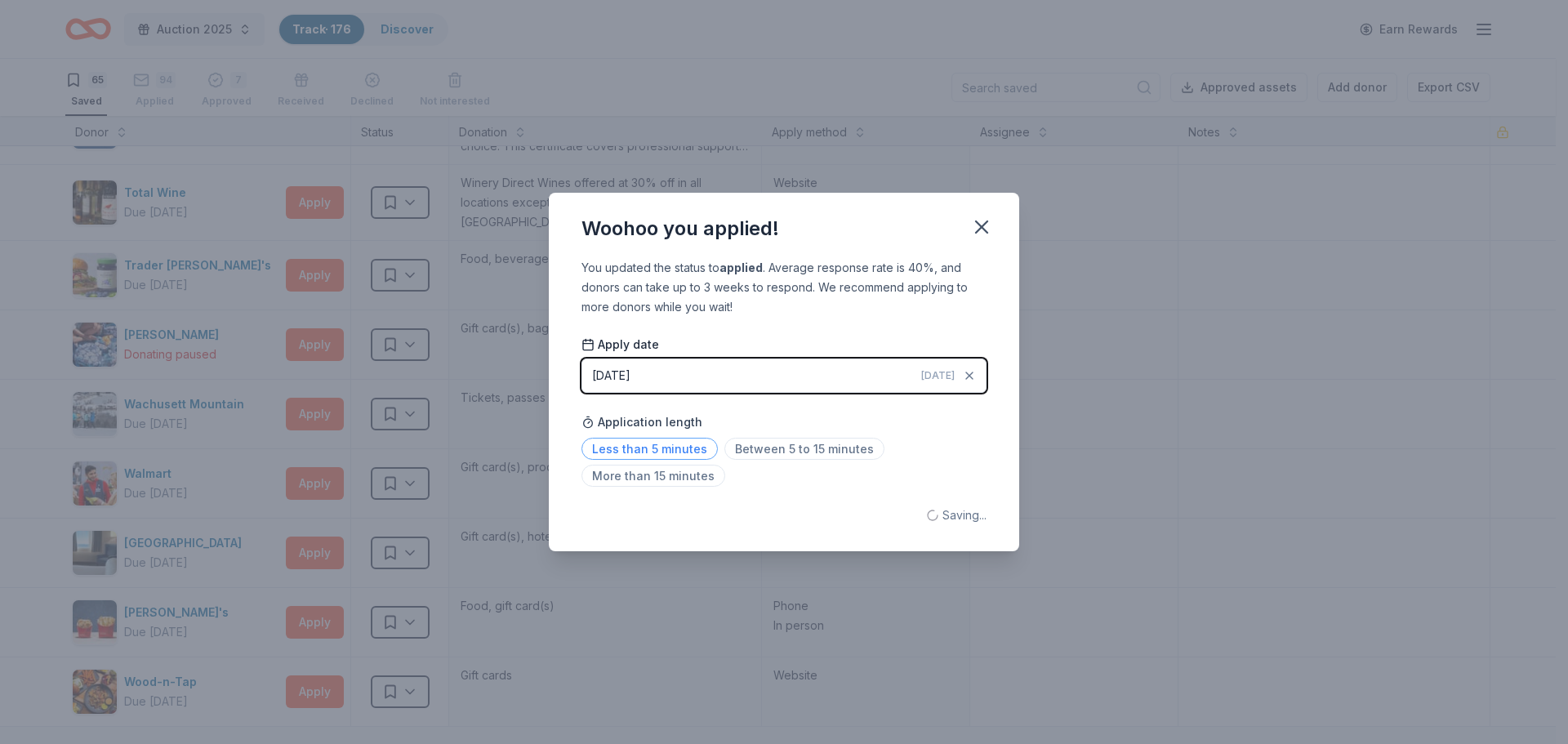
click at [628, 446] on span "Less than 5 minutes" at bounding box center [649, 449] width 137 height 22
click at [977, 233] on icon "button" at bounding box center [981, 227] width 23 height 23
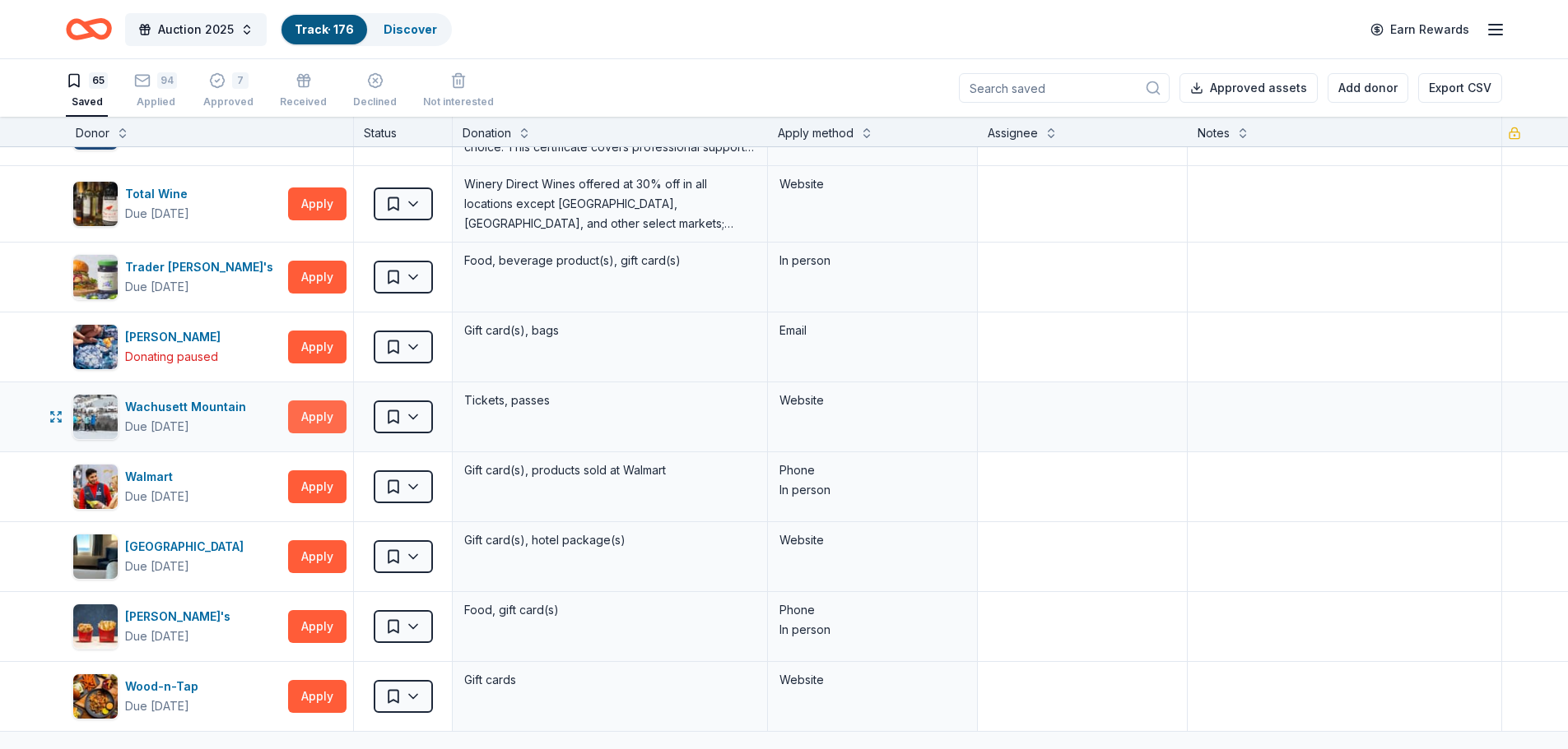
click at [325, 409] on button "Apply" at bounding box center [316, 417] width 58 height 33
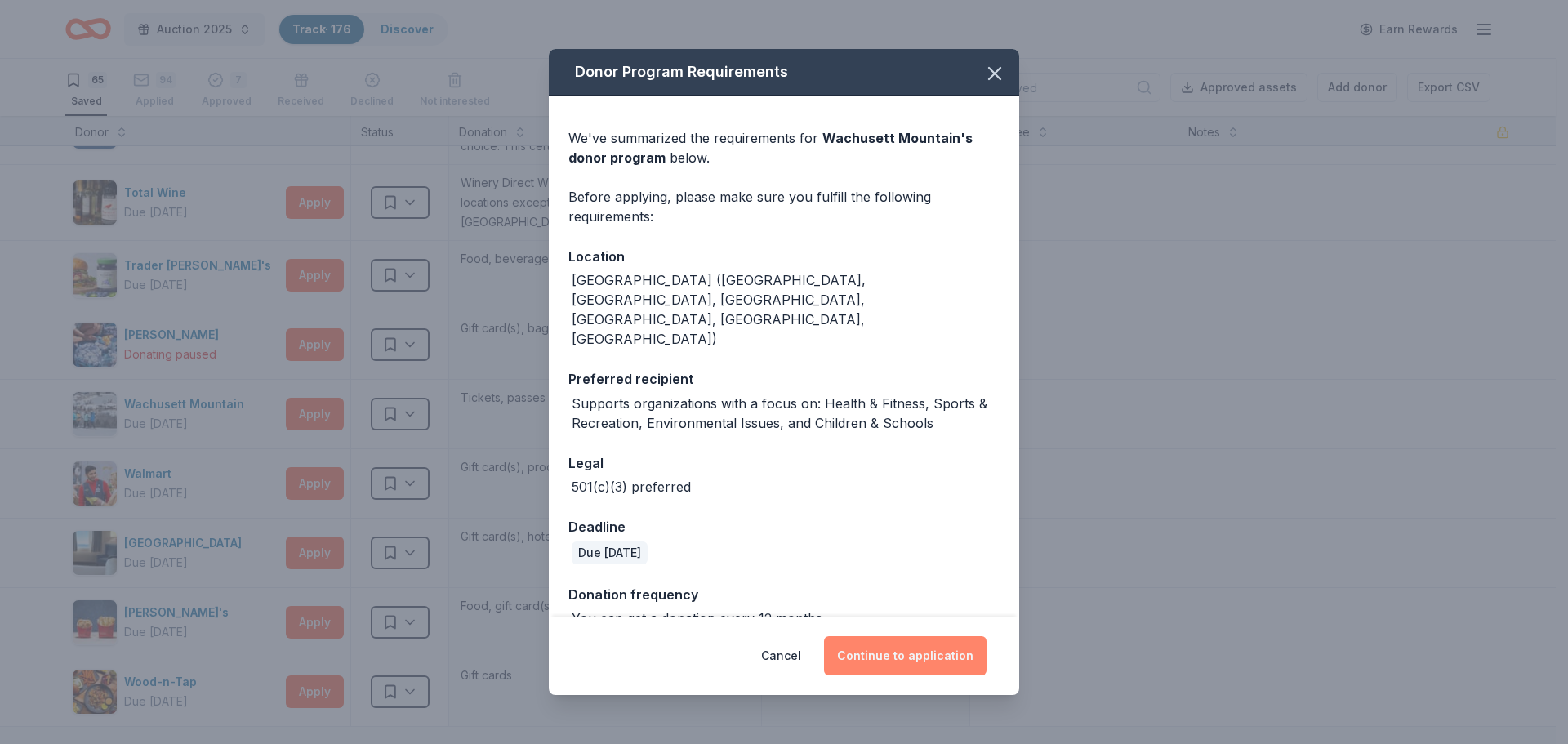
click at [905, 648] on button "Continue to application" at bounding box center [905, 656] width 162 height 39
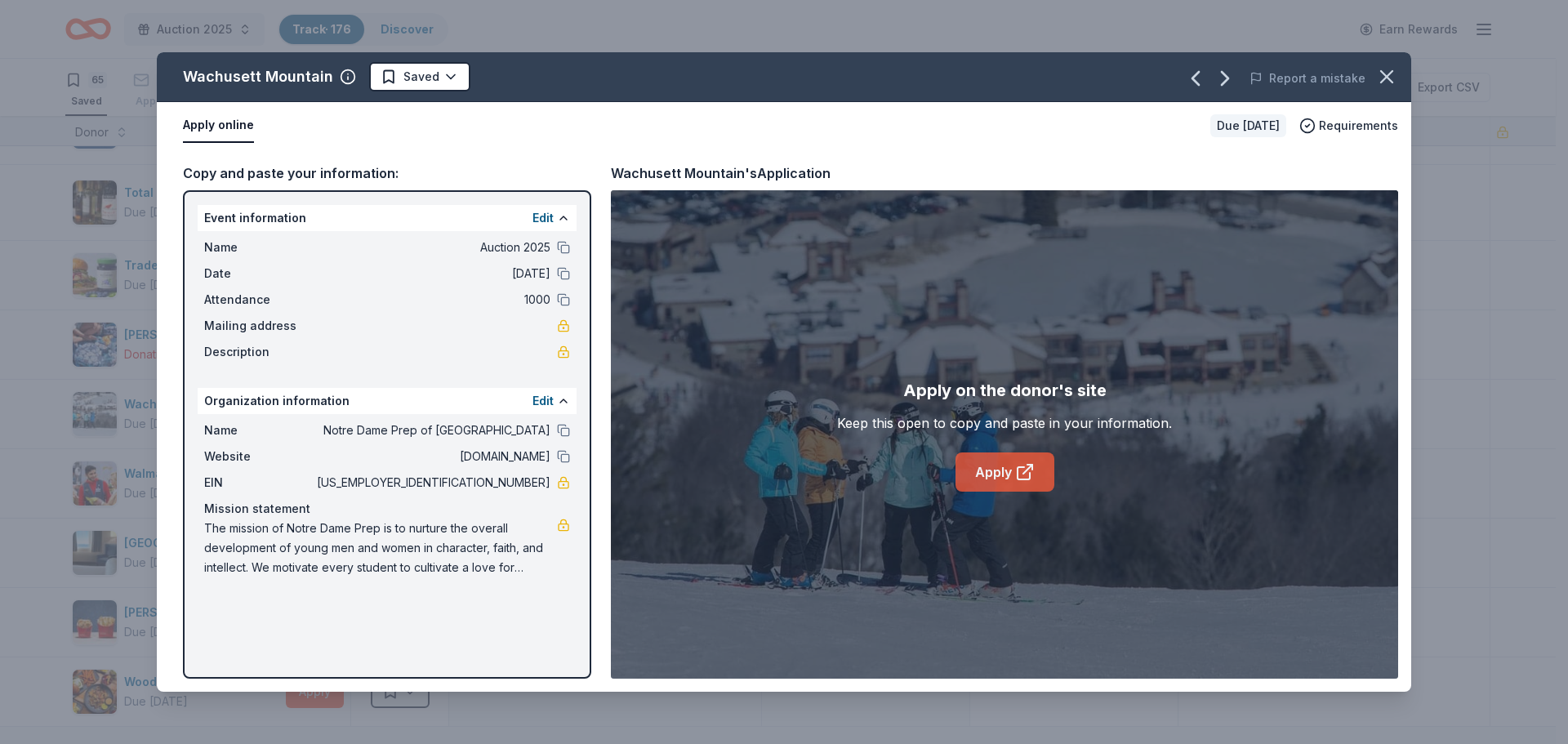
click at [1010, 469] on link "Apply" at bounding box center [1005, 472] width 99 height 39
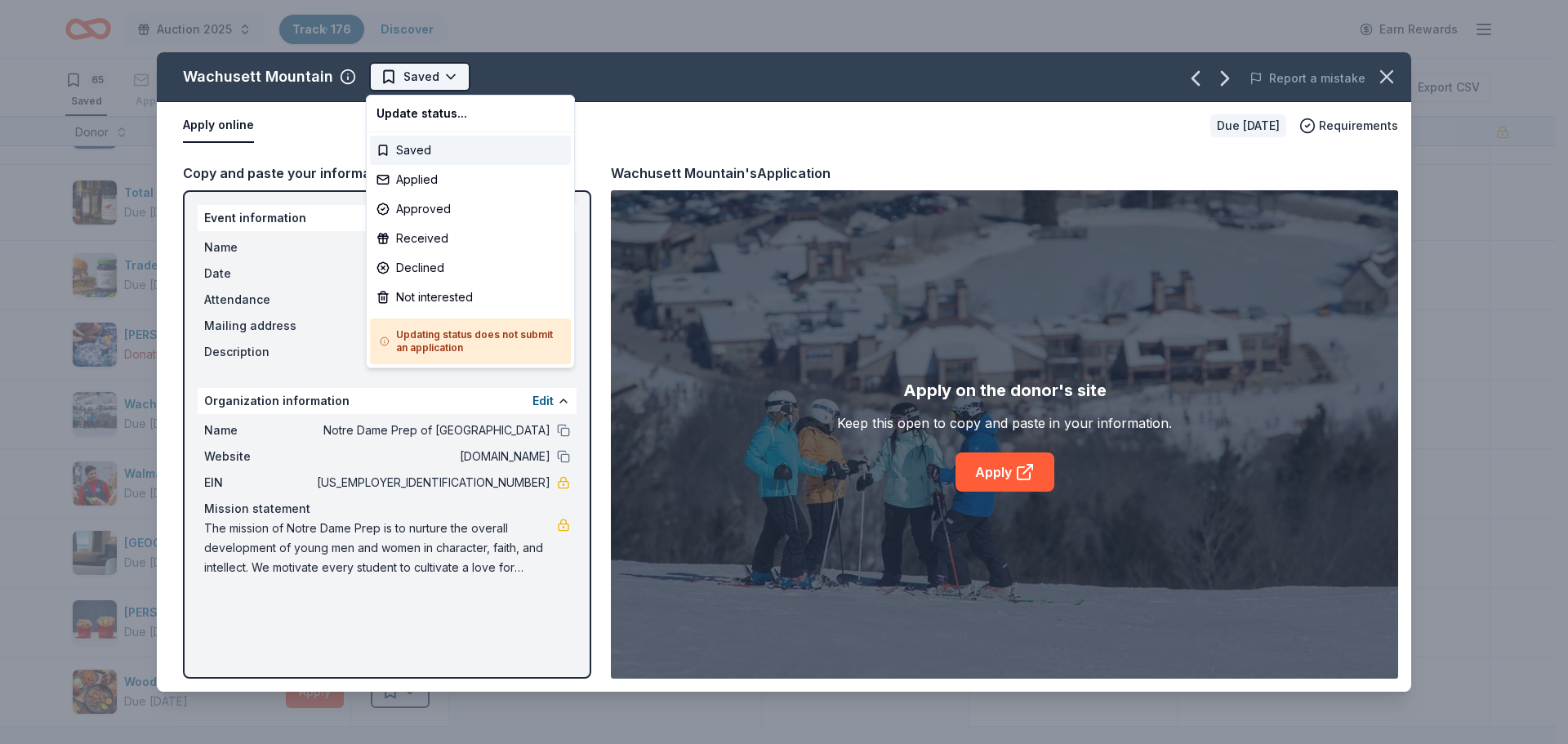
click at [396, 74] on html "Auction 2025 Track · 176 Discover Earn Rewards 65 Saved 94 Applied 7 Approved R…" at bounding box center [784, 372] width 1568 height 744
click at [417, 188] on div "Applied" at bounding box center [470, 180] width 201 height 29
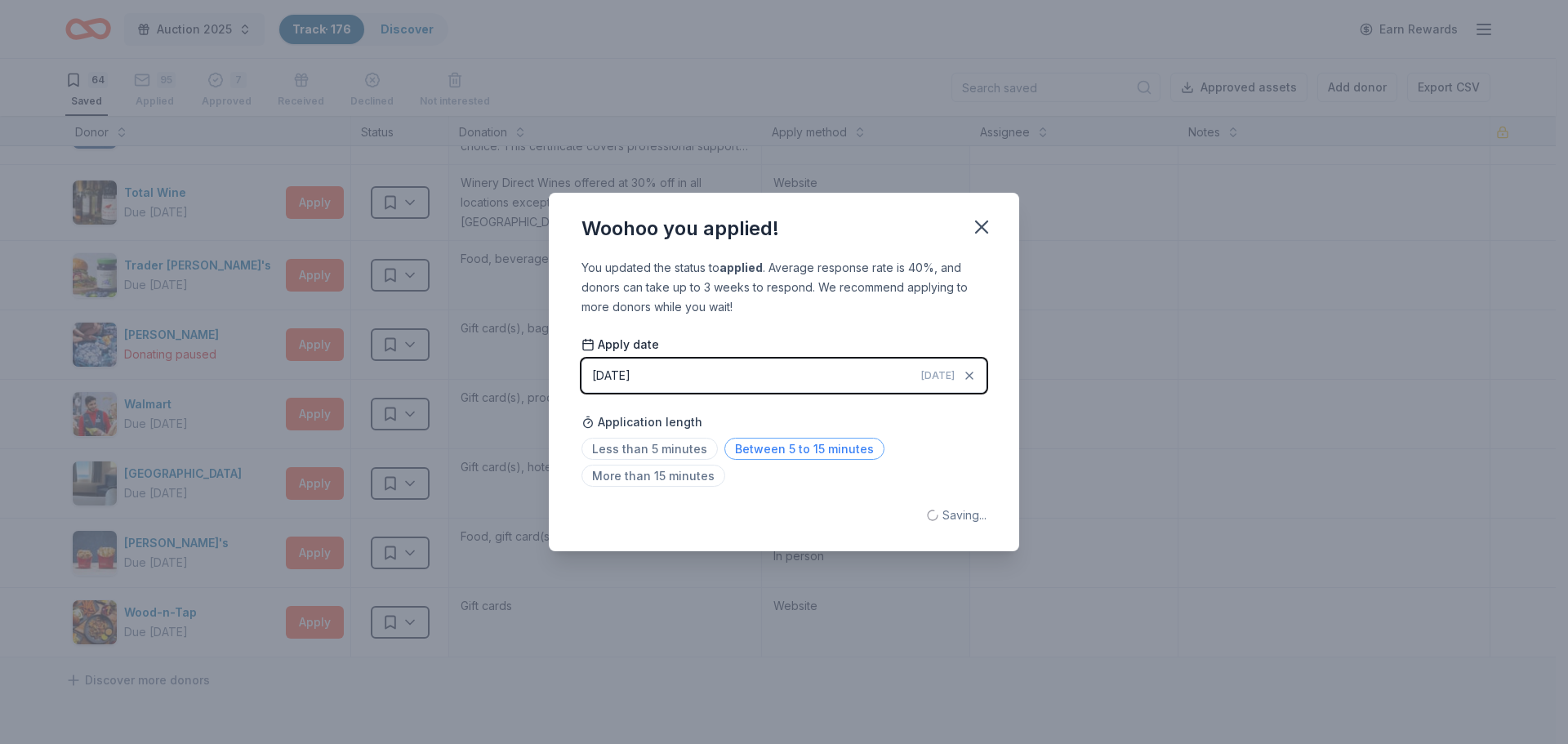
click at [783, 445] on span "Between 5 to 15 minutes" at bounding box center [804, 449] width 160 height 22
click at [982, 230] on icon "button" at bounding box center [981, 227] width 23 height 23
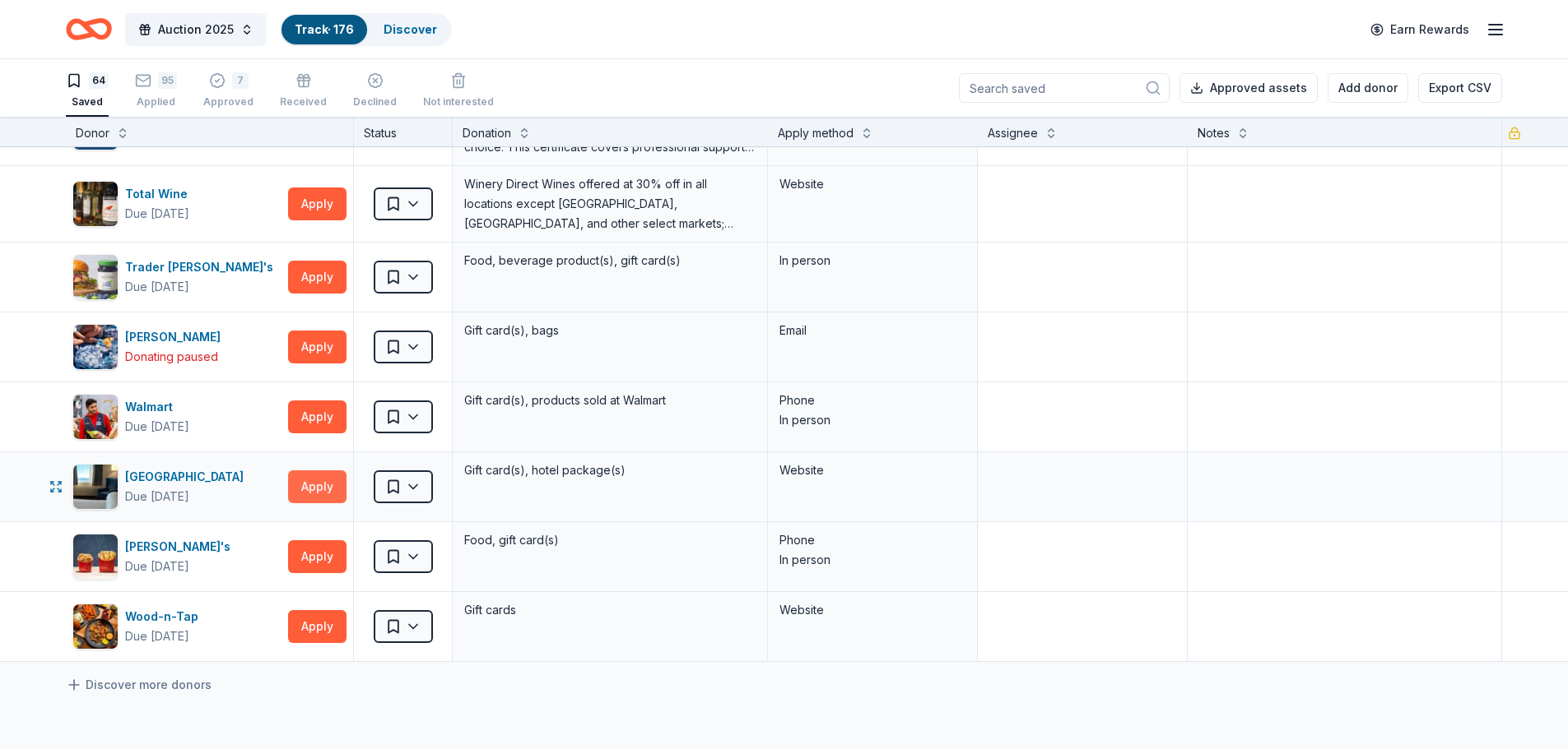
click at [332, 484] on button "Apply" at bounding box center [316, 487] width 58 height 33
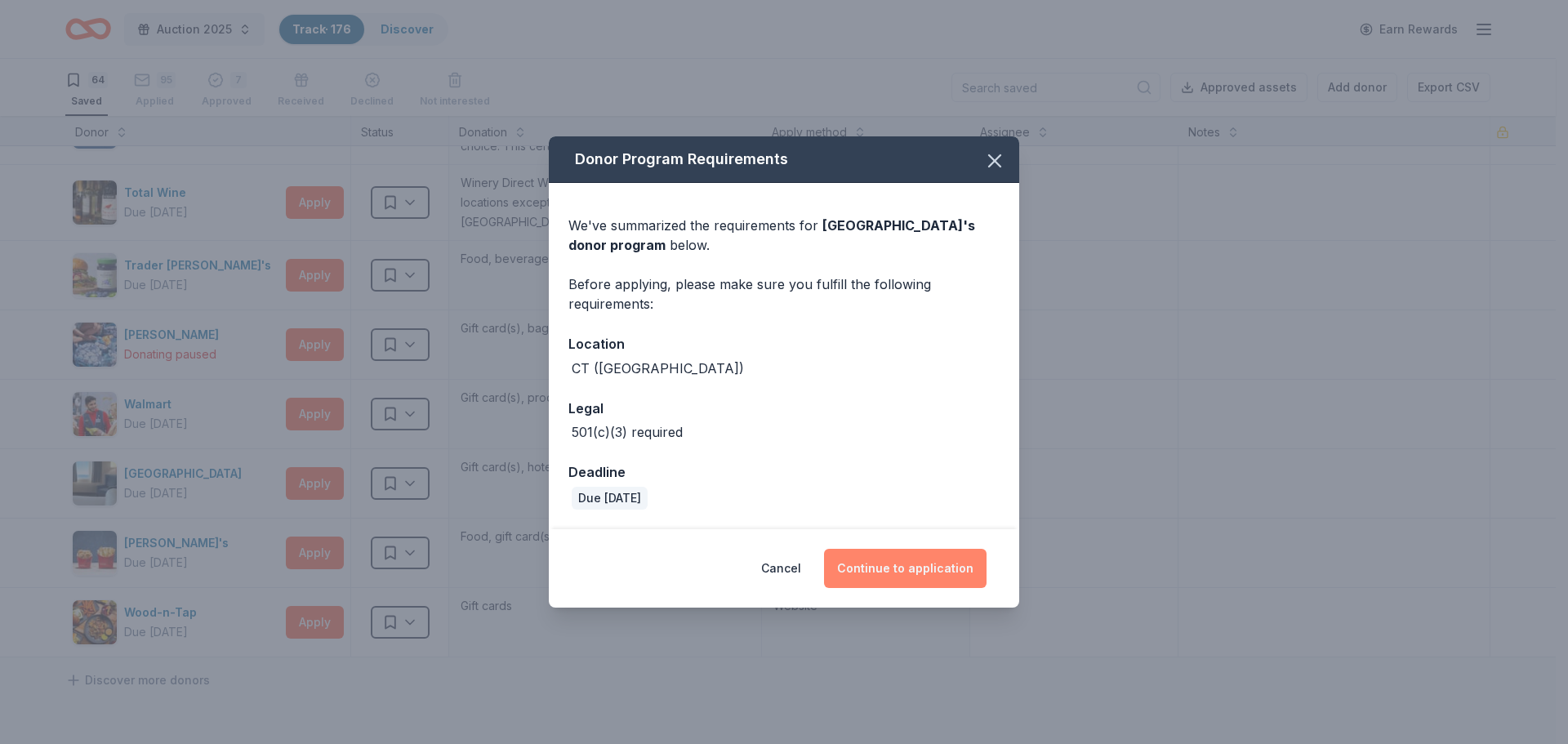
click at [891, 556] on button "Continue to application" at bounding box center [905, 569] width 162 height 39
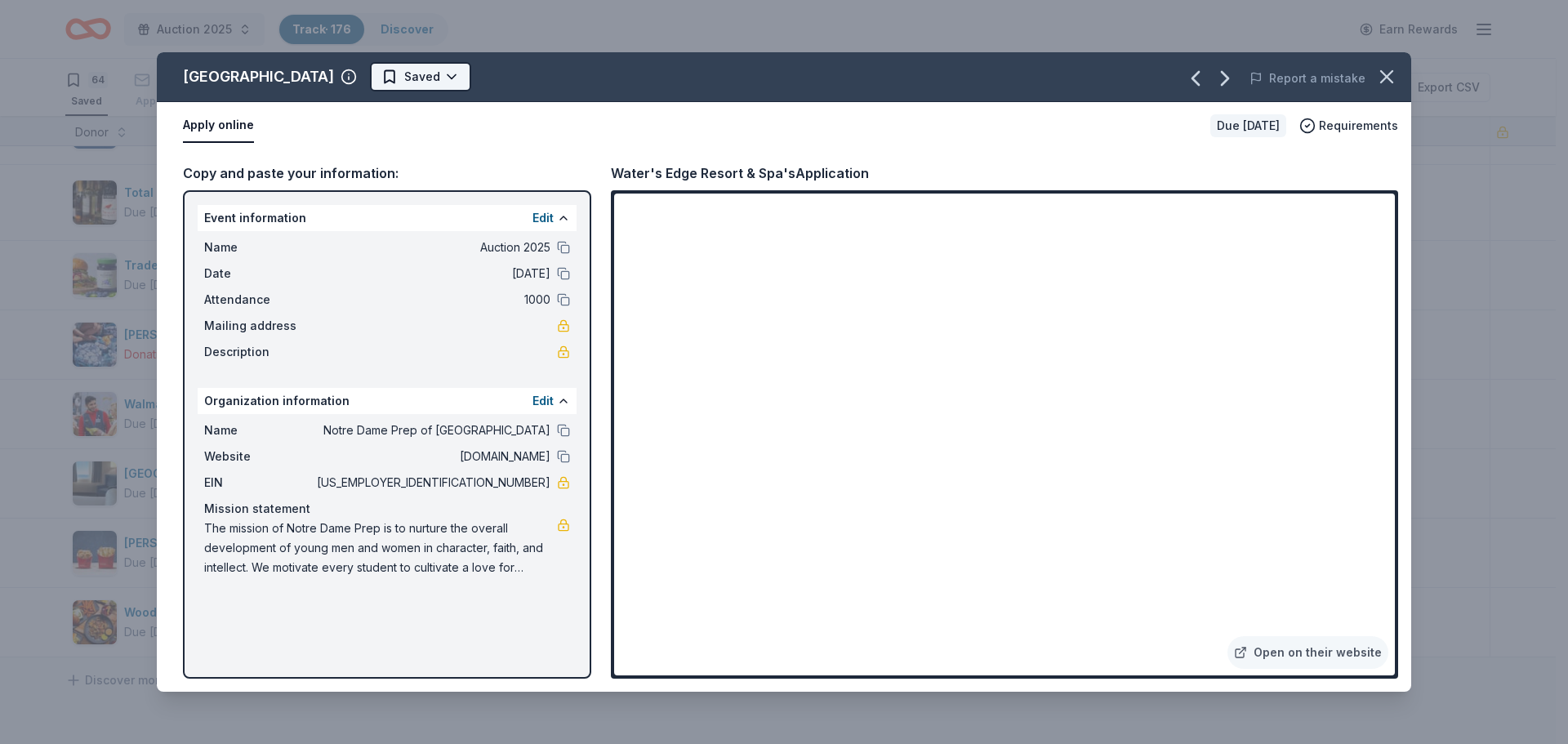
click at [456, 77] on html "Auction 2025 Track · 176 Discover Earn Rewards 64 Saved 95 Applied 7 Approved R…" at bounding box center [784, 372] width 1568 height 744
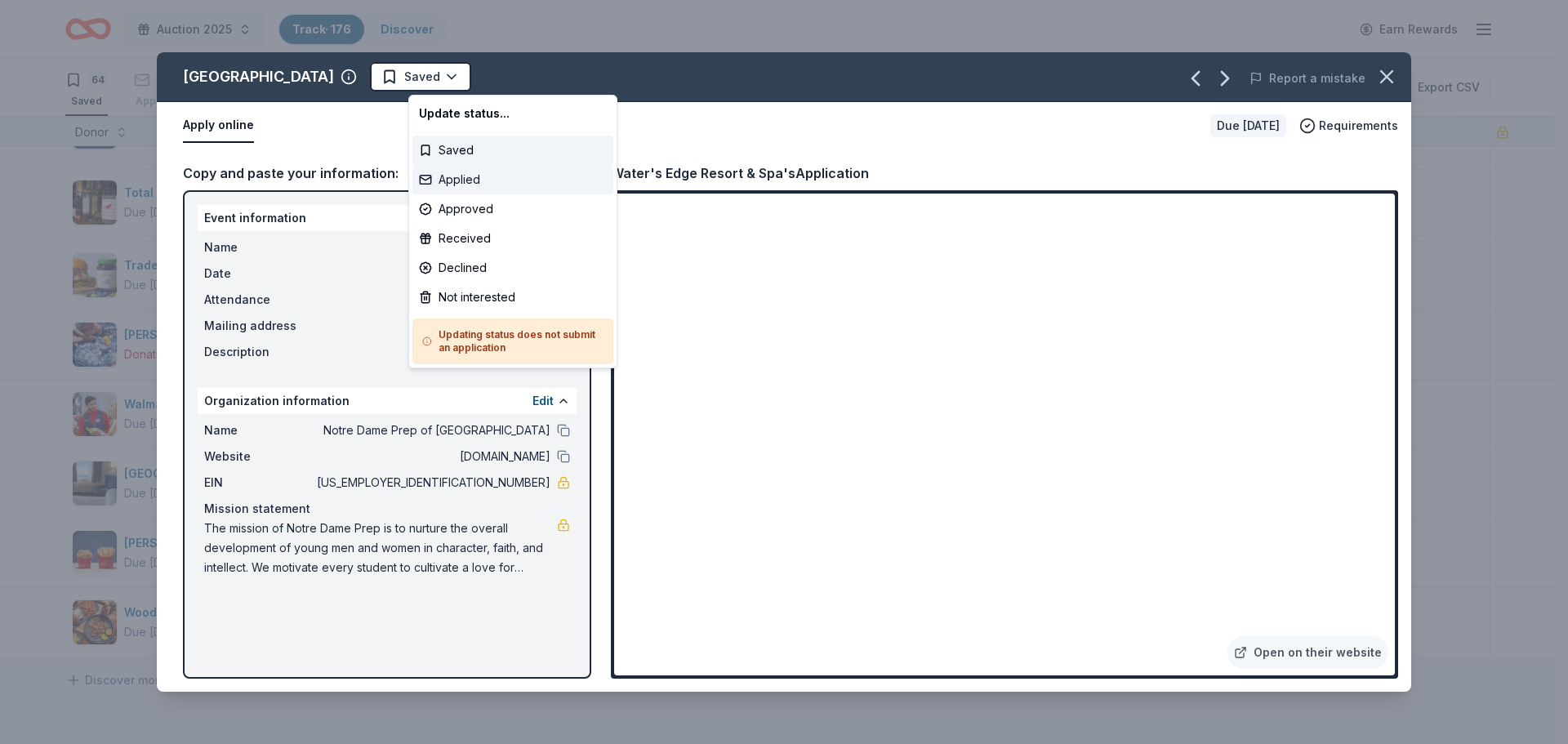
click at [445, 178] on div "Applied" at bounding box center [512, 180] width 201 height 29
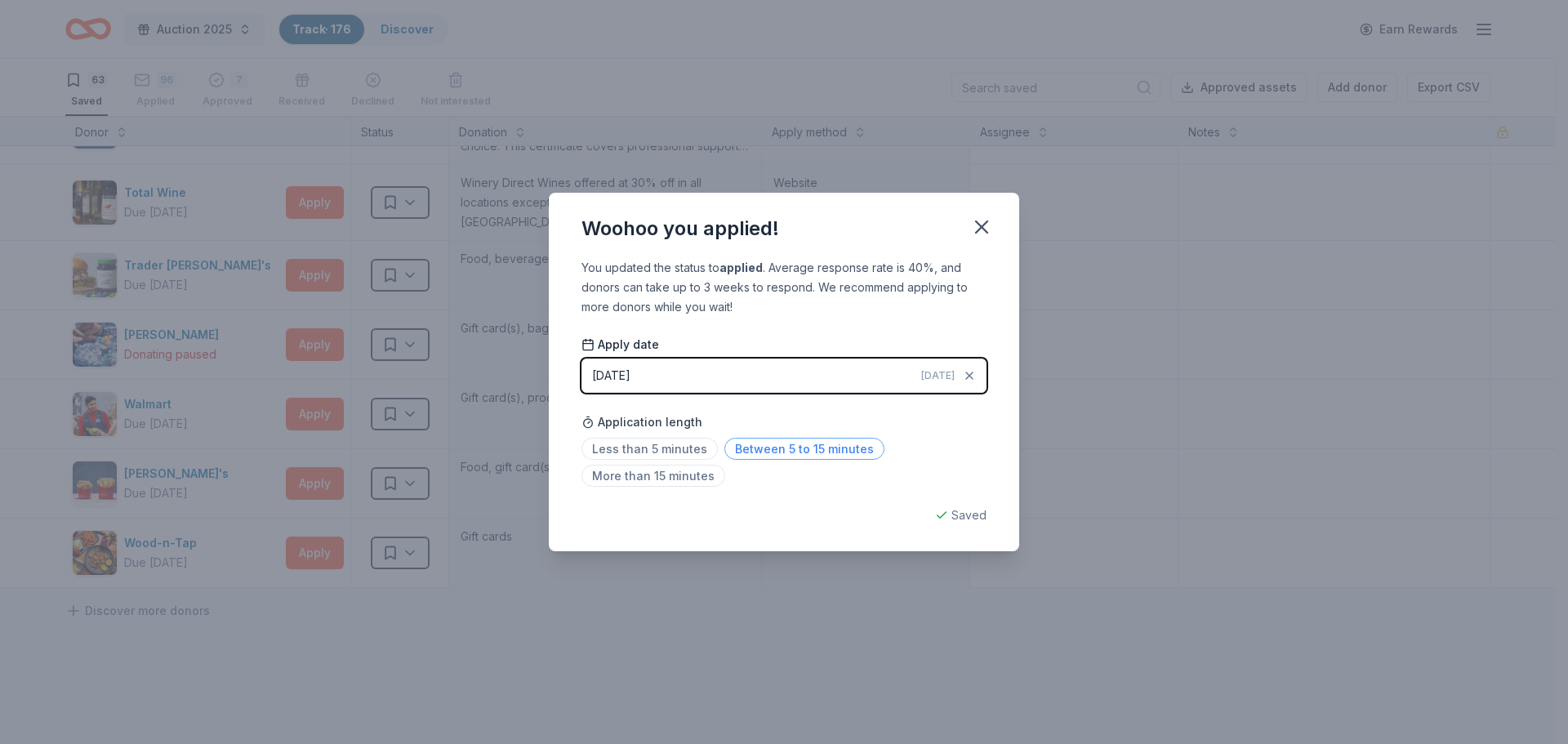
click at [756, 445] on span "Between 5 to 15 minutes" at bounding box center [804, 449] width 160 height 22
click at [981, 226] on icon "button" at bounding box center [981, 227] width 11 height 11
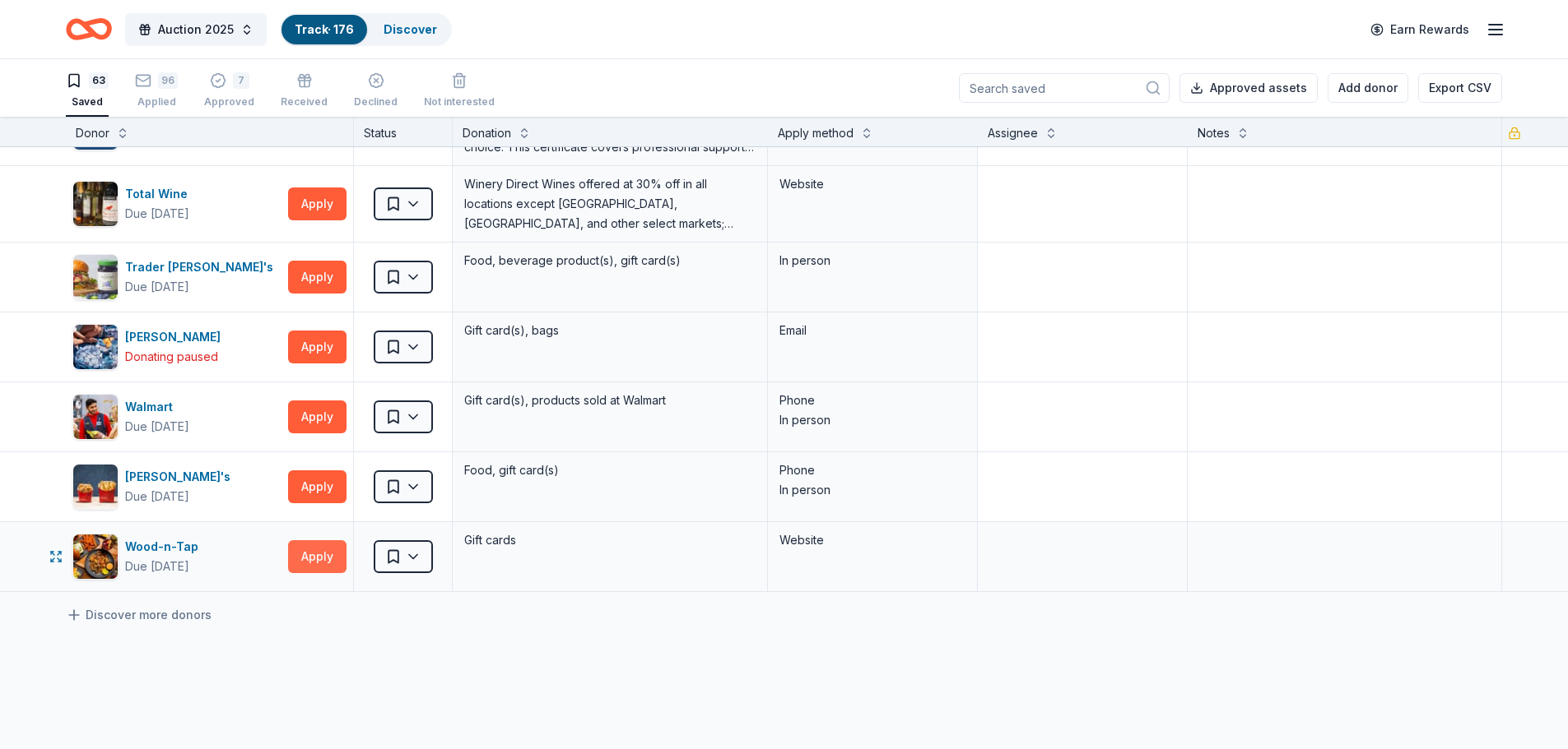
click at [321, 546] on button "Apply" at bounding box center [316, 557] width 58 height 33
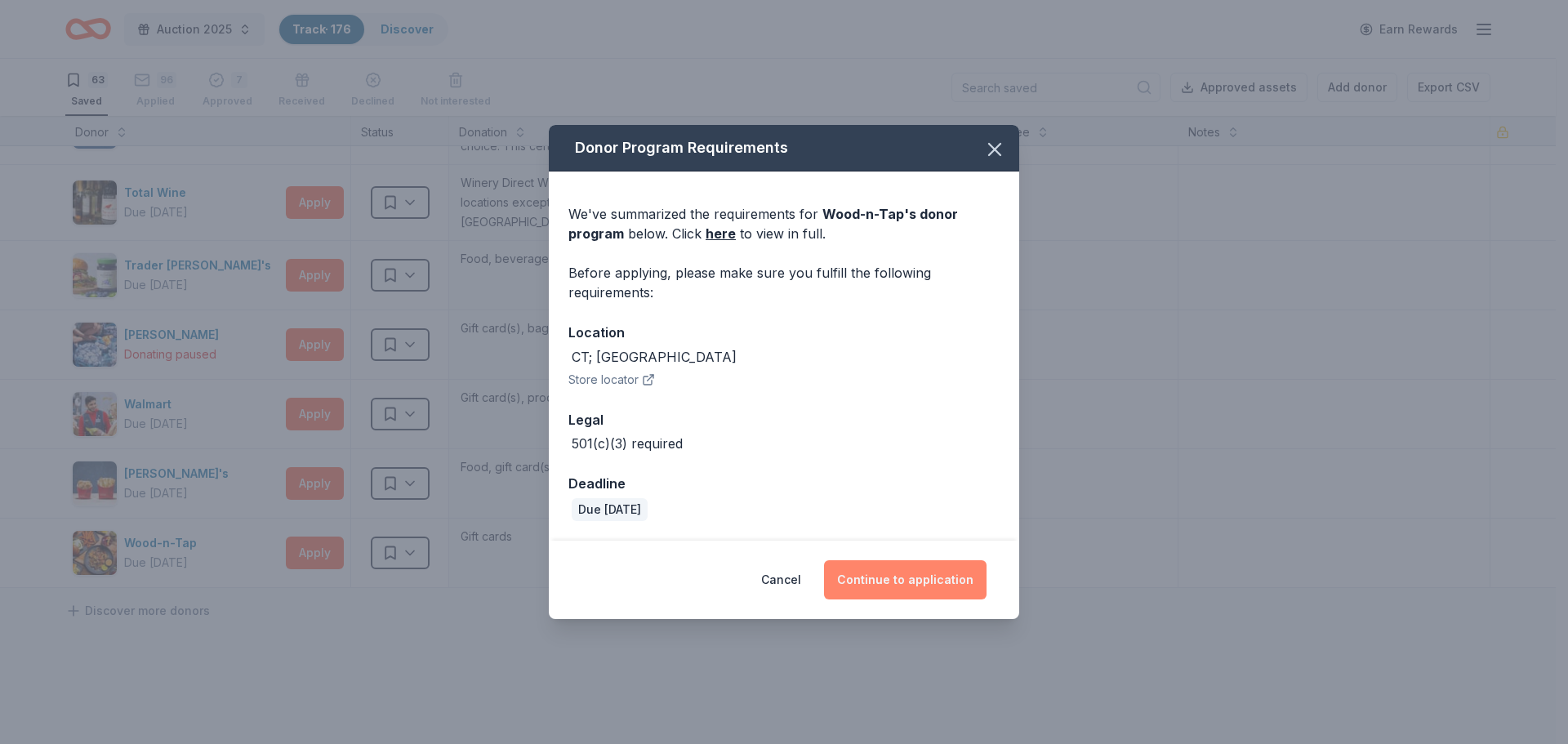
click at [923, 570] on button "Continue to application" at bounding box center [905, 580] width 162 height 39
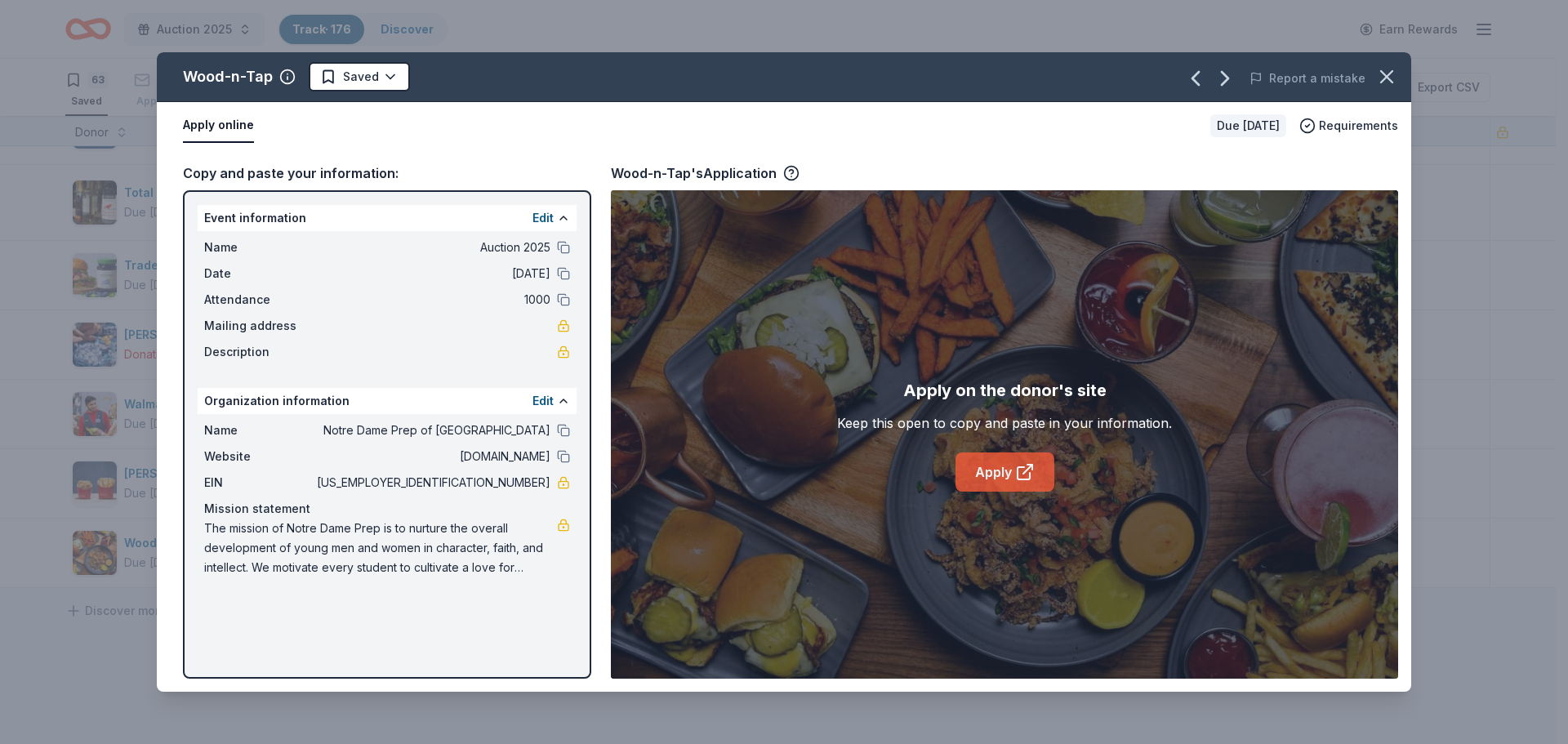
click at [987, 469] on link "Apply" at bounding box center [1005, 472] width 99 height 39
click at [370, 78] on html "Auction 2025 Track · 176 Discover Earn Rewards 63 Saved 96 Applied 7 Approved R…" at bounding box center [784, 372] width 1568 height 744
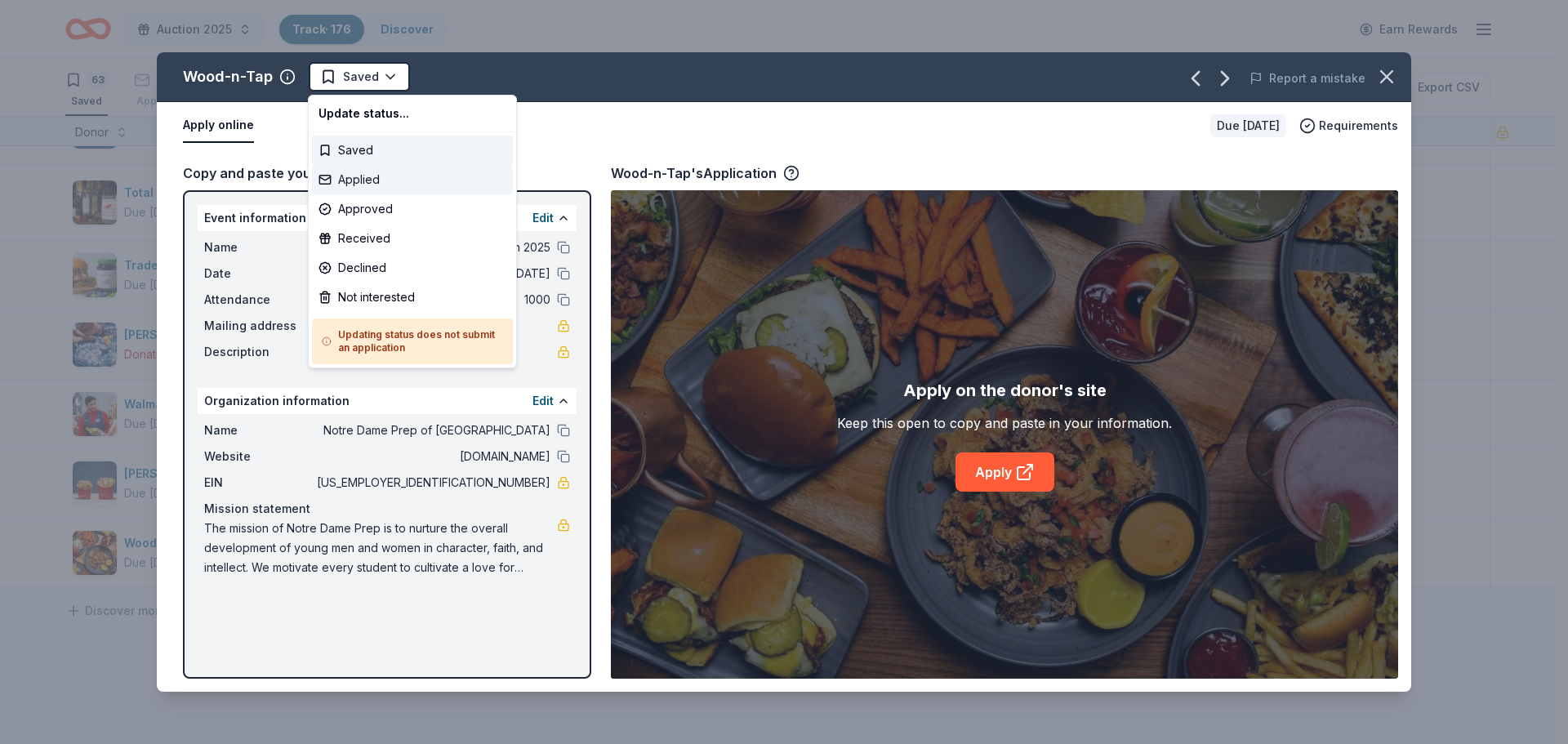
click at [353, 192] on div "Applied" at bounding box center [412, 180] width 201 height 29
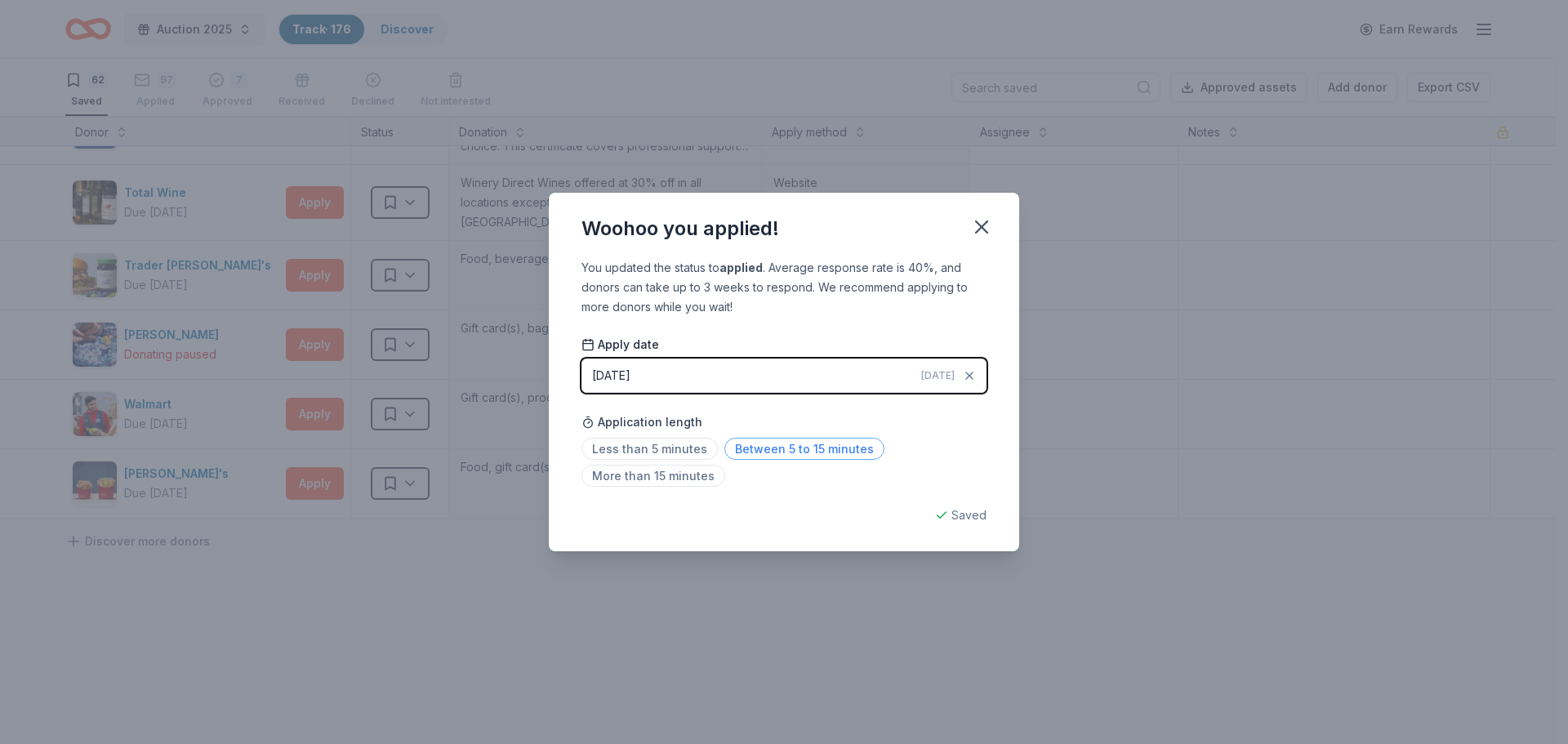
click at [787, 445] on span "Between 5 to 15 minutes" at bounding box center [804, 449] width 160 height 22
click at [980, 223] on icon "button" at bounding box center [981, 227] width 11 height 11
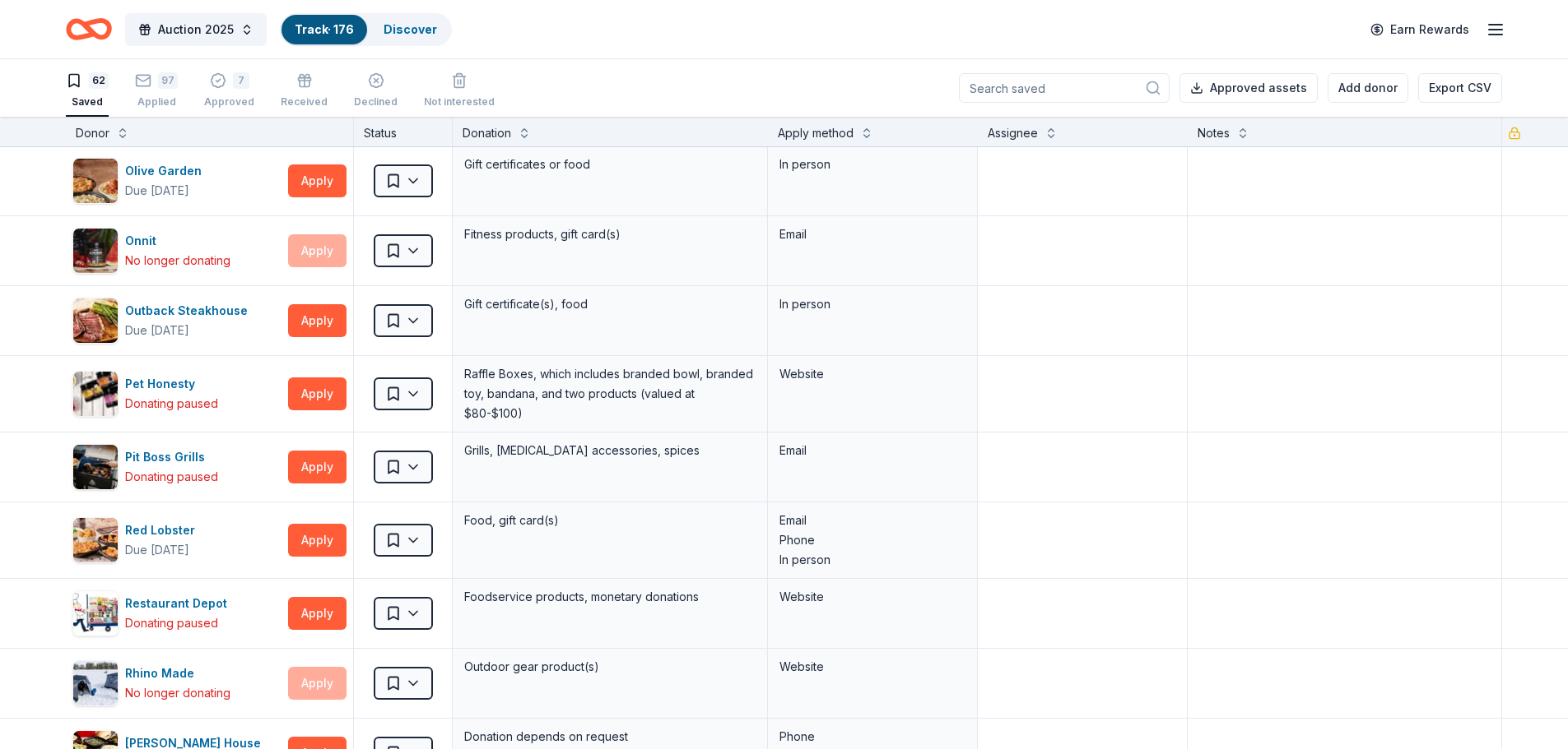
scroll to position [2367, 0]
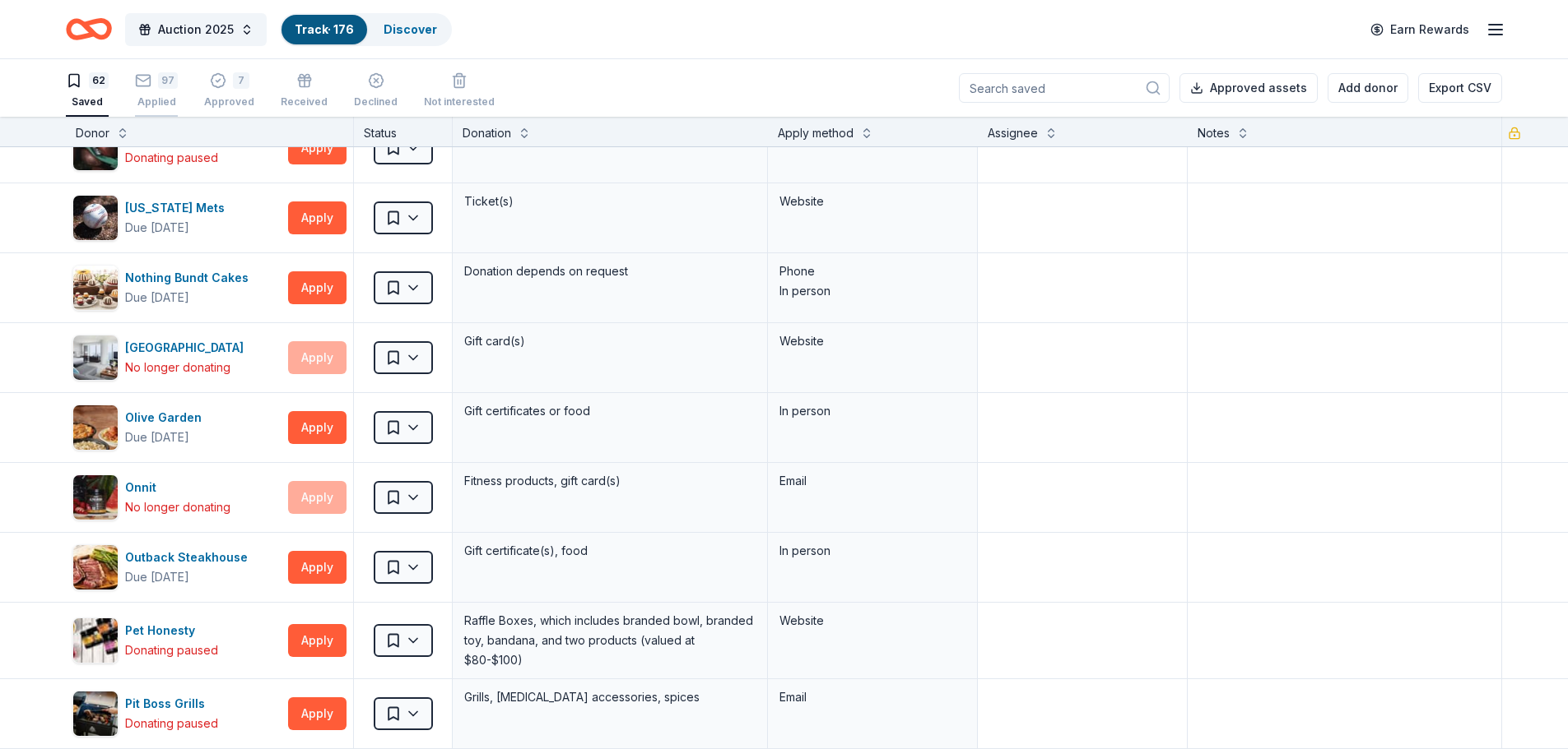
click at [163, 80] on div "97" at bounding box center [167, 71] width 19 height 17
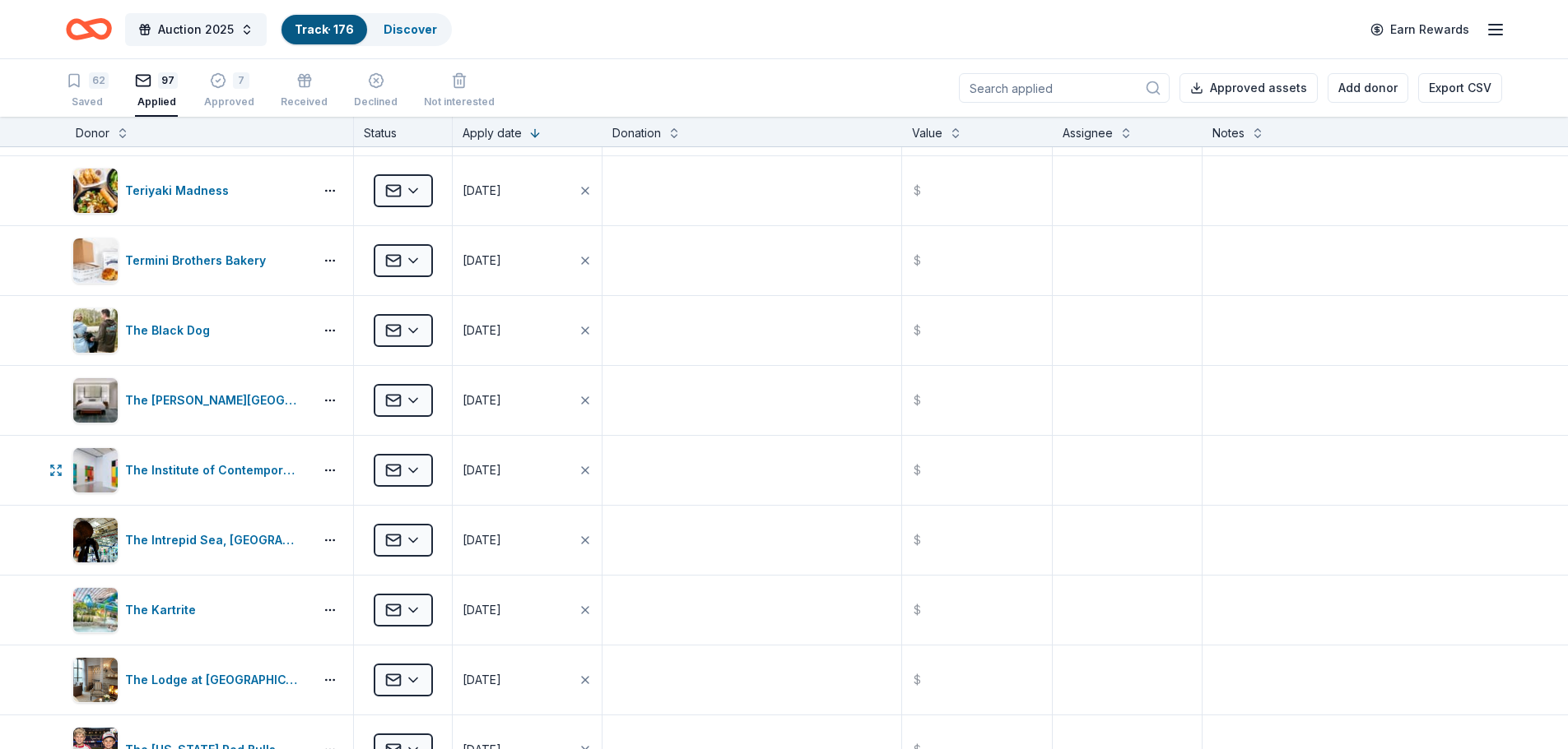
scroll to position [311, 0]
